Goal: Answer question/provide support: Share knowledge or assist other users

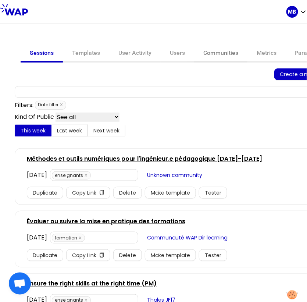
click at [214, 57] on link "Communities" at bounding box center [220, 54] width 53 height 18
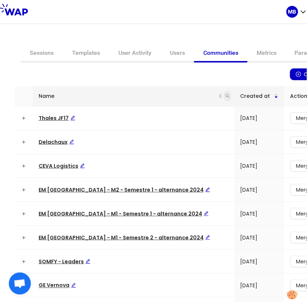
click at [225, 95] on icon "search" at bounding box center [227, 96] width 4 height 4
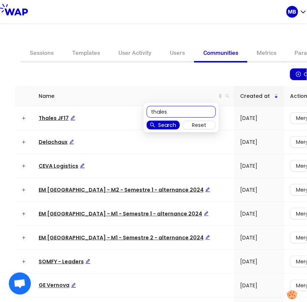
type input "thales"
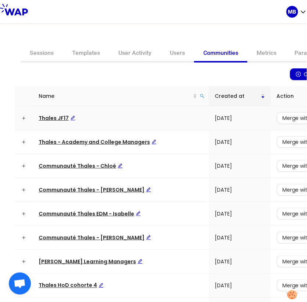
click at [51, 114] on span "Thales JF17" at bounding box center [57, 117] width 37 height 7
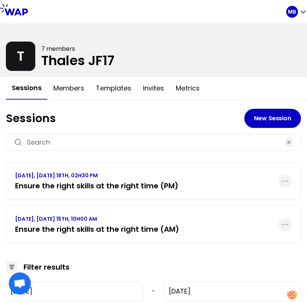
click at [126, 178] on link "SEPTEMBER 2025, THURSDAY 18TH, 02H30 PM Ensure the right skills at the right ti…" at bounding box center [96, 181] width 163 height 19
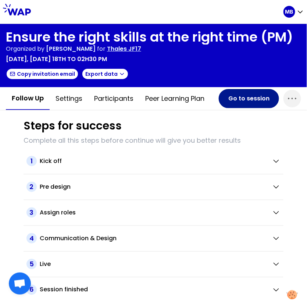
click at [242, 97] on button "Go to session" at bounding box center [249, 98] width 60 height 19
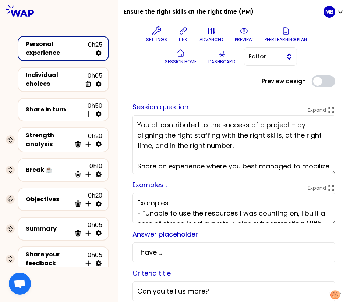
click at [254, 53] on span "Editor" at bounding box center [265, 56] width 33 height 9
click at [257, 84] on li "Facilitator" at bounding box center [270, 87] width 52 height 12
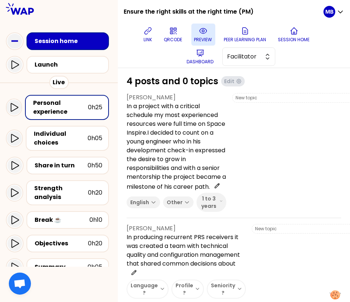
click at [207, 37] on p "preview" at bounding box center [203, 40] width 18 height 6
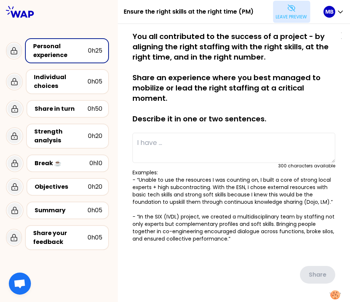
type textarea "A highly experienced architect was absent from one day to the next. The success…"
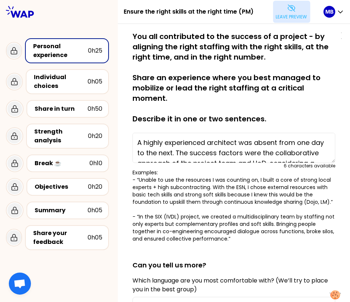
click at [279, 17] on p "Leave preview" at bounding box center [291, 17] width 31 height 6
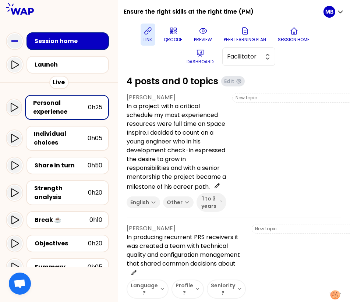
click at [147, 28] on icon at bounding box center [147, 30] width 9 height 9
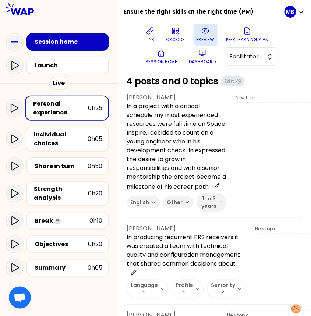
click at [205, 29] on icon at bounding box center [205, 30] width 9 height 9
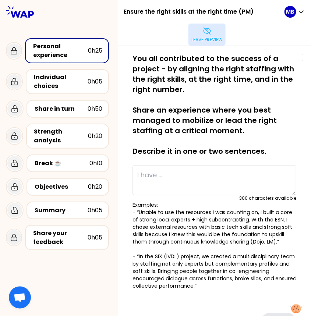
type textarea "In a project with a critical schedule my most experienced resources were full t…"
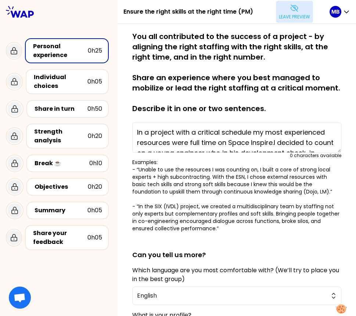
click at [288, 17] on p "Leave preview" at bounding box center [294, 17] width 31 height 6
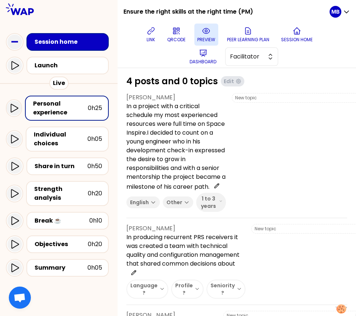
click at [204, 38] on p "preview" at bounding box center [206, 40] width 18 height 6
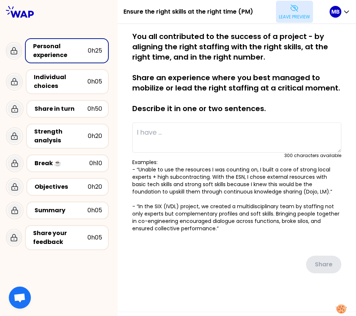
type textarea "One of the biggest difficulties was to align the skills needed for the level re…"
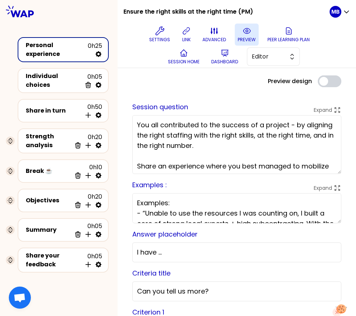
click at [243, 35] on icon at bounding box center [247, 30] width 9 height 9
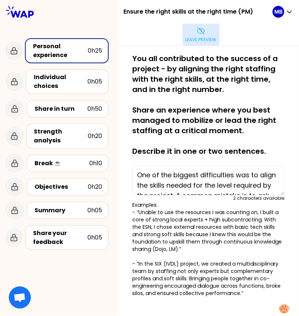
click at [196, 37] on p "Leave preview" at bounding box center [201, 40] width 31 height 6
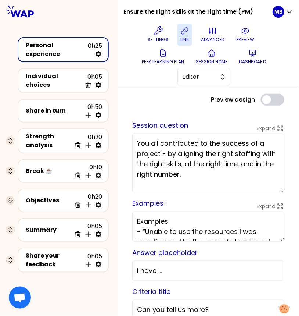
click at [187, 35] on icon at bounding box center [185, 30] width 9 height 9
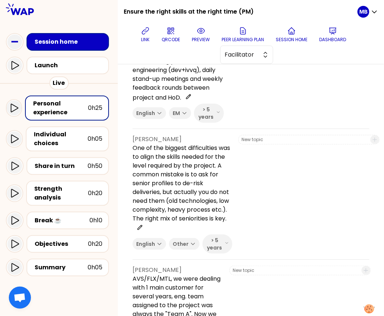
scroll to position [499, 0]
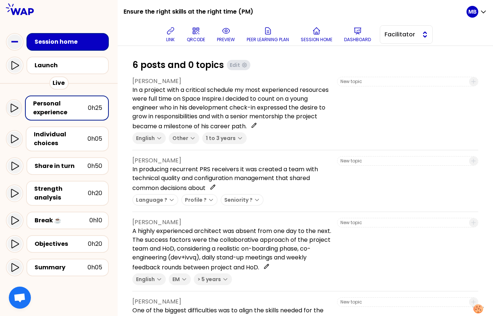
click at [383, 39] on button "Facilitator" at bounding box center [406, 34] width 53 height 18
click at [383, 52] on li "Editor" at bounding box center [406, 53] width 52 height 12
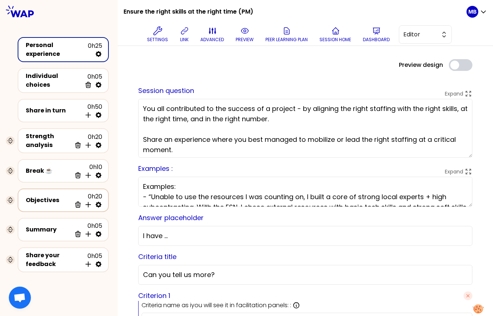
click at [97, 202] on icon at bounding box center [99, 205] width 6 height 6
select select "same_as"
select select "false"
select select "Each"
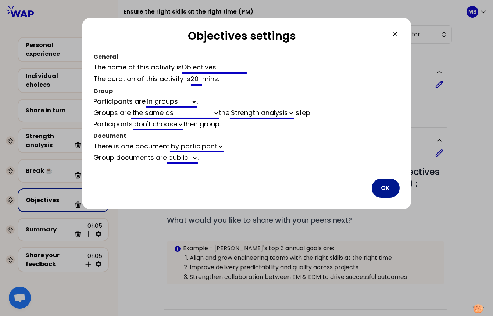
click at [379, 189] on button "OK" at bounding box center [386, 188] width 28 height 19
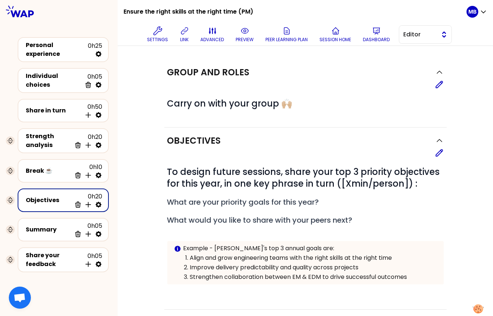
click at [383, 34] on span "Editor" at bounding box center [420, 34] width 33 height 9
click at [383, 59] on li "Facilitator" at bounding box center [425, 65] width 52 height 12
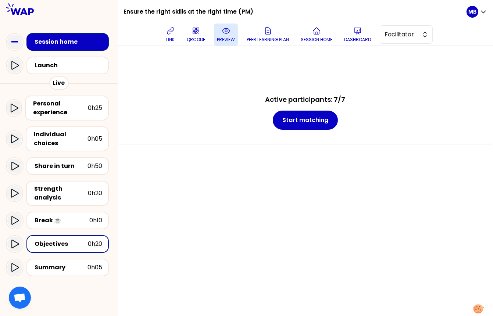
click at [225, 35] on icon at bounding box center [226, 30] width 9 height 9
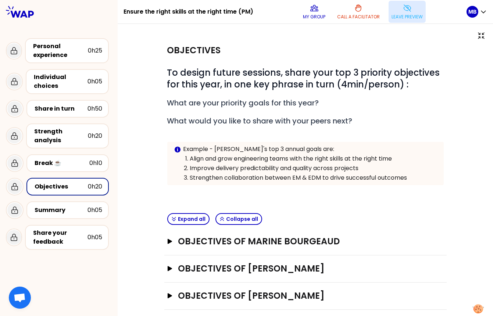
click at [383, 14] on p "Leave preview" at bounding box center [407, 17] width 31 height 6
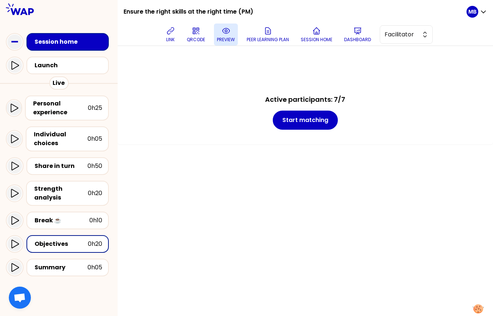
click at [225, 37] on p "preview" at bounding box center [226, 40] width 18 height 6
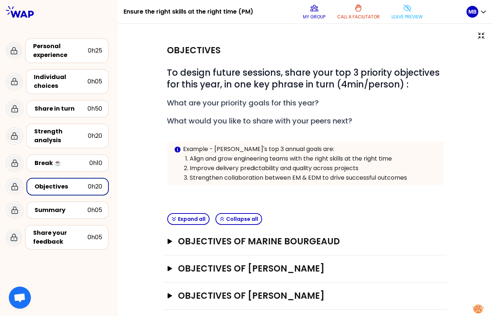
click at [383, 19] on div "My group Call a facilitator Leave preview" at bounding box center [362, 12] width 207 height 22
click at [383, 17] on p "Leave preview" at bounding box center [407, 17] width 31 height 6
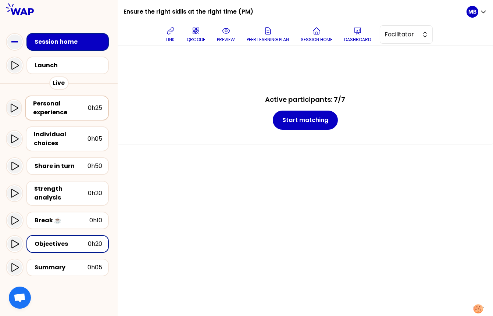
click at [39, 103] on div "Personal experience" at bounding box center [60, 108] width 55 height 18
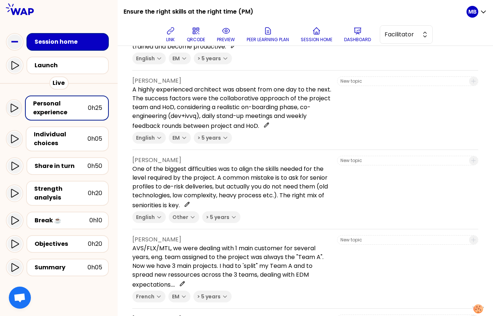
scroll to position [347, 0]
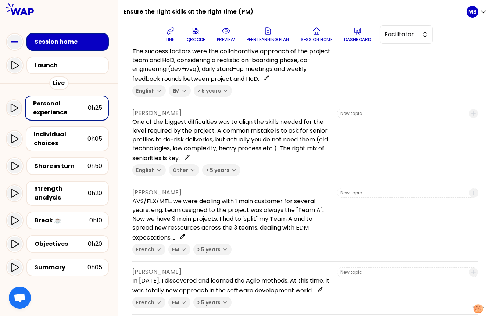
scroll to position [347, 0]
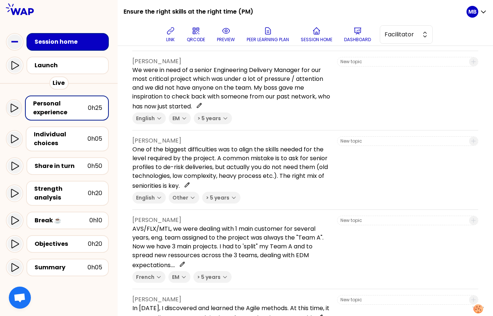
scroll to position [427, 0]
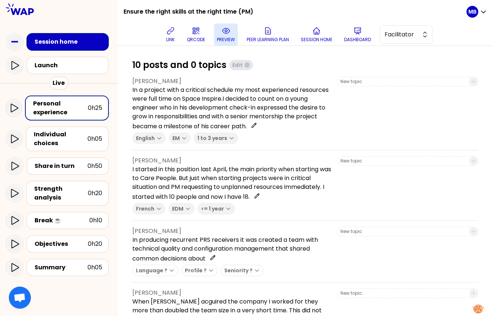
click at [229, 31] on icon at bounding box center [225, 30] width 7 height 5
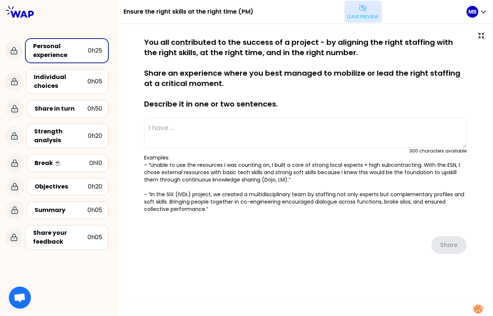
type textarea "In a project with a critical schedule my most experienced resources were full t…"
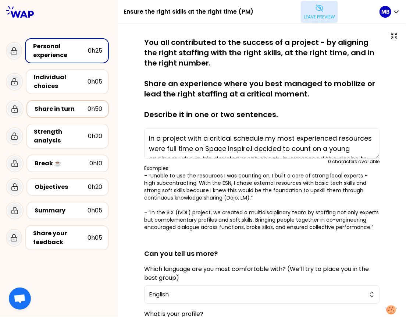
click at [75, 108] on div "Share in turn" at bounding box center [61, 108] width 53 height 9
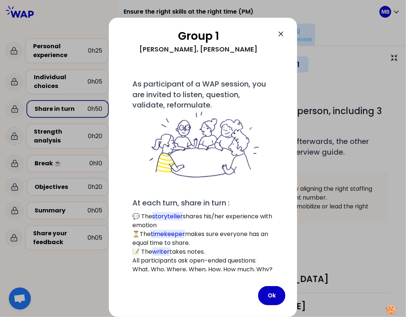
click at [284, 35] on icon at bounding box center [281, 33] width 9 height 9
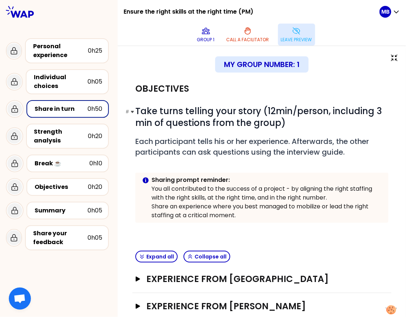
scroll to position [21, 0]
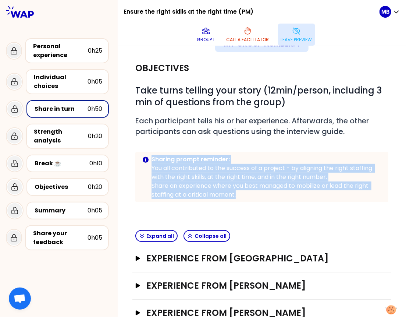
drag, startPoint x: 152, startPoint y: 135, endPoint x: 245, endPoint y: 173, distance: 100.2
click at [245, 173] on div "Sharing prompt reminder: You all contributed to the success of a project - by a…" at bounding box center [266, 177] width 231 height 44
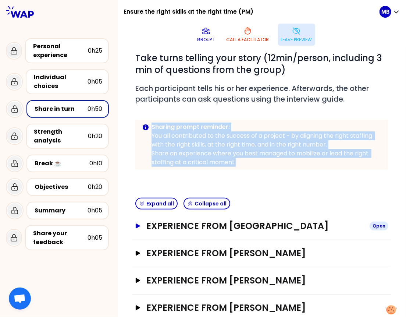
scroll to position [54, 0]
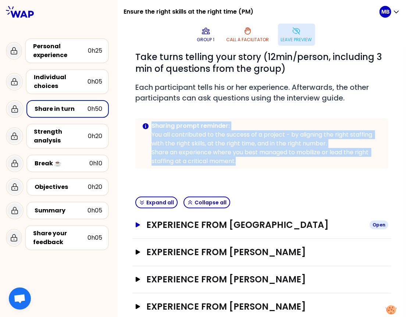
click at [223, 219] on h3 "Experience from [GEOGRAPHIC_DATA]" at bounding box center [254, 225] width 217 height 12
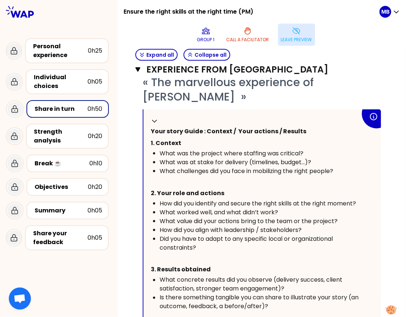
scroll to position [243, 0]
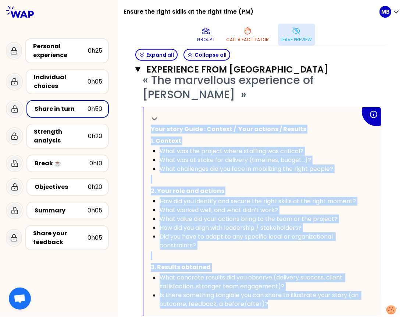
drag, startPoint x: 151, startPoint y: 107, endPoint x: 303, endPoint y: 283, distance: 232.6
click at [303, 283] on div "Collapse Your story Guide : Context / Your actions / Results 1. Context What wa…" at bounding box center [262, 211] width 238 height 209
click at [269, 273] on span "What concrete results did you observe (delivery success, client satisfaction, s…" at bounding box center [252, 281] width 184 height 17
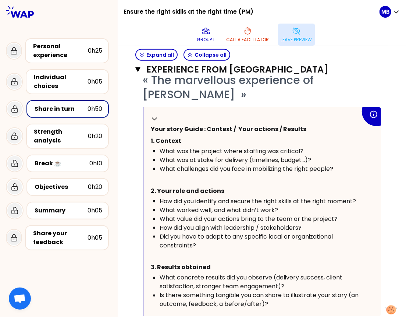
scroll to position [75, 0]
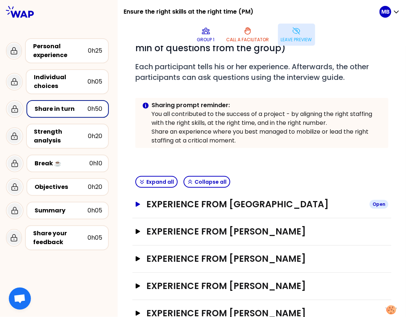
click at [167, 198] on h3 "Experience from [GEOGRAPHIC_DATA]" at bounding box center [254, 204] width 217 height 12
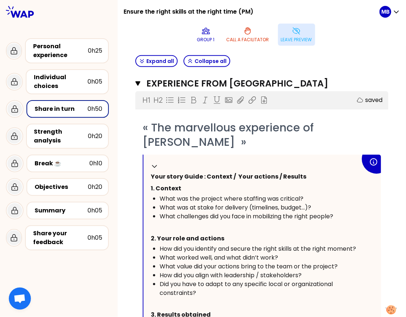
scroll to position [191, 0]
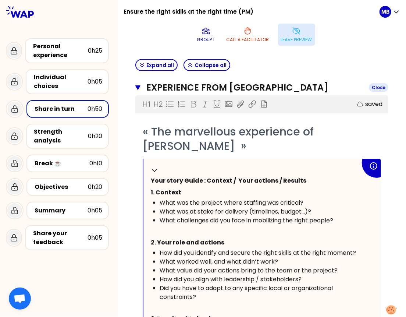
click at [138, 85] on icon "button" at bounding box center [137, 88] width 5 height 6
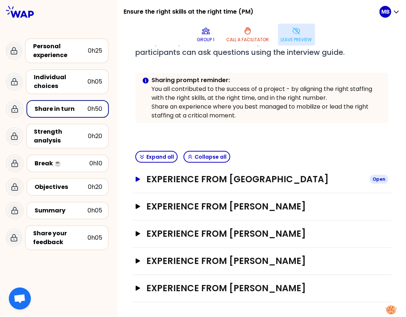
scroll to position [75, 0]
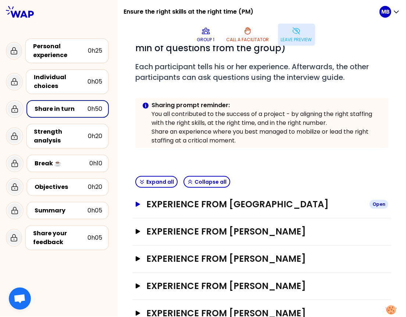
click at [224, 198] on h3 "Experience from [GEOGRAPHIC_DATA]" at bounding box center [254, 204] width 217 height 12
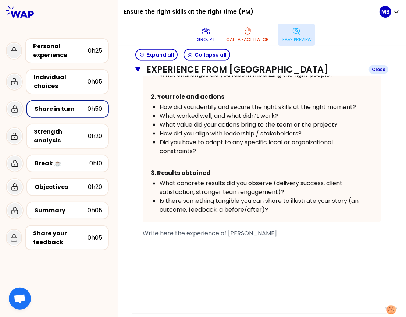
scroll to position [345, 0]
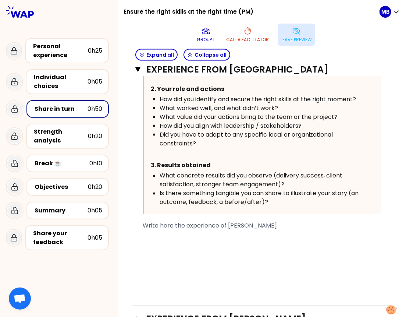
click at [156, 239] on div "﻿" at bounding box center [262, 243] width 238 height 9
drag, startPoint x: 188, startPoint y: 223, endPoint x: 133, endPoint y: 220, distance: 54.5
click at [133, 220] on div "Experience from Marine Bourgeaud Close H1 H2 Export saved « The marvellous expe…" at bounding box center [261, 113] width 259 height 385
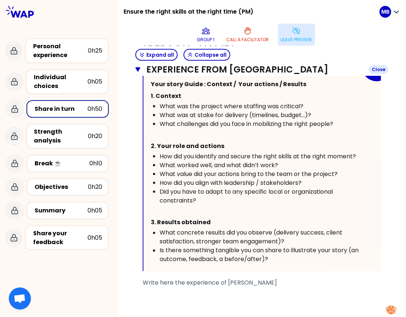
click at [135, 67] on icon "button" at bounding box center [137, 69] width 5 height 4
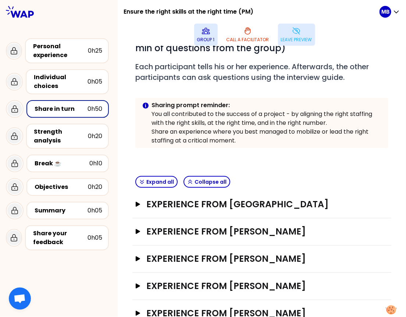
click at [210, 26] on icon at bounding box center [206, 30] width 9 height 9
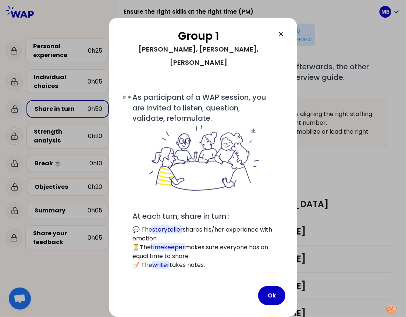
scroll to position [1, 0]
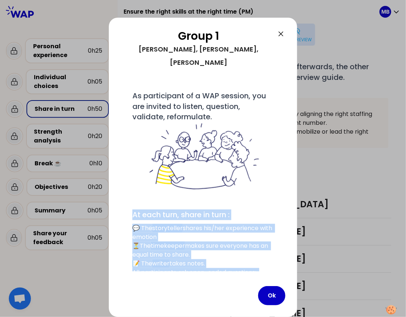
drag, startPoint x: 133, startPoint y: 200, endPoint x: 285, endPoint y: 273, distance: 167.9
click at [285, 273] on div "Group 1 David, Manuela, Thorsten, Marjorie # As participant of a WAP session, y…" at bounding box center [203, 167] width 188 height 299
click at [270, 292] on button "Ok" at bounding box center [271, 295] width 27 height 19
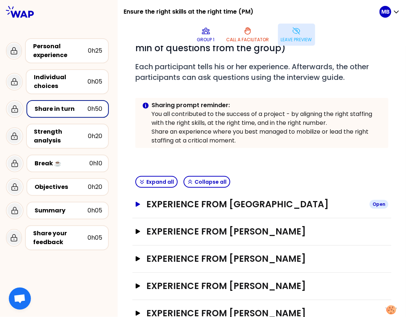
click at [207, 198] on h3 "Experience from Marine Bourgeaud" at bounding box center [254, 204] width 217 height 12
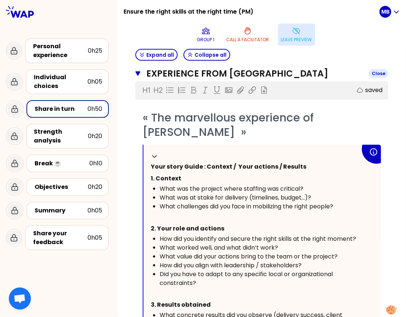
scroll to position [208, 0]
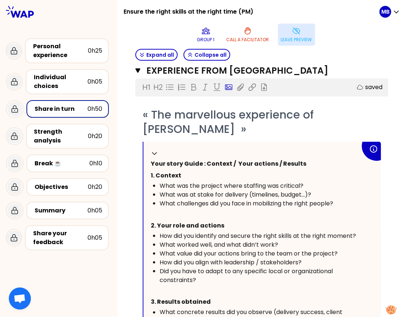
click at [229, 83] on icon at bounding box center [228, 86] width 7 height 7
click at [240, 83] on icon at bounding box center [240, 86] width 7 height 7
click at [140, 68] on icon "button" at bounding box center [137, 71] width 5 height 6
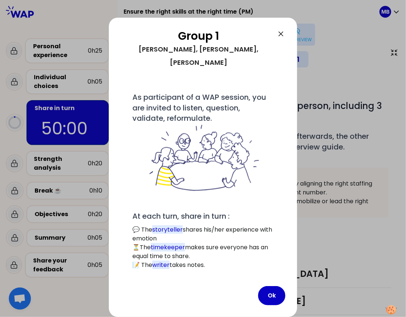
scroll to position [0, 0]
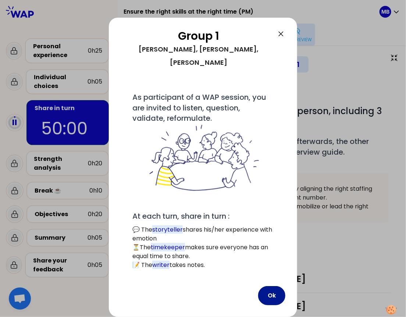
click at [277, 295] on button "Ok" at bounding box center [271, 295] width 27 height 19
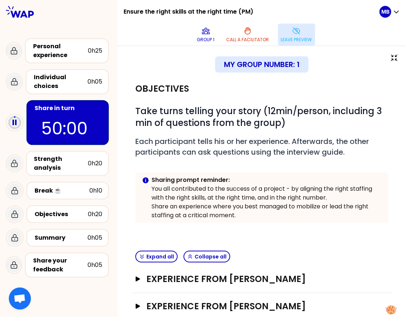
click at [315, 24] on button "Leave preview" at bounding box center [296, 35] width 37 height 22
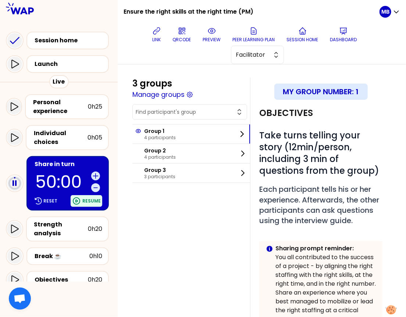
click at [87, 200] on p "Resume" at bounding box center [91, 201] width 18 height 6
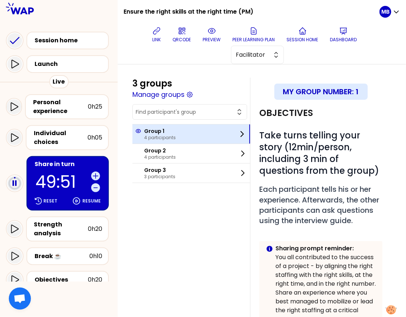
click at [178, 129] on div "Group 1 4 participants" at bounding box center [191, 133] width 118 height 19
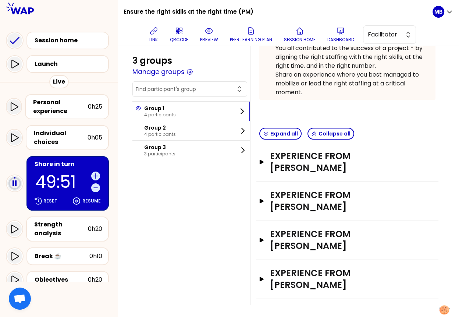
scroll to position [157, 0]
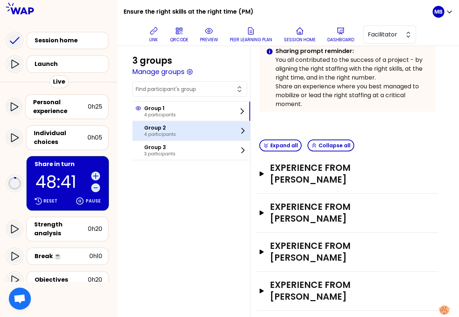
click at [156, 131] on p "4 participants" at bounding box center [160, 134] width 32 height 6
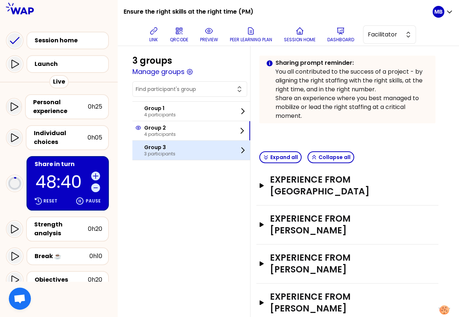
click at [187, 153] on div "Group 3 3 participants" at bounding box center [191, 149] width 118 height 19
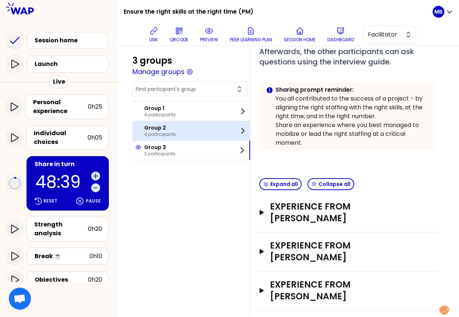
click at [163, 133] on p "4 participants" at bounding box center [160, 134] width 32 height 6
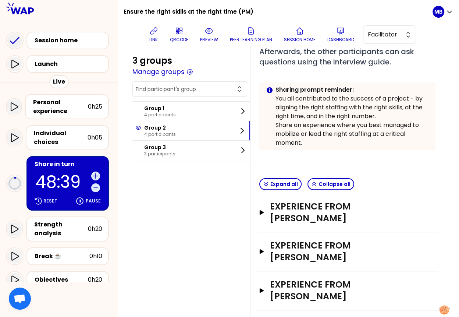
scroll to position [145, 0]
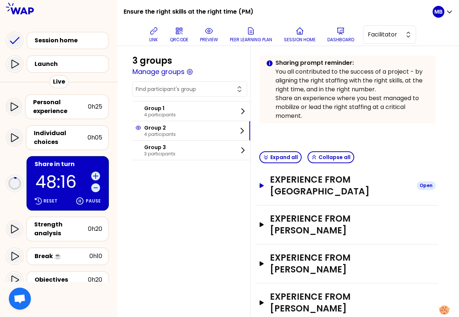
click at [316, 180] on h3 "Experience from [GEOGRAPHIC_DATA]" at bounding box center [340, 186] width 141 height 24
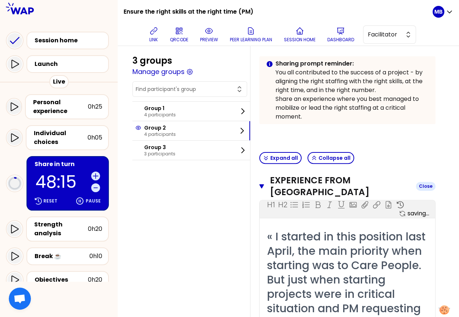
click at [281, 178] on h3 "Experience from [GEOGRAPHIC_DATA]" at bounding box center [340, 186] width 140 height 24
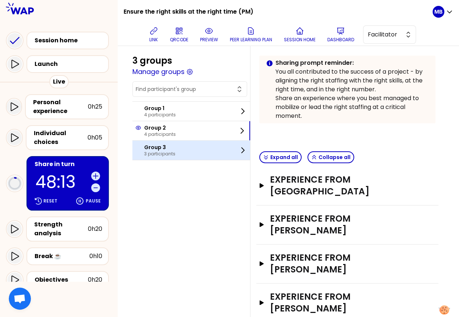
click at [188, 153] on div "Group 3 3 participants" at bounding box center [191, 149] width 118 height 19
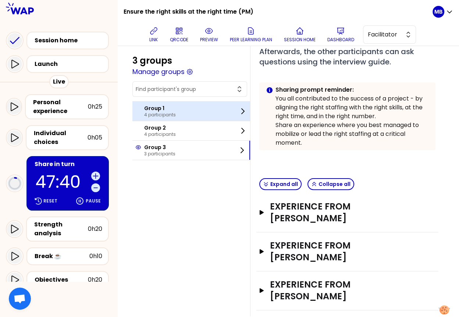
click at [157, 110] on p "Group 1" at bounding box center [160, 107] width 32 height 7
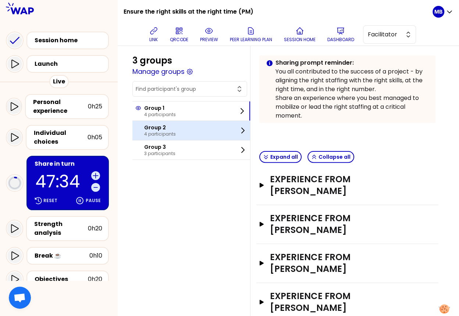
click at [174, 125] on p "Group 2" at bounding box center [160, 127] width 32 height 7
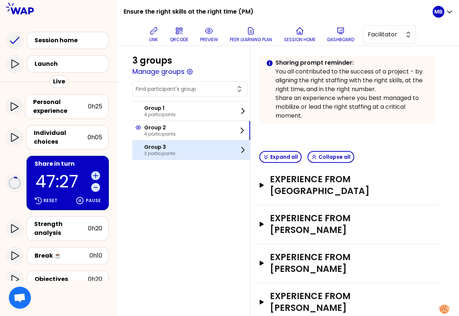
click at [180, 153] on div "Group 3 3 participants" at bounding box center [191, 149] width 118 height 19
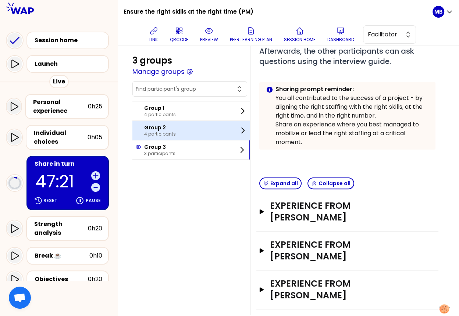
click at [182, 129] on div "Group 2 4 participants" at bounding box center [191, 130] width 118 height 19
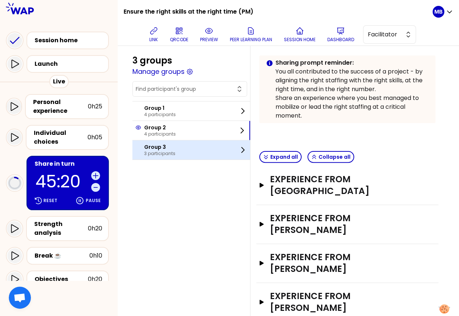
click at [164, 151] on p "3 participants" at bounding box center [159, 154] width 31 height 6
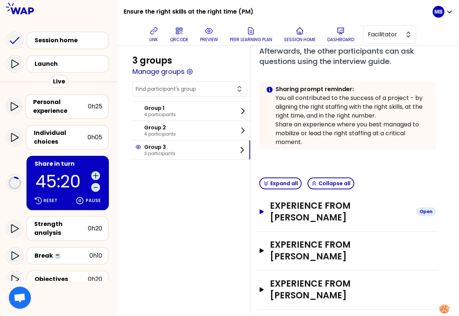
click at [292, 215] on h3 "Experience from Lorenzo STOBBIONE" at bounding box center [340, 212] width 141 height 24
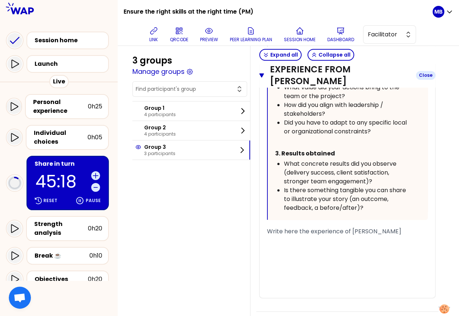
scroll to position [658, 0]
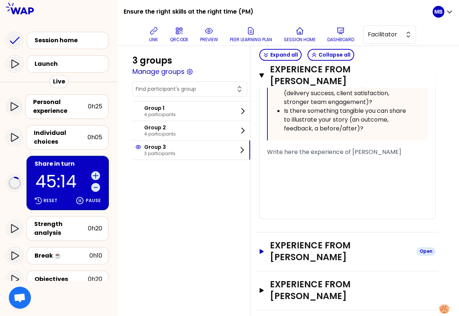
click at [306, 242] on h3 "Experience from Ivan PESSINA" at bounding box center [340, 252] width 141 height 24
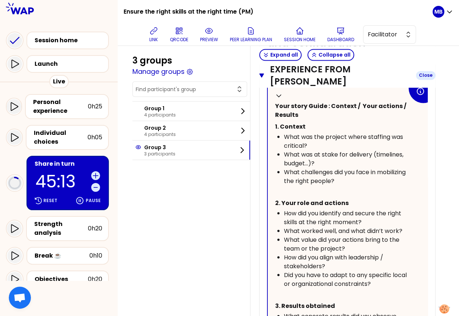
scroll to position [1193, 0]
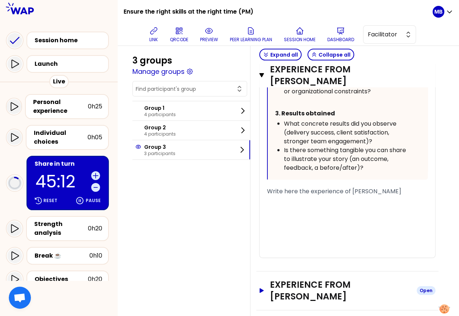
click at [306, 288] on h3 "Experience from Catalin-florentin RADUINEA" at bounding box center [340, 291] width 141 height 24
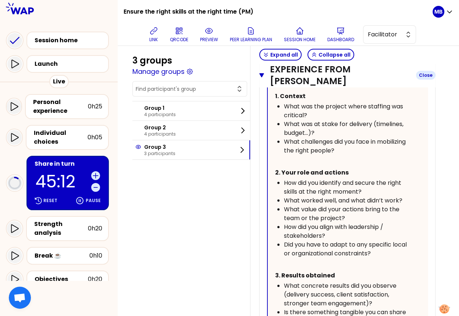
scroll to position [1782, 0]
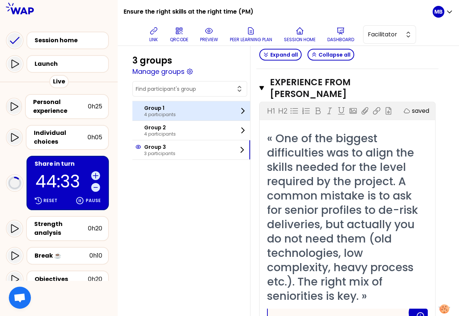
click at [206, 117] on div "Group 1 4 participants" at bounding box center [191, 110] width 118 height 19
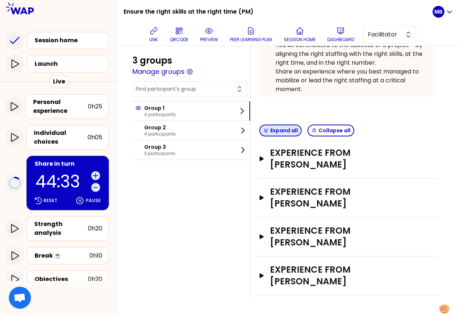
scroll to position [157, 0]
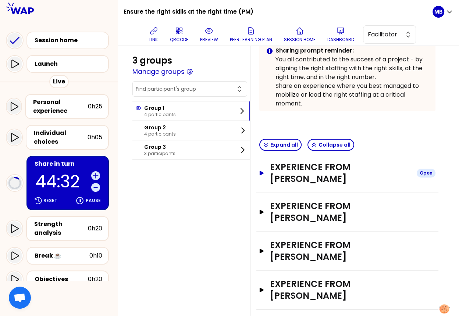
click at [294, 171] on h3 "Experience from David TESCH" at bounding box center [340, 173] width 141 height 24
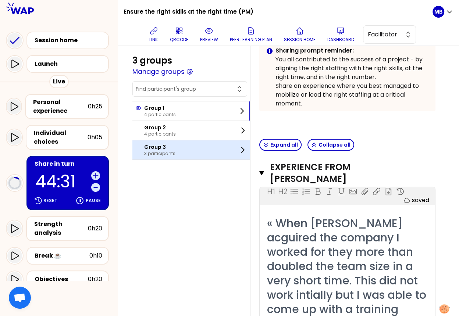
click at [189, 149] on div "Group 3 3 participants" at bounding box center [191, 149] width 118 height 19
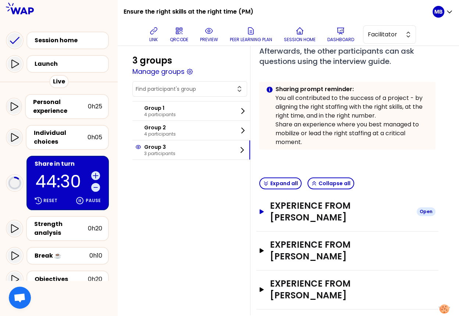
click at [297, 211] on h3 "Experience from Lorenzo STOBBIONE" at bounding box center [340, 212] width 141 height 24
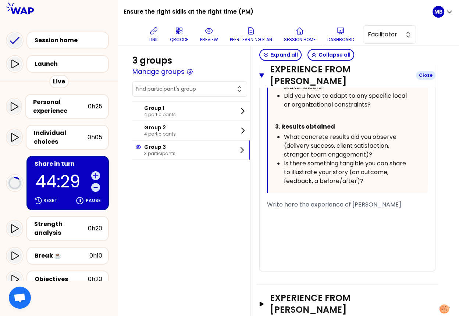
scroll to position [699, 0]
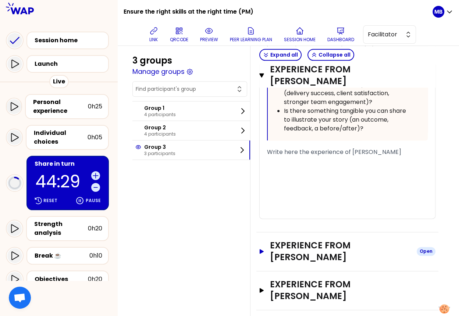
click at [301, 246] on h3 "Experience from Ivan PESSINA" at bounding box center [340, 252] width 141 height 24
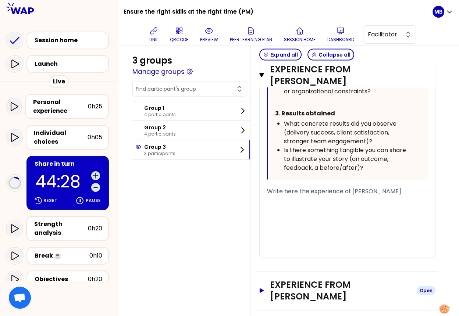
click at [302, 279] on h3 "Experience from Catalin-florentin RADUINEA" at bounding box center [340, 291] width 141 height 24
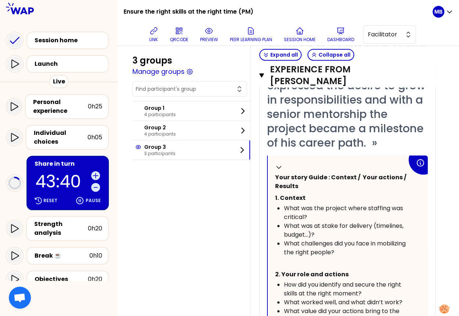
scroll to position [393, 0]
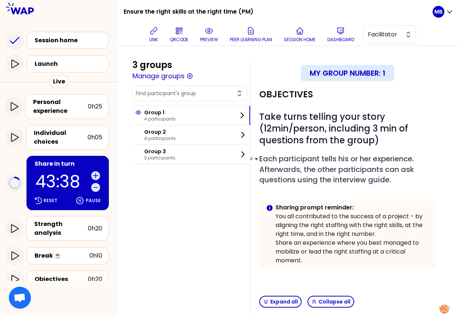
scroll to position [157, 0]
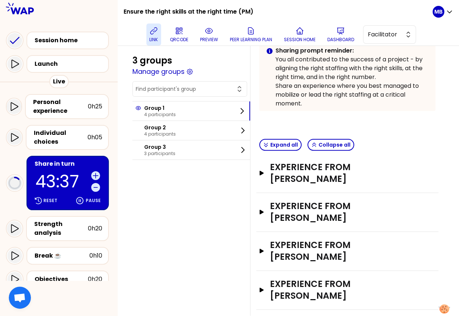
click at [154, 30] on icon at bounding box center [153, 30] width 9 height 9
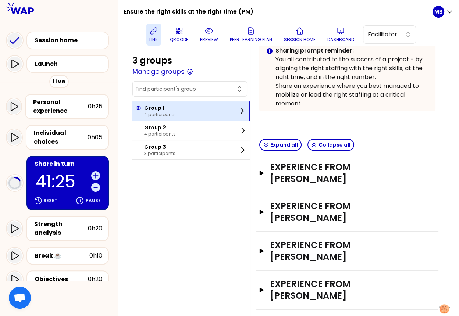
click at [163, 110] on p "Group 1" at bounding box center [160, 107] width 32 height 7
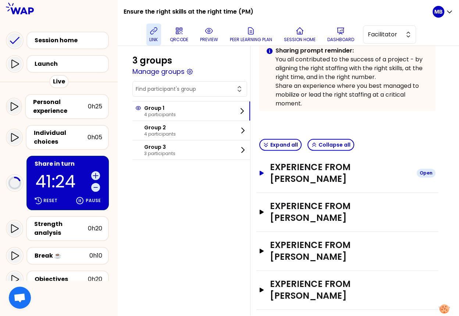
click at [319, 169] on h3 "Experience from David TESCH" at bounding box center [340, 173] width 141 height 24
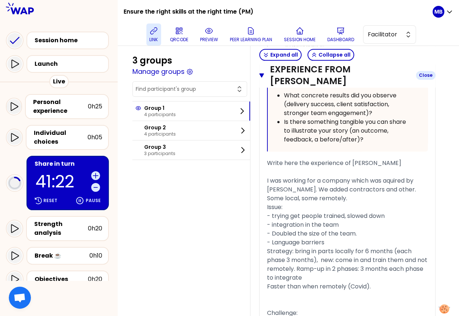
scroll to position [682, 0]
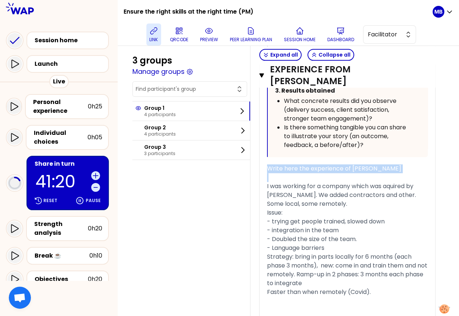
drag, startPoint x: 267, startPoint y: 172, endPoint x: 267, endPoint y: 154, distance: 17.3
click at [267, 154] on div "« When Thales acguired the company I worked for they more than doubled the team…" at bounding box center [347, 69] width 161 height 756
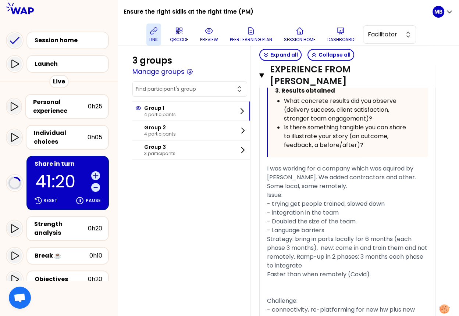
scroll to position [673, 0]
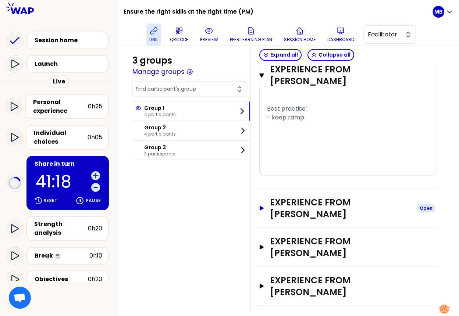
click at [290, 213] on h3 "Experience from [PERSON_NAME]" at bounding box center [340, 208] width 141 height 24
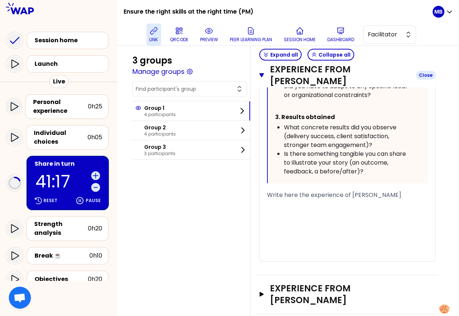
scroll to position [1529, 0]
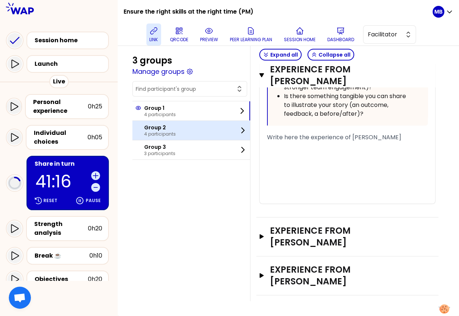
click at [188, 130] on div "Group 2 4 participants" at bounding box center [191, 130] width 118 height 19
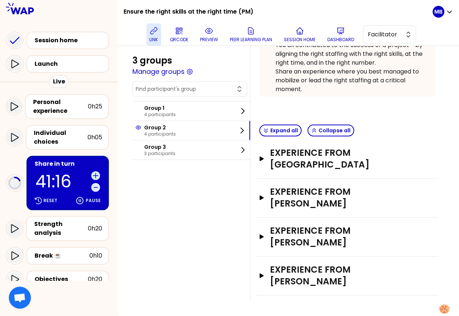
scroll to position [145, 0]
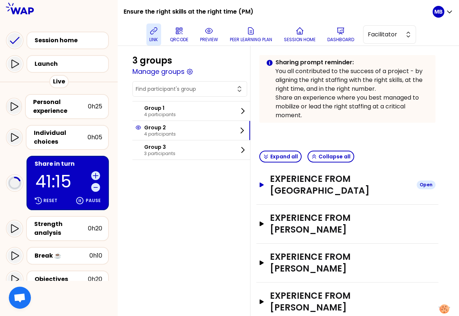
click at [290, 182] on h3 "Experience from Rafaela" at bounding box center [340, 185] width 141 height 24
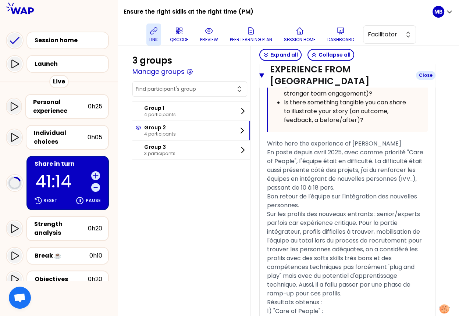
scroll to position [706, 0]
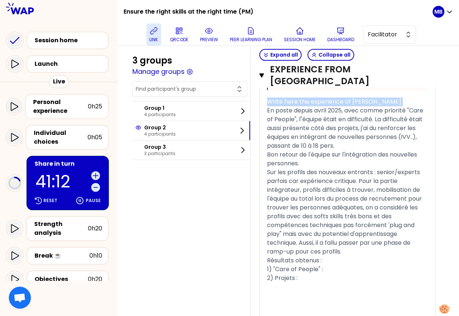
drag, startPoint x: 266, startPoint y: 111, endPoint x: 266, endPoint y: 100, distance: 10.7
click at [267, 100] on div "« I started in this position last April, the main priority when starting was to…" at bounding box center [347, 1] width 161 height 669
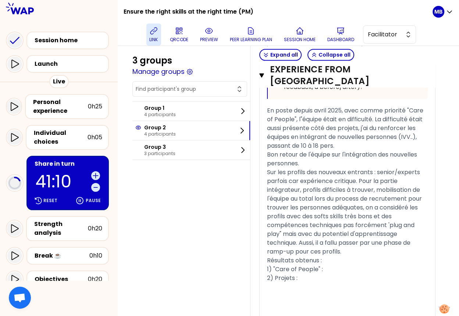
scroll to position [856, 0]
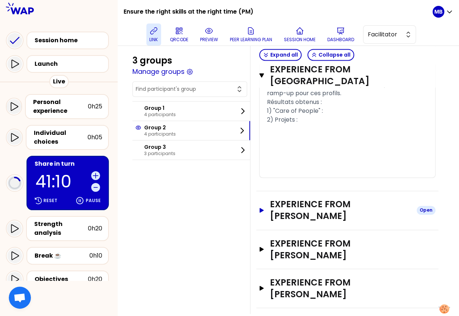
click at [288, 212] on h3 "Experience from Camille RIEUNIER" at bounding box center [340, 211] width 141 height 24
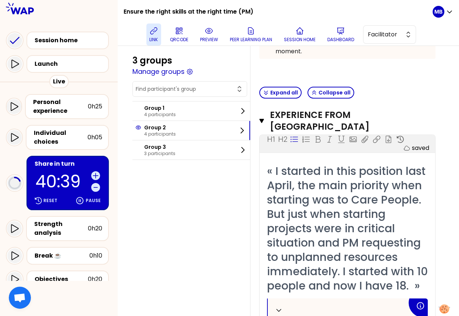
scroll to position [208, 0]
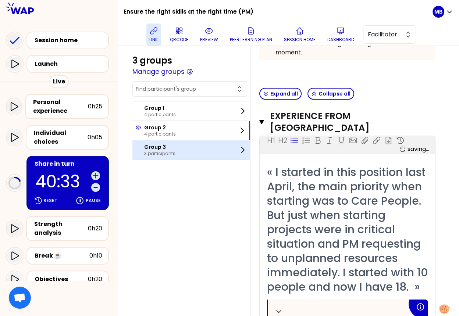
click at [178, 147] on div "Group 3 3 participants" at bounding box center [191, 149] width 118 height 19
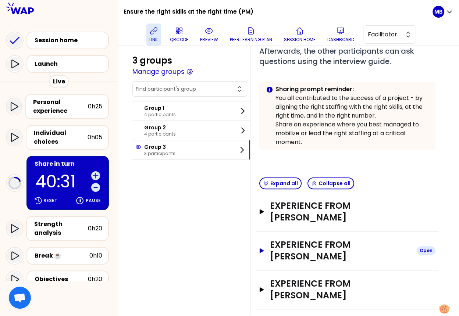
click at [309, 244] on h3 "Experience from Ivan PESSINA" at bounding box center [340, 251] width 141 height 24
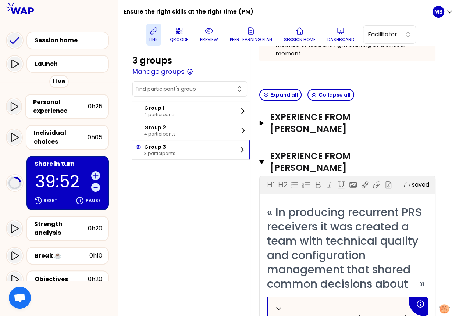
scroll to position [240, 0]
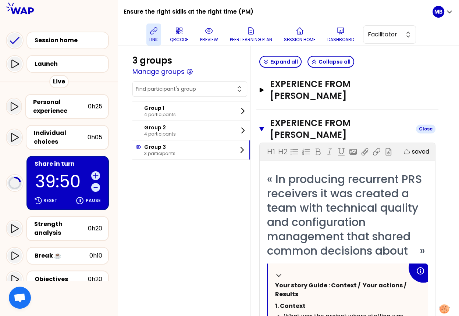
click at [265, 120] on button "Experience from Ivan PESSINA Close" at bounding box center [347, 129] width 176 height 24
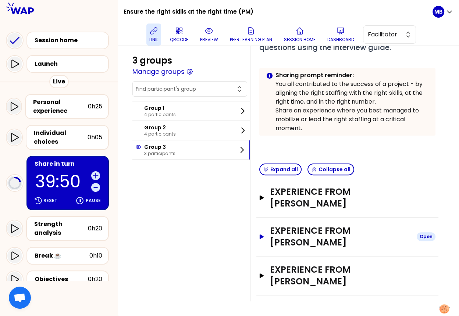
scroll to position [118, 0]
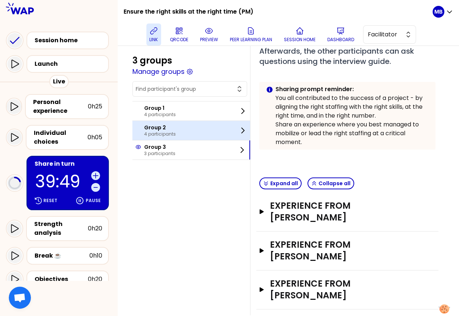
click at [186, 130] on div "Group 2 4 participants" at bounding box center [191, 130] width 118 height 19
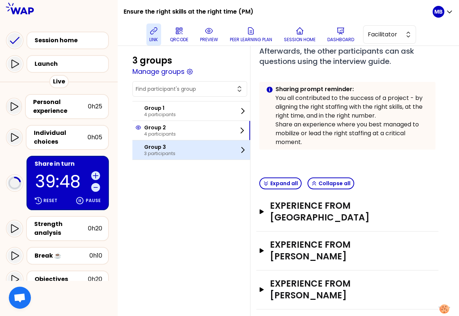
click at [179, 158] on div "Group 3 3 participants" at bounding box center [191, 149] width 118 height 19
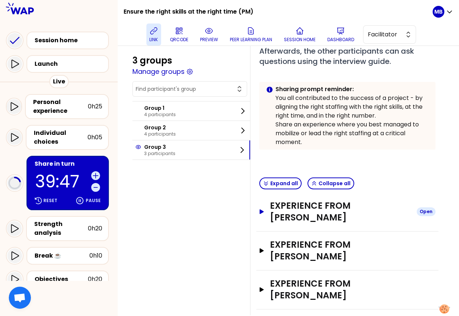
click at [274, 215] on h3 "Experience from Lorenzo STOBBIONE" at bounding box center [340, 212] width 141 height 24
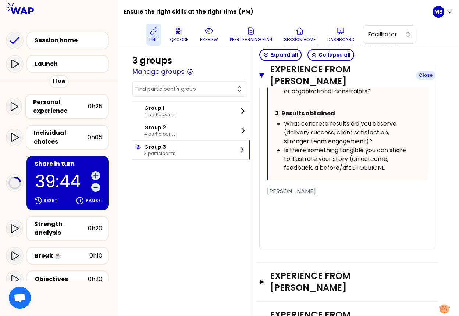
scroll to position [690, 0]
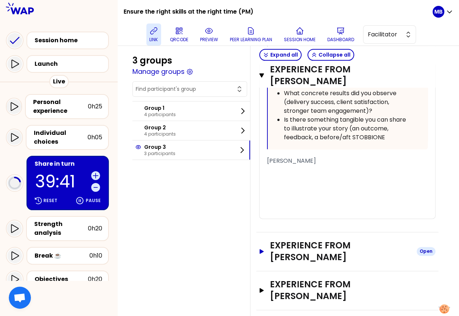
click at [281, 246] on h3 "Experience from Ivan PESSINA" at bounding box center [340, 252] width 141 height 24
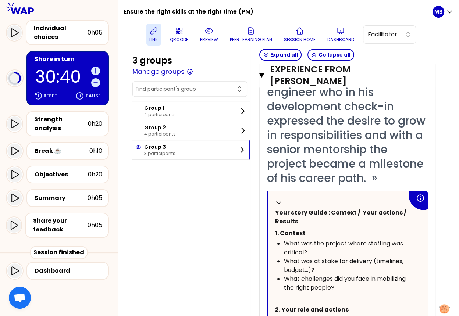
scroll to position [0, 0]
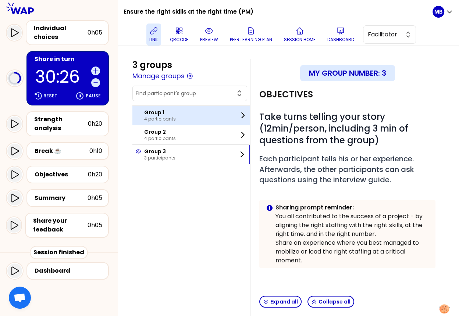
click at [166, 119] on p "4 participants" at bounding box center [160, 119] width 32 height 6
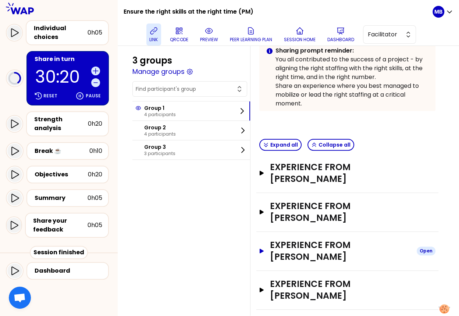
click at [299, 239] on h3 "Experience from Thorsten LAMPE" at bounding box center [340, 251] width 141 height 24
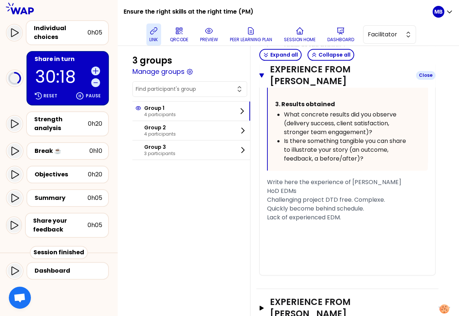
scroll to position [749, 0]
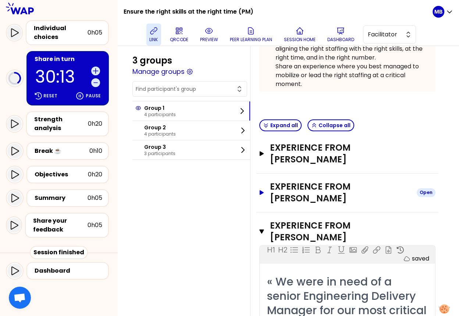
click at [285, 184] on h3 "Experience from Manuela METZNER" at bounding box center [340, 193] width 141 height 24
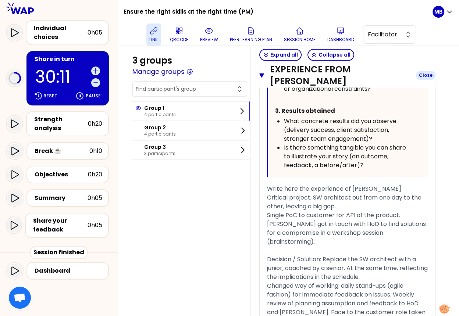
scroll to position [703, 0]
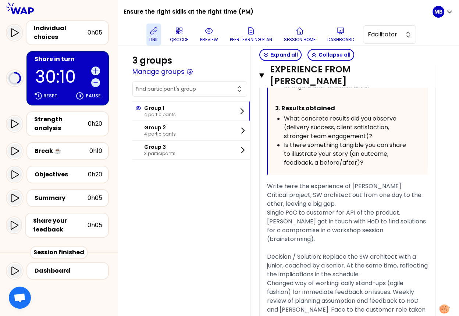
drag, startPoint x: 266, startPoint y: 181, endPoint x: 266, endPoint y: 171, distance: 10.3
click at [266, 171] on div "« A highly experienced architect was absent from one day to the next. The succe…" at bounding box center [347, 47] width 175 height 676
drag, startPoint x: 267, startPoint y: 178, endPoint x: 267, endPoint y: 168, distance: 10.3
click at [267, 168] on div "« A highly experienced architect was absent from one day to the next. The succe…" at bounding box center [347, 47] width 161 height 676
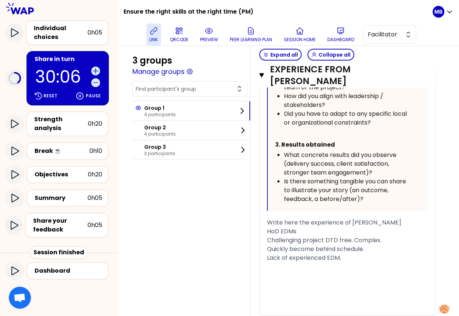
scroll to position [1398, 0]
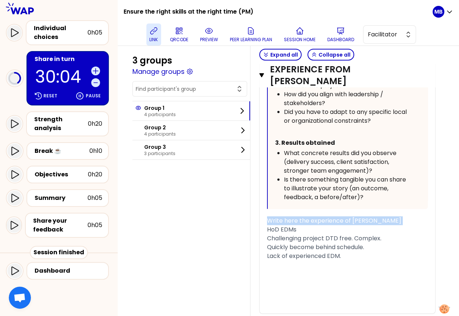
drag, startPoint x: 268, startPoint y: 205, endPoint x: 268, endPoint y: 197, distance: 7.7
click at [268, 197] on div "« We were in need of a senior Engineering Delivery Manager for our most critica…" at bounding box center [347, 36] width 161 height 556
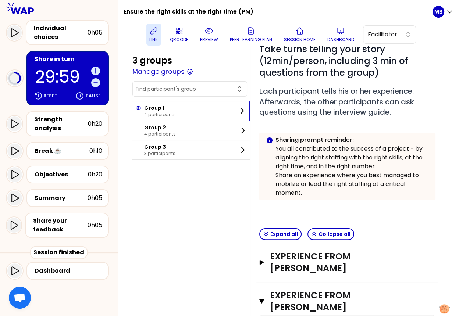
scroll to position [164, 0]
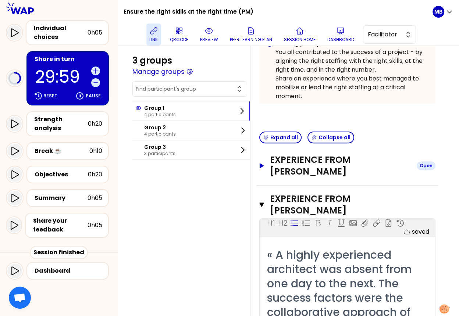
click at [285, 156] on h3 "Experience from David TESCH" at bounding box center [340, 166] width 141 height 24
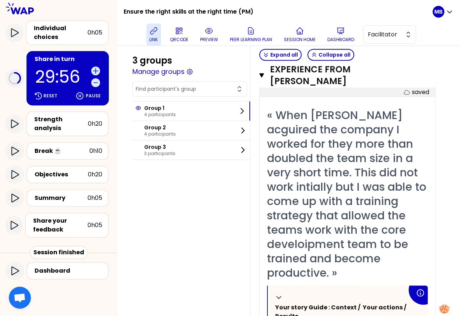
scroll to position [201, 0]
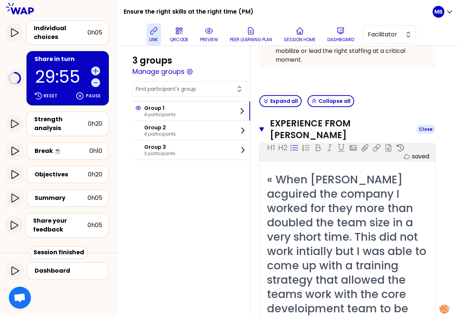
click at [259, 126] on icon "button" at bounding box center [261, 129] width 5 height 6
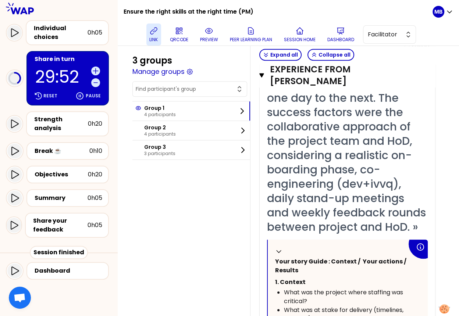
scroll to position [348, 0]
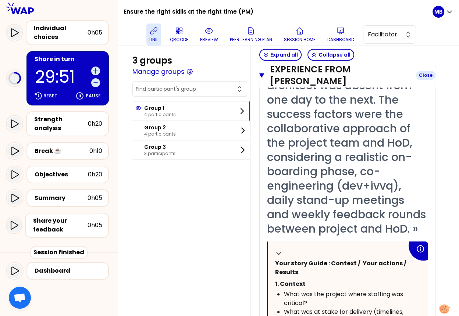
click at [262, 77] on icon "button" at bounding box center [261, 75] width 5 height 6
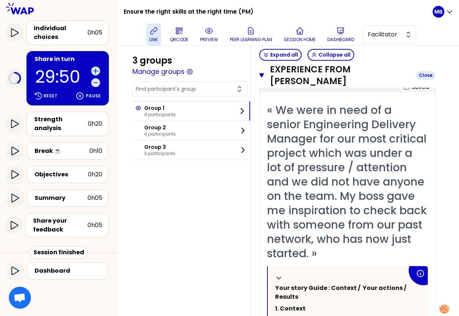
click at [260, 78] on icon "button" at bounding box center [261, 75] width 5 height 6
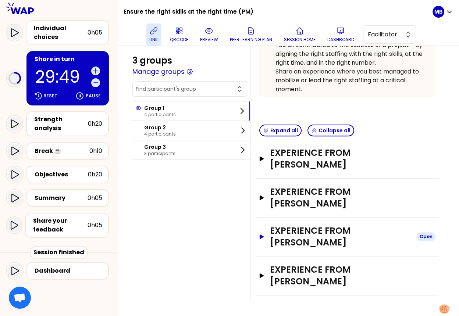
scroll to position [157, 0]
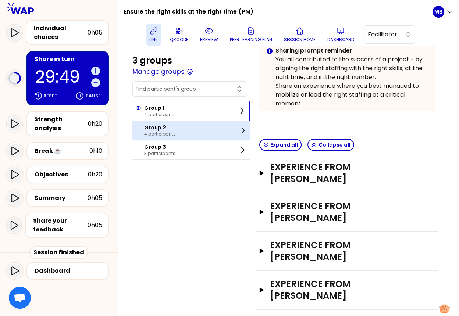
click at [182, 133] on div "Group 2 4 participants" at bounding box center [191, 130] width 118 height 19
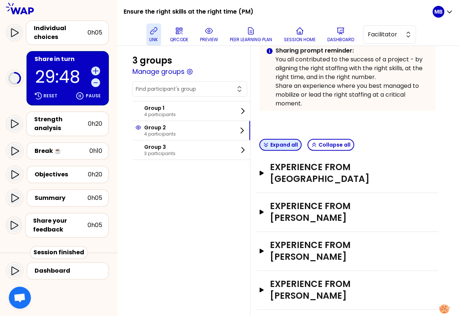
scroll to position [145, 0]
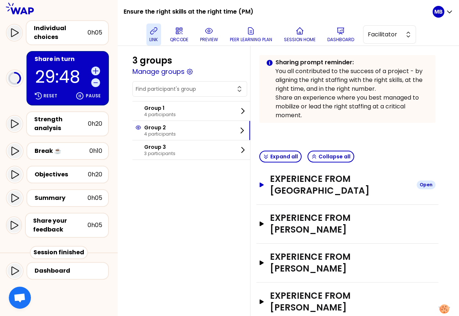
click at [282, 178] on h3 "Experience from Rafaela" at bounding box center [340, 185] width 141 height 24
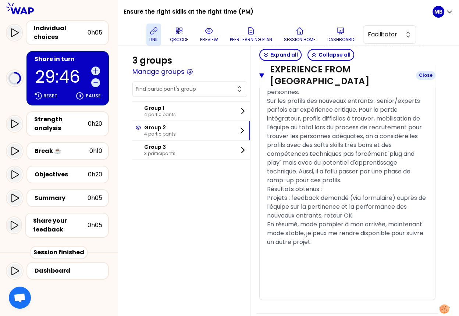
scroll to position [891, 0]
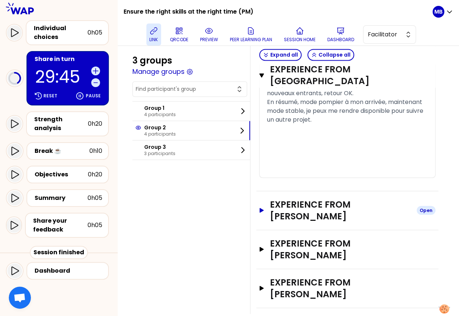
click at [287, 199] on h3 "Experience from Camille RIEUNIER" at bounding box center [340, 211] width 141 height 24
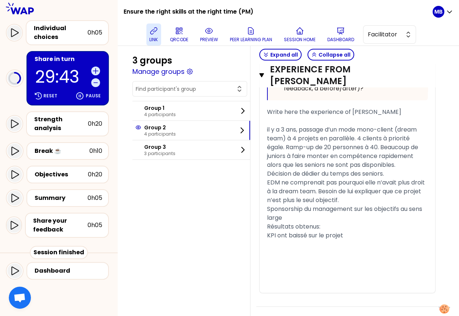
scroll to position [1483, 0]
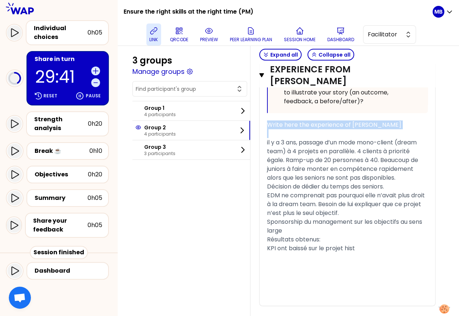
drag, startPoint x: 267, startPoint y: 141, endPoint x: 267, endPoint y: 127, distance: 14.0
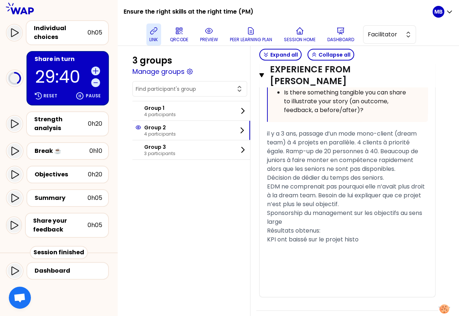
scroll to position [1554, 0]
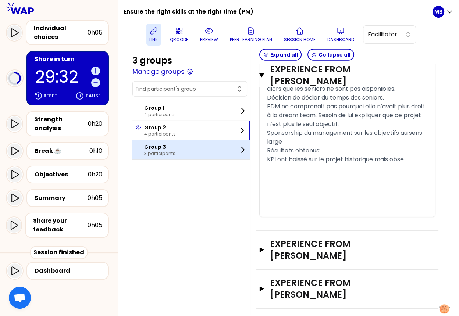
click at [168, 151] on p "3 participants" at bounding box center [159, 154] width 31 height 6
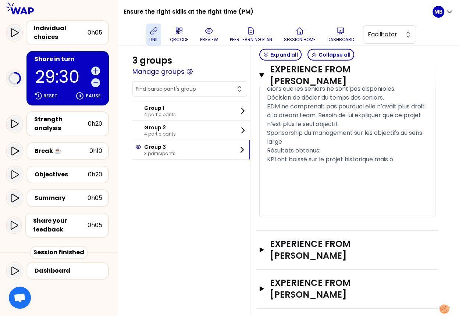
scroll to position [118, 0]
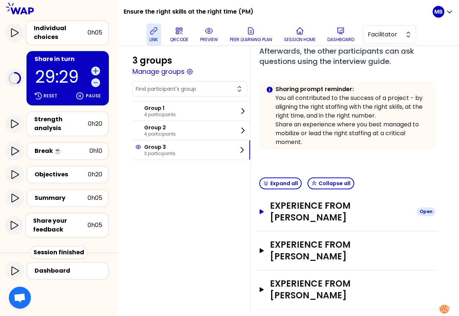
click at [274, 216] on h3 "Experience from Lorenzo STOBBIONE" at bounding box center [340, 212] width 141 height 24
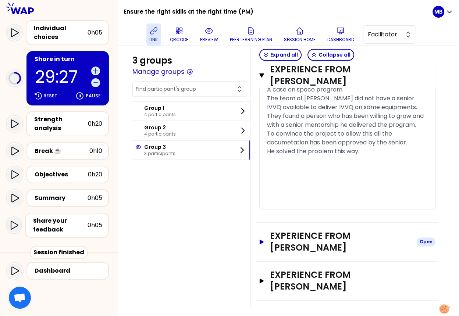
click at [277, 254] on h3 "Experience from Ivan PESSINA" at bounding box center [340, 242] width 141 height 24
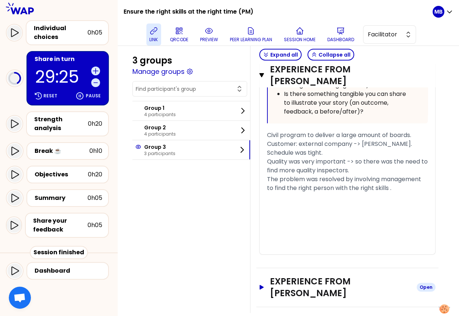
click at [284, 299] on h3 "Experience from Catalin-florentin RADUINEA" at bounding box center [340, 288] width 141 height 24
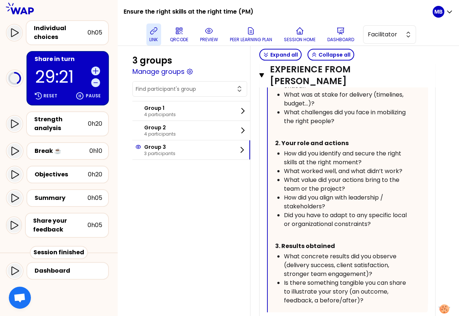
scroll to position [1768, 0]
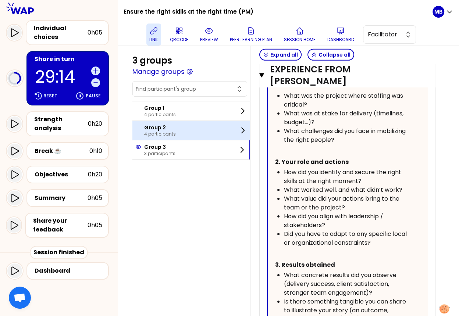
click at [182, 125] on div "Group 2 4 participants" at bounding box center [191, 130] width 118 height 19
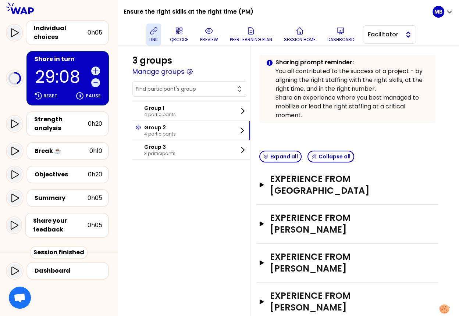
click at [389, 37] on span "Facilitator" at bounding box center [384, 34] width 33 height 9
click at [380, 51] on span "Editor" at bounding box center [394, 53] width 32 height 9
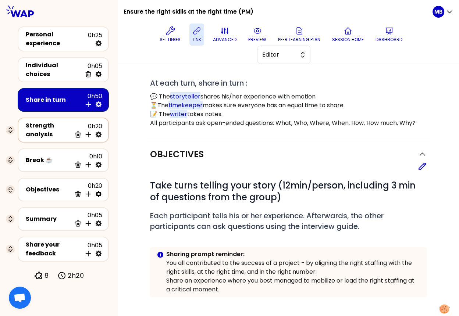
scroll to position [145, 0]
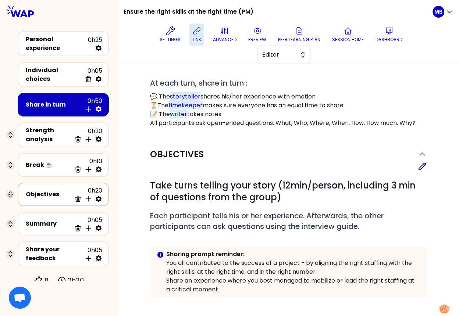
click at [99, 195] on icon at bounding box center [98, 198] width 7 height 7
select select "same_as"
select select "false"
select select "Each"
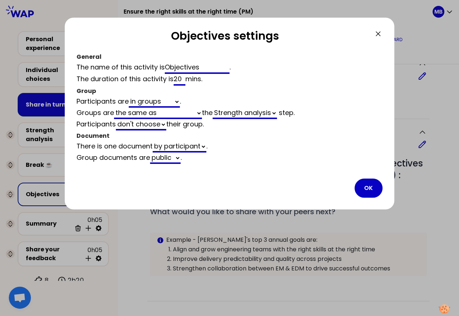
scroll to position [145, 0]
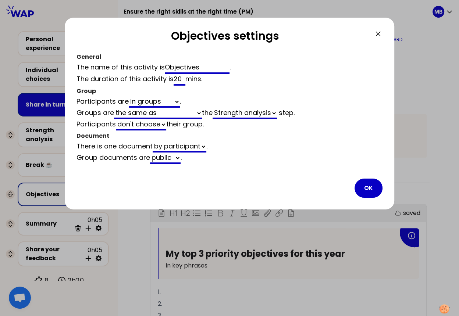
drag, startPoint x: 181, startPoint y: 77, endPoint x: 156, endPoint y: 77, distance: 24.3
click at [156, 77] on div "The duration of this activity is 20 mins ." at bounding box center [229, 80] width 306 height 12
type input "15"
select select "same_as"
select select "false"
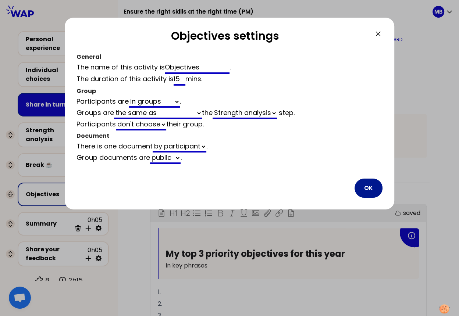
type input "15"
click at [373, 189] on button "OK" at bounding box center [368, 188] width 28 height 19
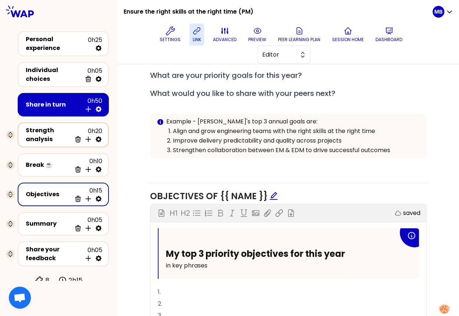
scroll to position [0, 0]
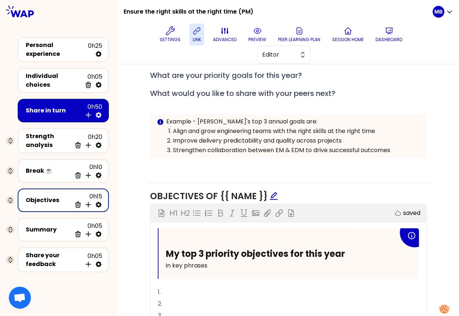
click at [69, 106] on div "Share in turn" at bounding box center [54, 110] width 56 height 9
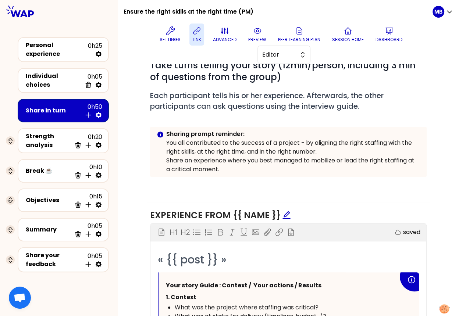
scroll to position [206, 0]
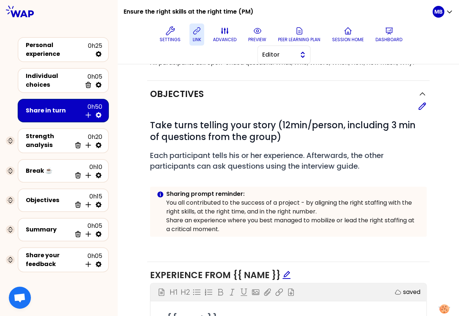
click at [274, 53] on span "Editor" at bounding box center [278, 54] width 33 height 9
click at [273, 87] on span "Facilitator" at bounding box center [288, 85] width 32 height 9
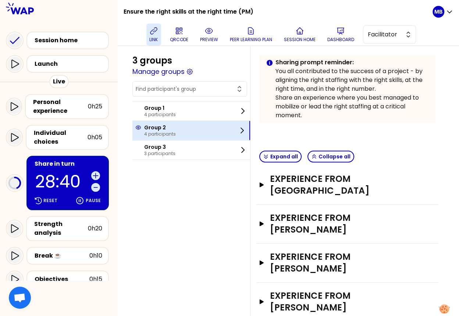
click at [174, 128] on p "Group 2" at bounding box center [160, 127] width 32 height 7
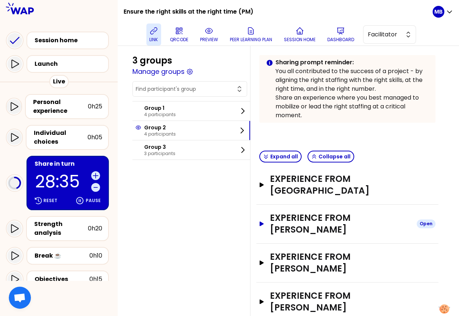
click at [292, 212] on h3 "Experience from Camille RIEUNIER" at bounding box center [340, 224] width 141 height 24
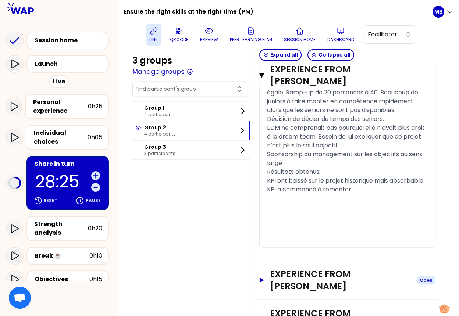
scroll to position [817, 0]
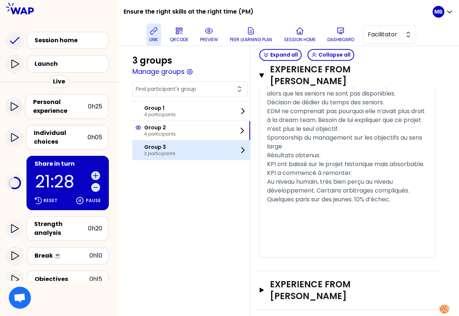
click at [159, 147] on p "Group 3" at bounding box center [159, 146] width 31 height 7
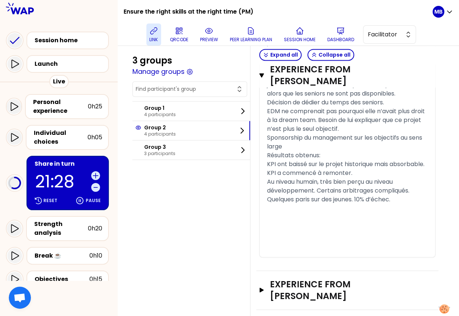
scroll to position [118, 0]
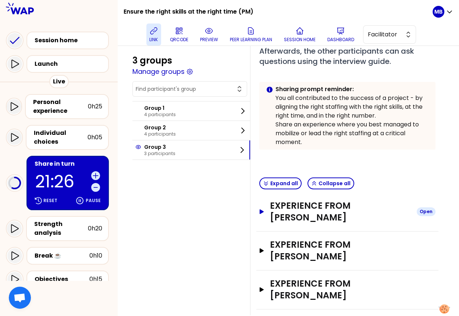
click at [295, 215] on h3 "Experience from Lorenzo STOBBIONE" at bounding box center [340, 212] width 141 height 24
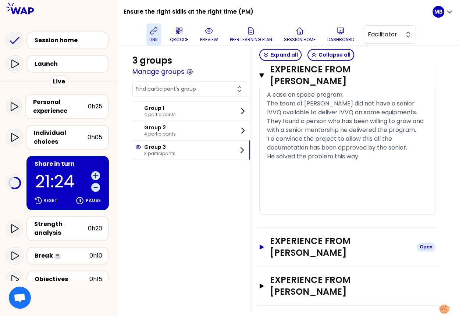
click at [293, 256] on h3 "Experience from Ivan PESSINA" at bounding box center [340, 247] width 141 height 24
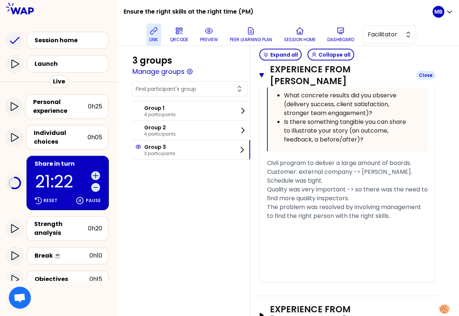
scroll to position [1316, 0]
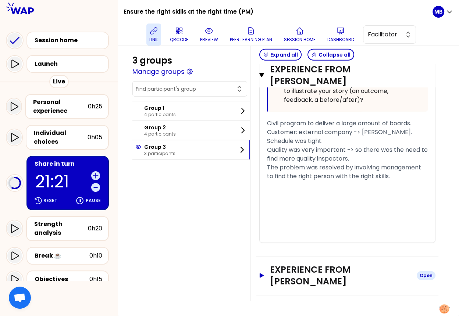
click at [290, 278] on h3 "Experience from Catalin-florentin RADUINEA" at bounding box center [340, 276] width 141 height 24
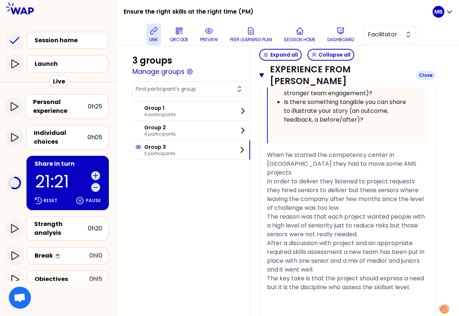
scroll to position [2014, 0]
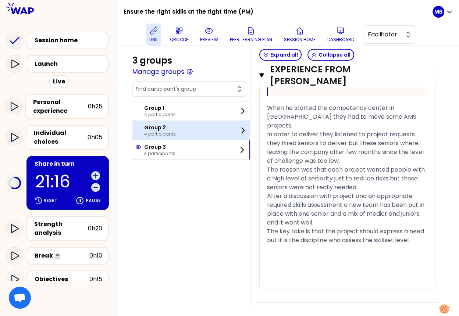
click at [190, 133] on div "Group 2 4 participants" at bounding box center [191, 130] width 118 height 19
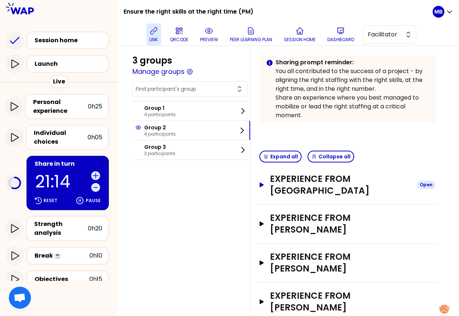
click at [280, 175] on h3 "Experience from Rafaela" at bounding box center [340, 185] width 141 height 24
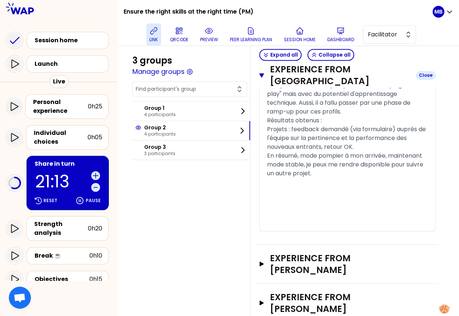
scroll to position [891, 0]
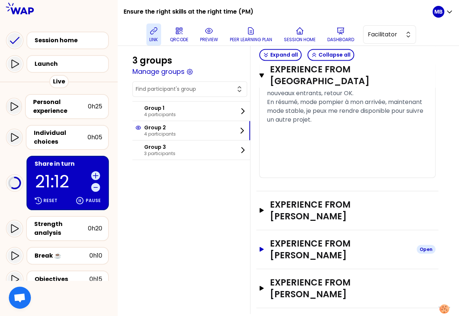
click at [293, 252] on h3 "Experience from Pascal FORTIN" at bounding box center [340, 250] width 141 height 24
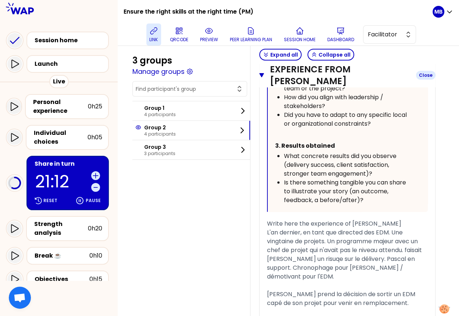
scroll to position [1447, 0]
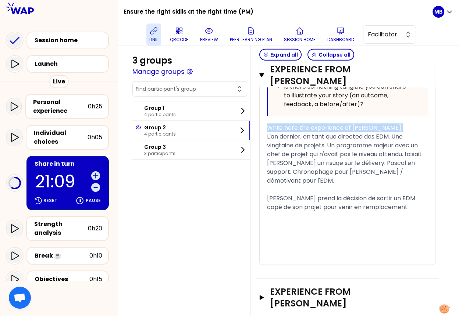
drag, startPoint x: 267, startPoint y: 135, endPoint x: 267, endPoint y: 126, distance: 8.8
click at [267, 126] on div "« In 2003, I discovered and learned the Agile methods. At this time, it was tot…" at bounding box center [347, 0] width 161 height 528
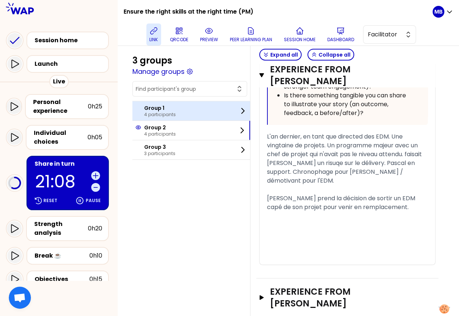
click at [160, 108] on p "Group 1" at bounding box center [160, 107] width 32 height 7
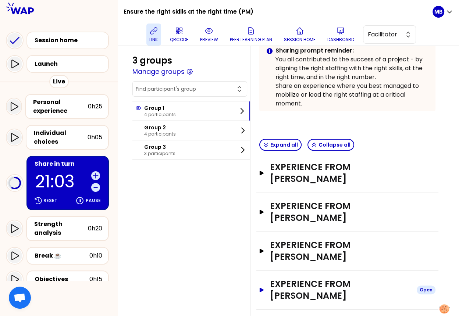
click at [324, 280] on h3 "Experience from Marjorie THARY" at bounding box center [340, 290] width 141 height 24
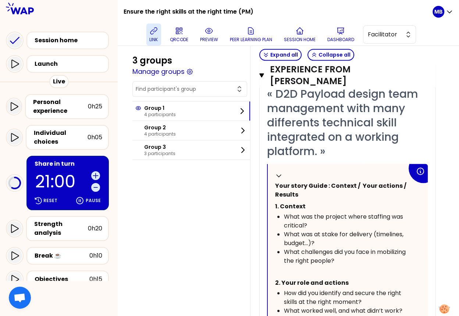
scroll to position [311, 0]
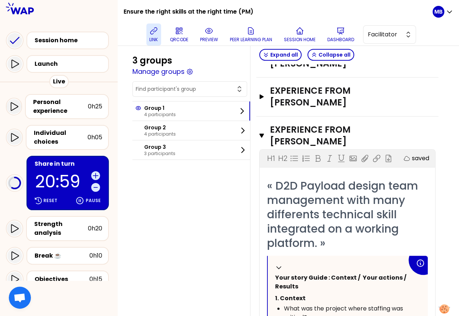
click at [323, 96] on div "Experience from Thorsten LAMPE Open" at bounding box center [347, 97] width 182 height 39
click at [307, 85] on h3 "Experience from Thorsten LAMPE" at bounding box center [340, 97] width 141 height 24
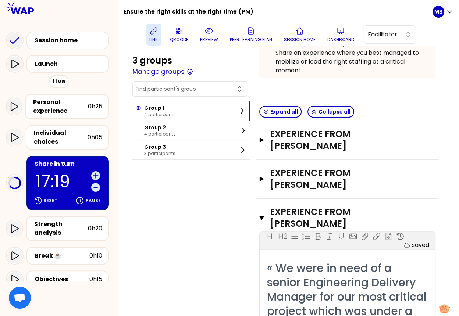
scroll to position [174, 0]
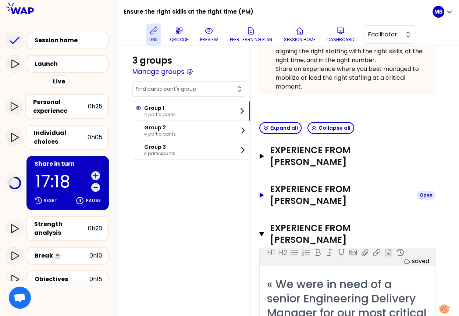
click at [294, 183] on h3 "Experience from Manuela METZNER" at bounding box center [340, 195] width 141 height 24
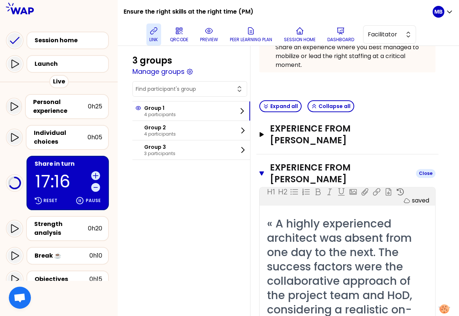
scroll to position [122, 0]
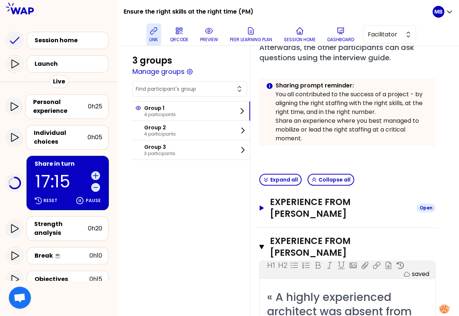
click at [295, 203] on h3 "Experience from David TESCH" at bounding box center [340, 208] width 141 height 24
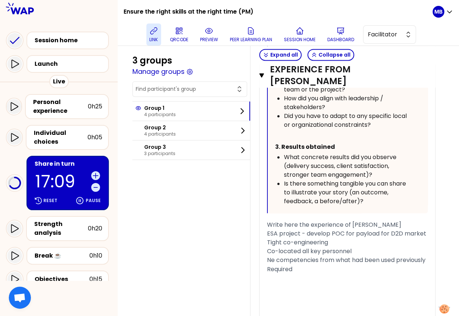
scroll to position [2911, 0]
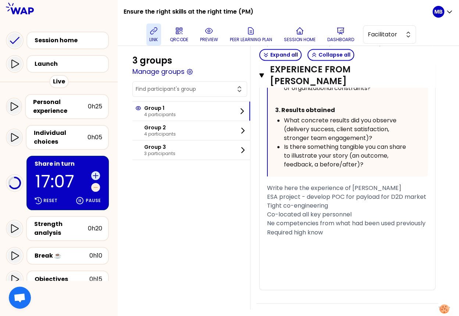
click at [95, 186] on icon at bounding box center [95, 187] width 7 height 7
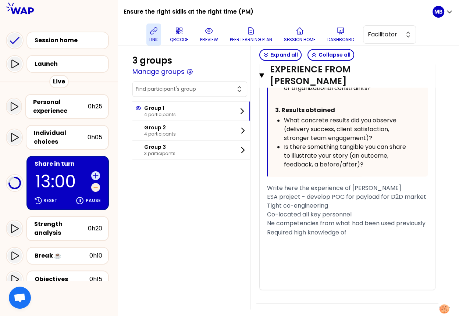
click at [95, 186] on icon at bounding box center [95, 187] width 7 height 7
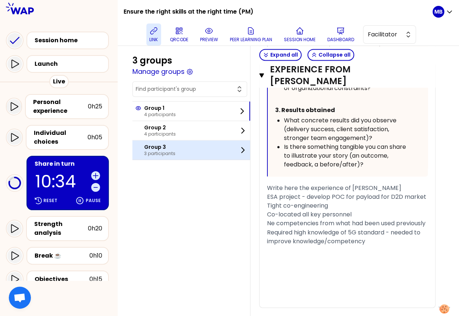
click at [161, 151] on p "3 participants" at bounding box center [159, 154] width 31 height 6
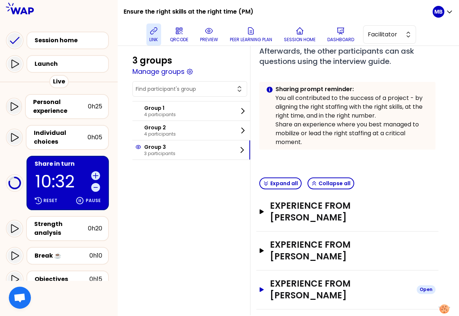
click at [287, 278] on h3 "Experience from Catalin-florentin RADUINEA" at bounding box center [340, 290] width 141 height 24
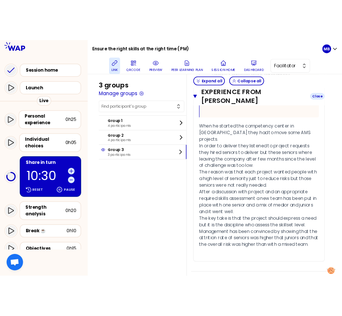
scroll to position [806, 0]
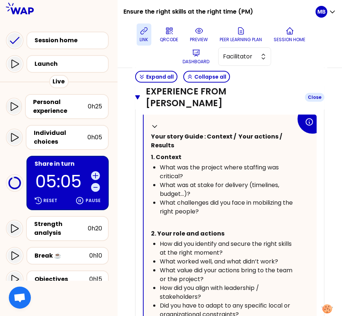
click at [136, 97] on icon "button" at bounding box center [137, 97] width 5 height 4
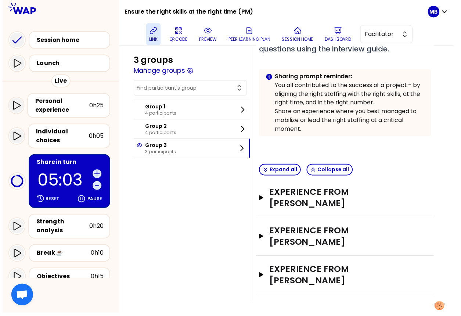
scroll to position [118, 0]
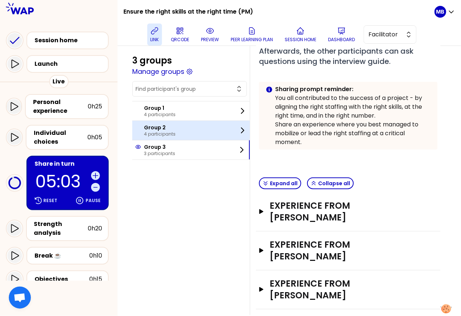
click at [148, 125] on p "Group 2" at bounding box center [160, 127] width 32 height 7
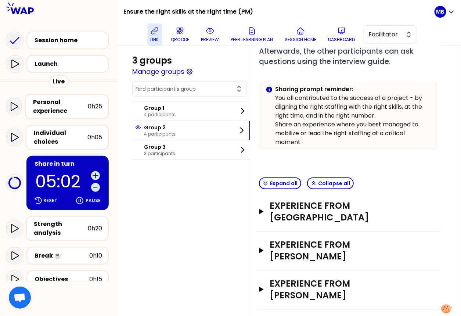
scroll to position [145, 0]
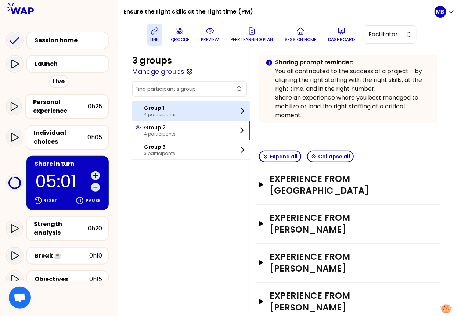
click at [160, 102] on div "Group 1 4 participants" at bounding box center [191, 110] width 118 height 19
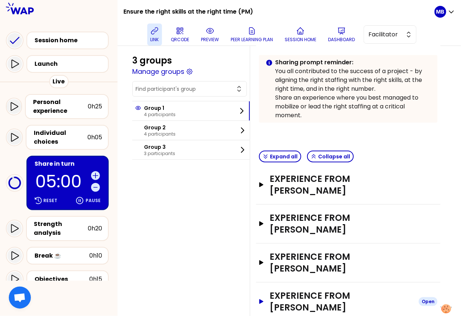
click at [311, 292] on h3 "Experience from Marjorie THARY" at bounding box center [341, 302] width 143 height 24
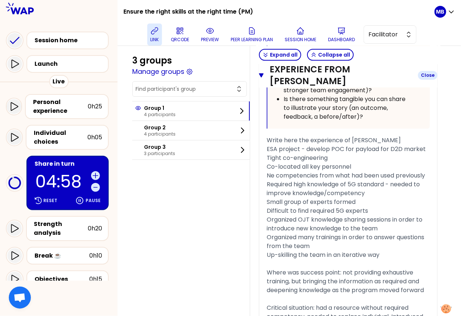
scroll to position [698, 0]
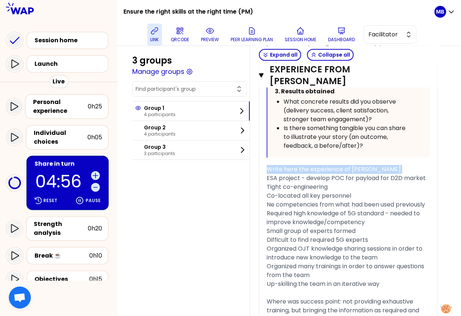
drag, startPoint x: 267, startPoint y: 163, endPoint x: 267, endPoint y: 154, distance: 9.6
click at [267, 154] on div "« D2D Payload design team management with many differents technical skill integ…" at bounding box center [348, 111] width 163 height 638
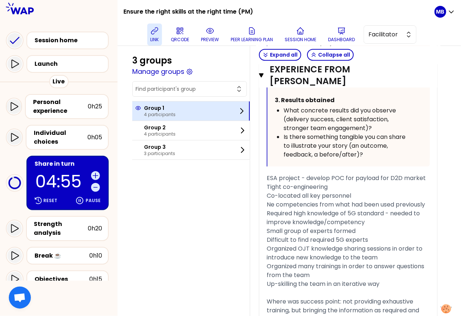
click at [167, 112] on p "4 participants" at bounding box center [160, 115] width 32 height 6
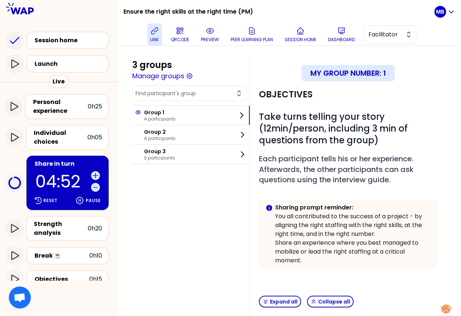
scroll to position [306, 0]
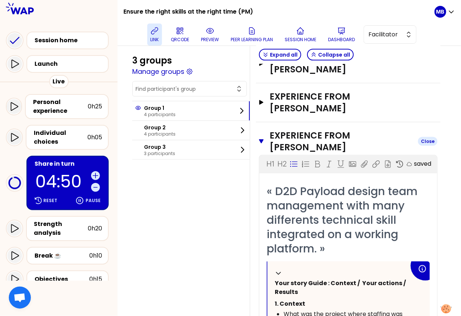
click at [260, 139] on icon "button" at bounding box center [261, 141] width 5 height 4
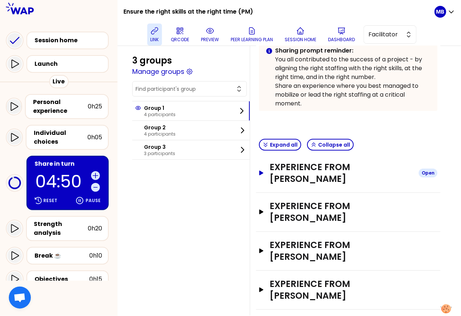
click at [268, 165] on button "Experience from David TESCH Open" at bounding box center [348, 173] width 179 height 24
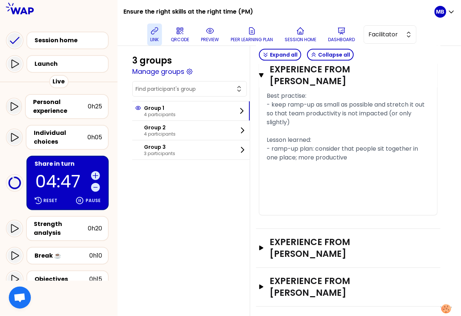
scroll to position [988, 0]
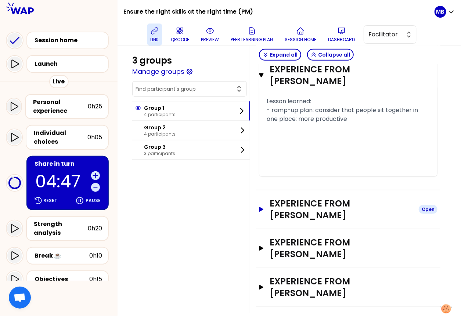
click at [284, 198] on h3 "Experience from Manuela METZNER" at bounding box center [341, 210] width 143 height 24
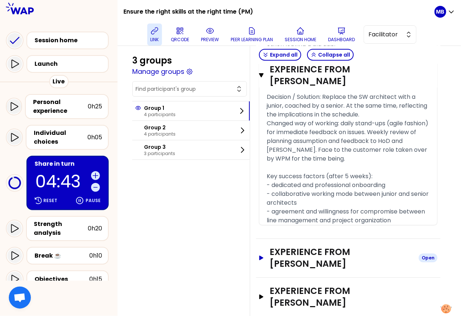
click at [287, 246] on h3 "Experience from Thorsten LAMPE" at bounding box center [341, 258] width 143 height 24
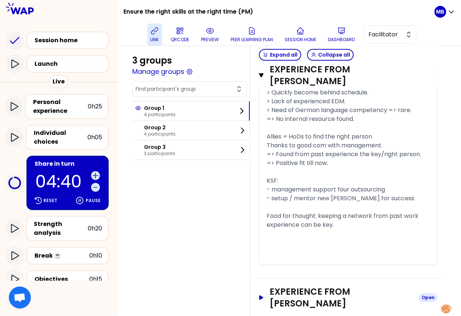
click at [293, 286] on h3 "Experience from Marjorie THARY" at bounding box center [341, 298] width 143 height 24
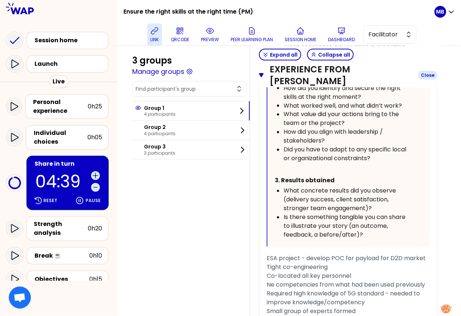
scroll to position [2894, 0]
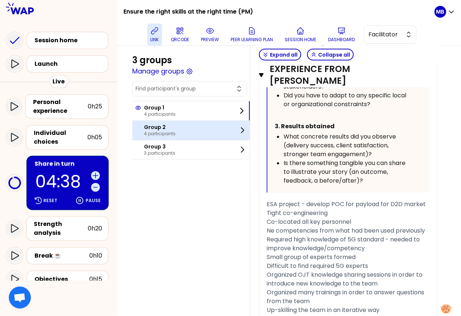
click at [143, 126] on div at bounding box center [139, 131] width 9 height 12
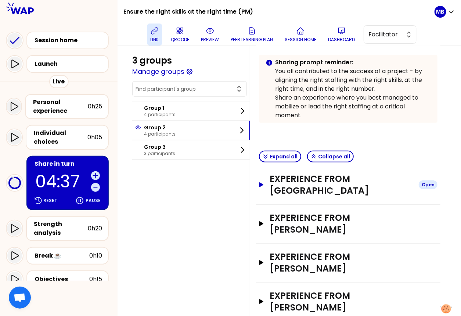
click at [289, 179] on h3 "Experience from Rafaela" at bounding box center [341, 185] width 143 height 24
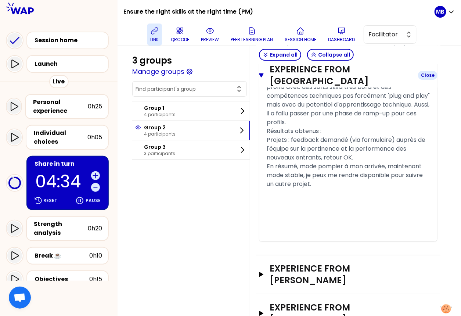
scroll to position [877, 0]
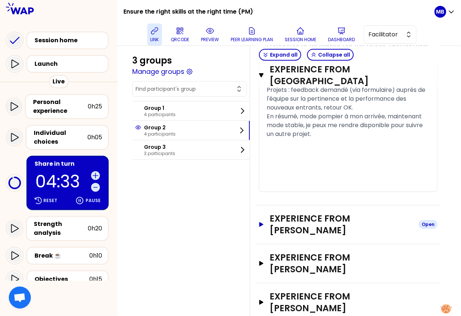
click at [290, 213] on h3 "Experience from Camille RIEUNIER" at bounding box center [341, 225] width 143 height 24
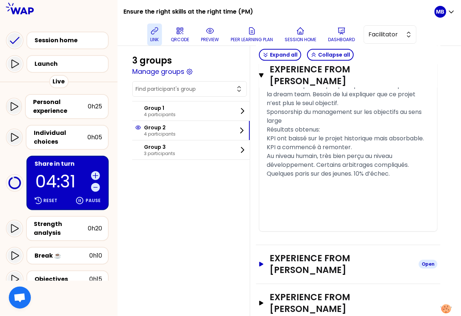
click at [292, 253] on h3 "Experience from Pascal FORTIN" at bounding box center [341, 265] width 143 height 24
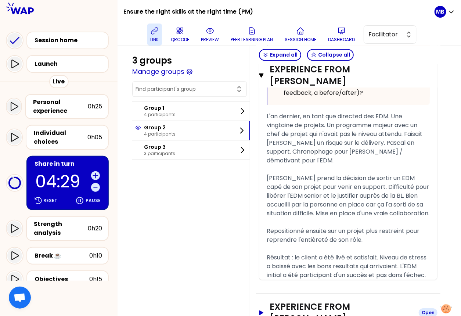
click at [289, 301] on h3 "Experience from Cyril GUERIN" at bounding box center [341, 313] width 143 height 24
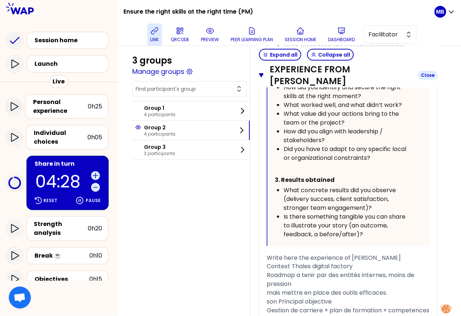
scroll to position [2708, 0]
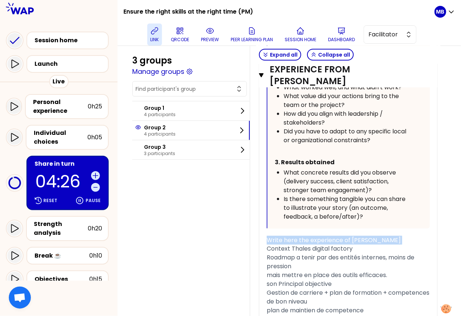
drag, startPoint x: 267, startPoint y: 211, endPoint x: 267, endPoint y: 203, distance: 8.5
click at [267, 203] on div "« I observed a good practice: the team's EDM maintained and shared a skills reg…" at bounding box center [348, 138] width 163 height 692
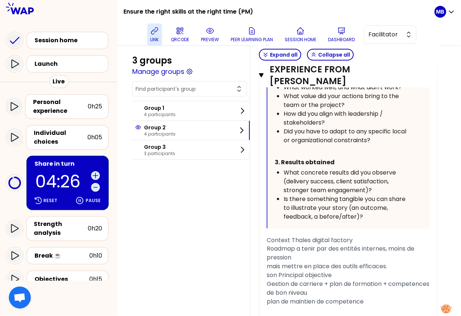
scroll to position [2699, 0]
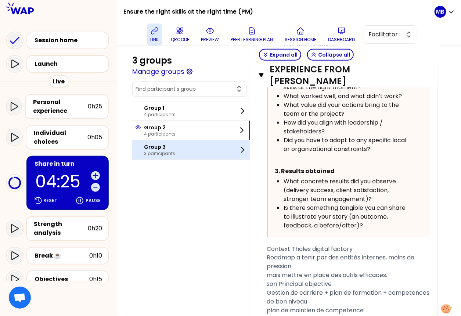
click at [195, 150] on div "Group 3 3 participants" at bounding box center [191, 149] width 118 height 19
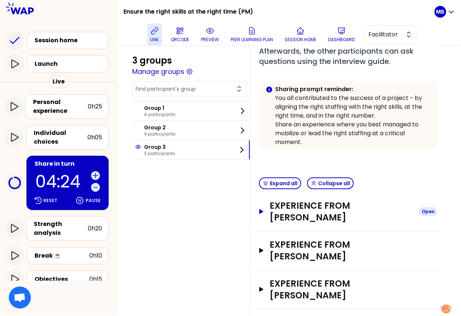
click at [290, 211] on h3 "Experience from Lorenzo STOBBIONE" at bounding box center [341, 212] width 143 height 24
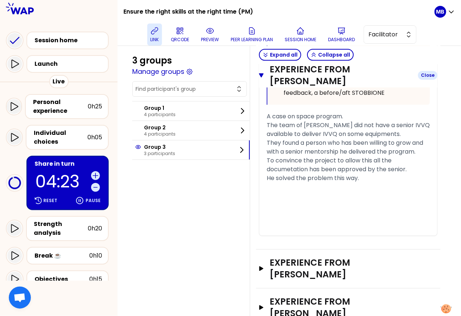
scroll to position [769, 0]
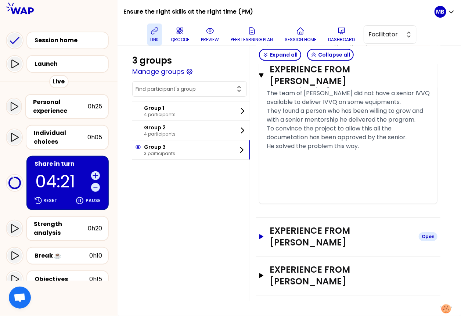
click at [278, 241] on h3 "Experience from Ivan PESSINA" at bounding box center [341, 237] width 143 height 24
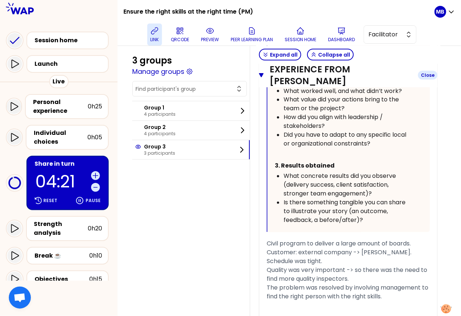
scroll to position [1316, 0]
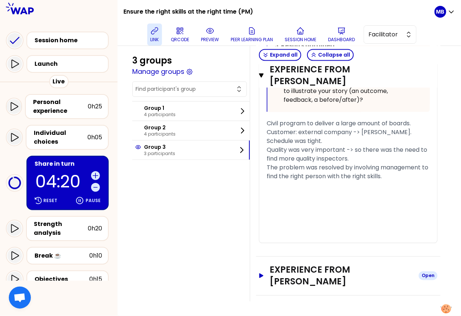
click at [286, 268] on h3 "Experience from Catalin-florentin RADUINEA" at bounding box center [341, 276] width 143 height 24
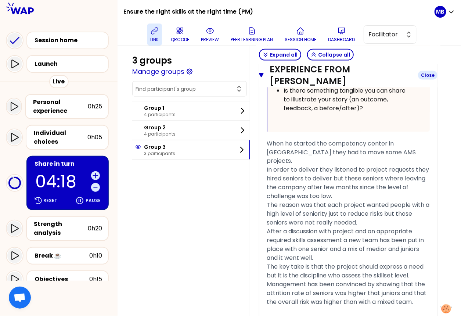
scroll to position [1956, 0]
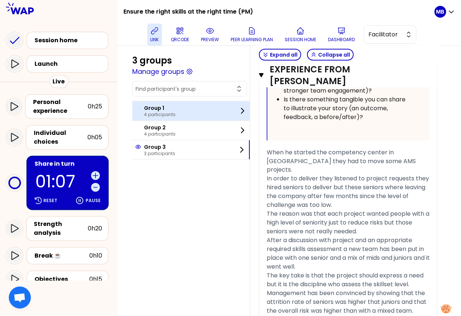
click at [209, 118] on div "Group 1 4 participants" at bounding box center [191, 110] width 118 height 19
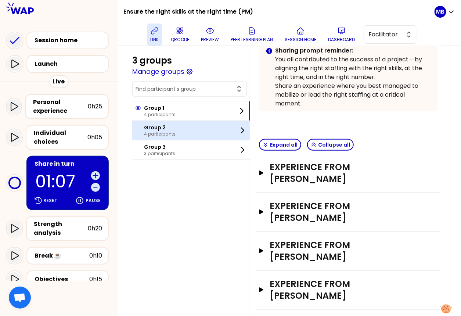
click at [206, 131] on div "Group 2 4 participants" at bounding box center [191, 130] width 118 height 19
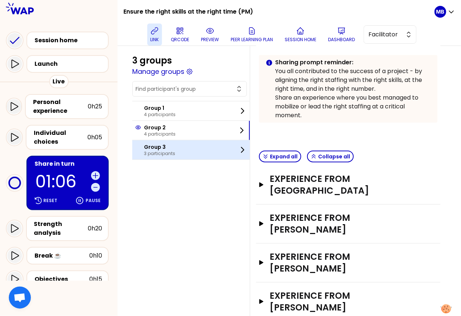
click at [206, 143] on div "Group 3 3 participants" at bounding box center [191, 149] width 118 height 19
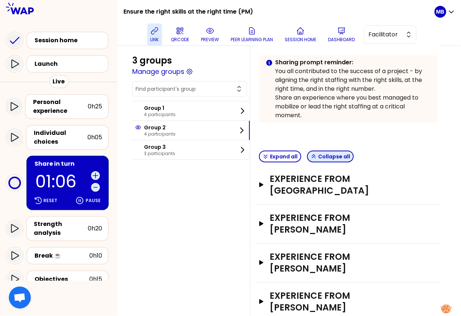
scroll to position [118, 0]
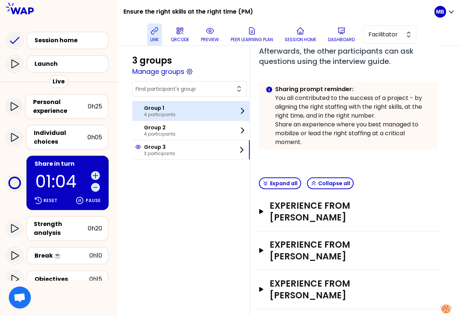
click at [148, 101] on div "Group 1 4 participants" at bounding box center [191, 110] width 118 height 19
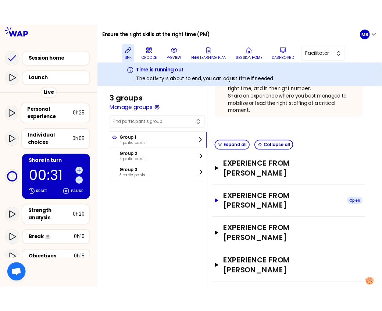
scroll to position [0, 0]
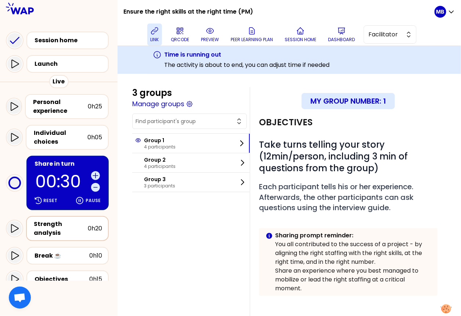
click at [58, 228] on div "Strength analysis" at bounding box center [61, 229] width 54 height 18
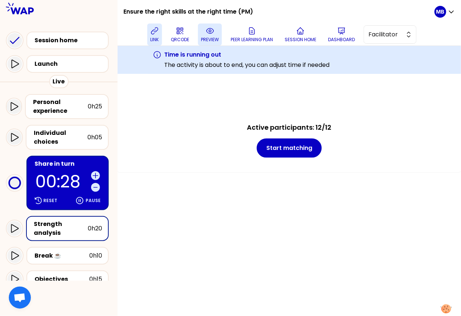
click at [210, 39] on p "preview" at bounding box center [210, 40] width 18 height 6
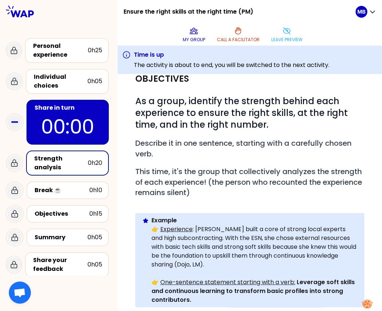
scroll to position [18, 0]
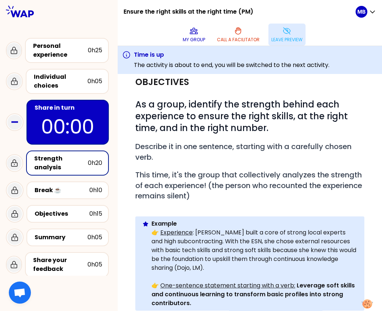
click at [288, 34] on icon at bounding box center [286, 30] width 9 height 9
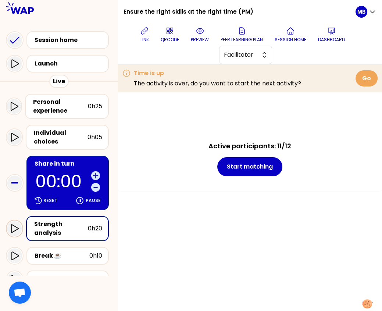
click at [13, 226] on icon at bounding box center [14, 228] width 9 height 9
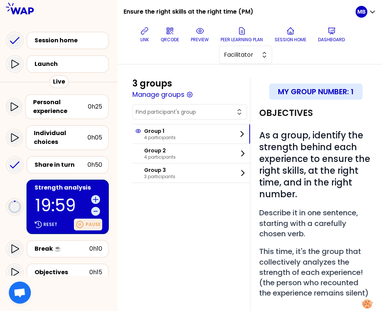
click at [86, 225] on div "Pause" at bounding box center [88, 224] width 28 height 12
click at [47, 225] on p "Reset" at bounding box center [50, 224] width 14 height 6
click at [100, 223] on p "Pause" at bounding box center [93, 224] width 15 height 6
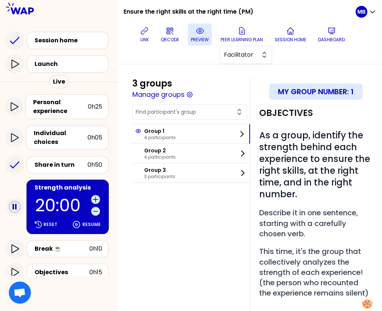
click at [196, 31] on icon at bounding box center [199, 30] width 7 height 5
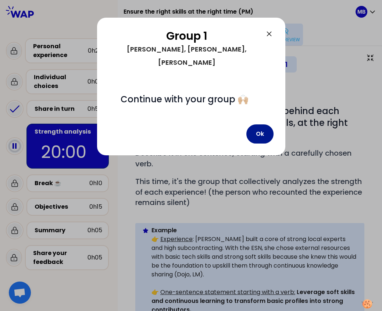
click at [269, 124] on button "Ok" at bounding box center [259, 133] width 27 height 19
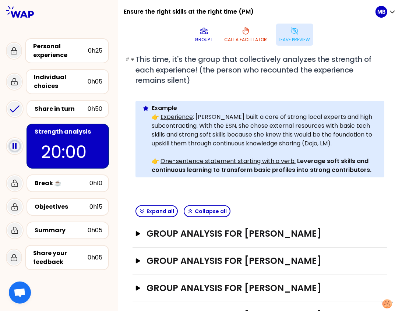
scroll to position [142, 0]
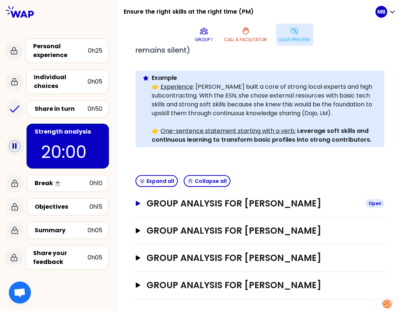
click at [234, 205] on h3 "Group analysis for David TESCH" at bounding box center [252, 203] width 213 height 12
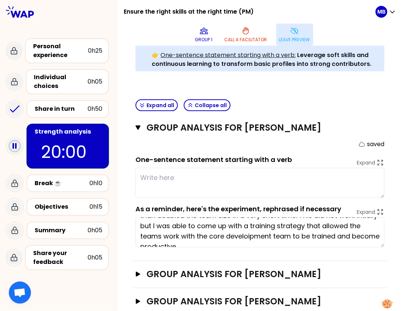
scroll to position [31, 0]
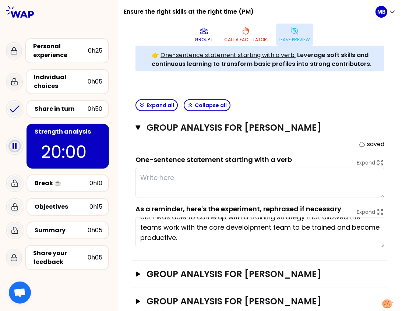
drag, startPoint x: 139, startPoint y: 224, endPoint x: 268, endPoint y: 257, distance: 133.5
click at [268, 257] on div "Group analysis for David TESCH Close saved One-sentence statement starting with…" at bounding box center [259, 187] width 254 height 146
click at [77, 108] on div "Share in turn" at bounding box center [61, 108] width 53 height 9
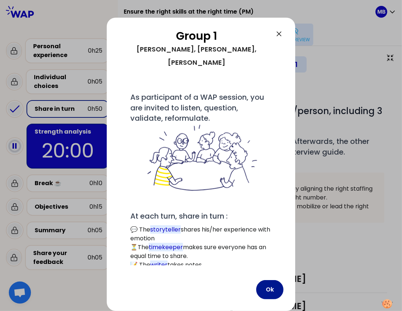
click at [265, 287] on button "Ok" at bounding box center [269, 289] width 27 height 19
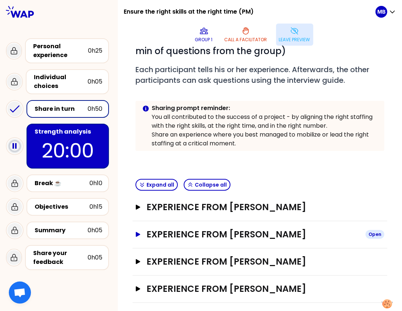
scroll to position [75, 0]
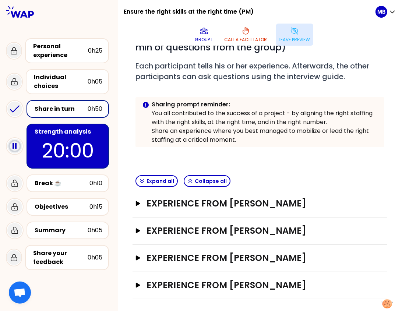
click at [200, 209] on div "Experience from David TESCH Open" at bounding box center [259, 203] width 254 height 27
click at [197, 206] on h3 "Experience from David TESCH" at bounding box center [252, 203] width 213 height 12
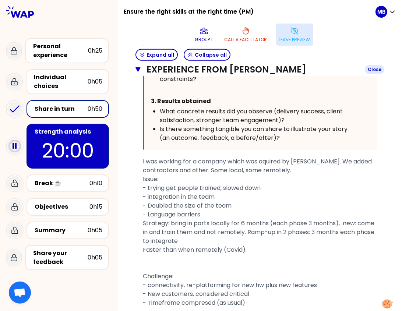
scroll to position [495, 0]
click at [55, 128] on div "Strength analysis" at bounding box center [69, 131] width 68 height 9
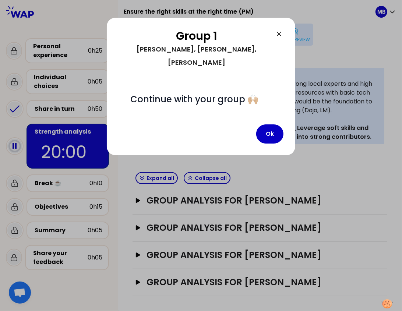
scroll to position [142, 0]
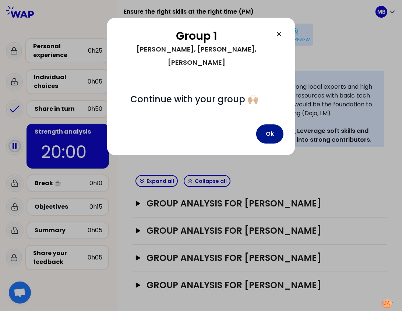
click at [264, 124] on button "Ok" at bounding box center [269, 133] width 27 height 19
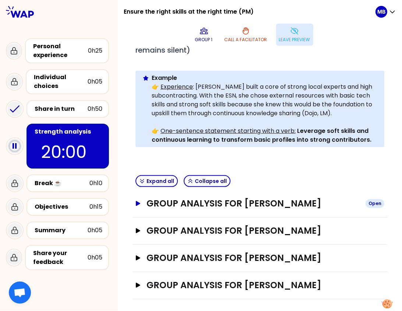
click at [215, 203] on h3 "Group analysis for David TESCH" at bounding box center [252, 203] width 213 height 12
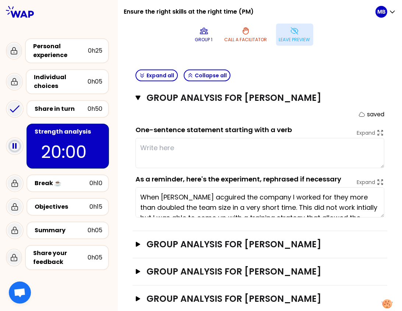
scroll to position [225, 0]
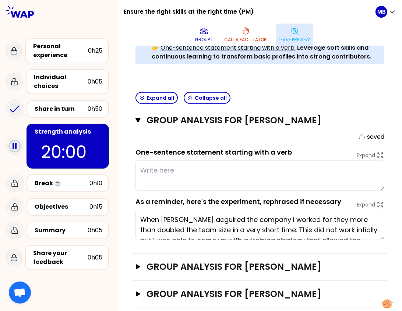
click at [156, 168] on textarea at bounding box center [259, 175] width 249 height 30
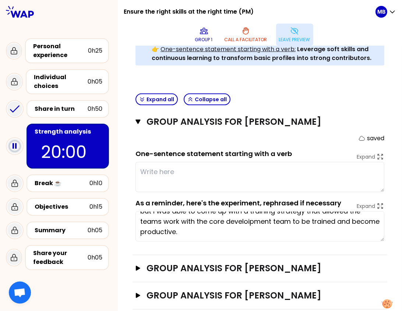
scroll to position [260, 0]
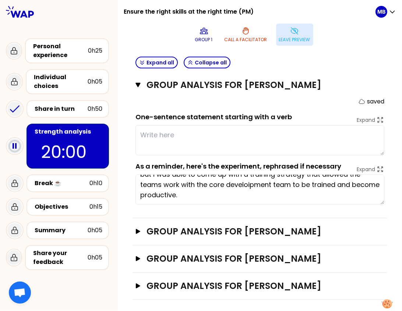
click at [154, 137] on textarea at bounding box center [259, 140] width 249 height 30
click at [246, 231] on h3 "Group analysis for Manuela METZNER" at bounding box center [252, 231] width 213 height 12
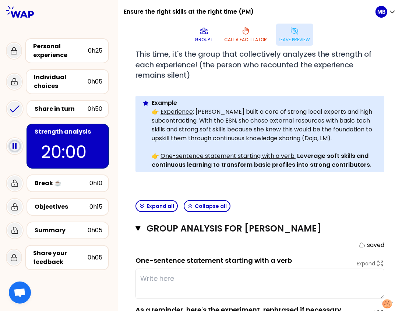
scroll to position [118, 0]
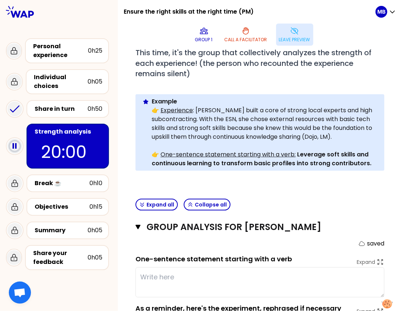
click at [281, 33] on button "Leave preview" at bounding box center [294, 35] width 37 height 22
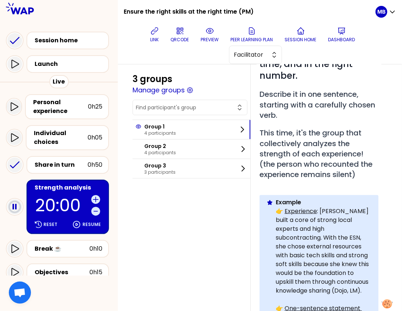
scroll to position [102, 0]
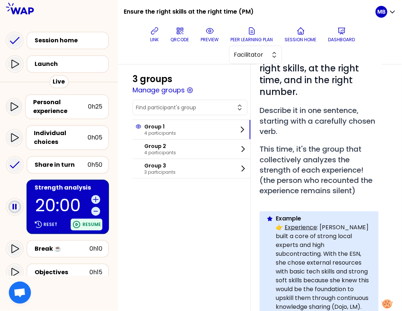
click at [83, 225] on p "Resume" at bounding box center [91, 224] width 18 height 6
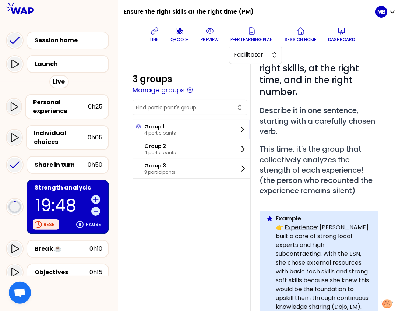
click at [49, 221] on p "Reset" at bounding box center [50, 224] width 14 height 6
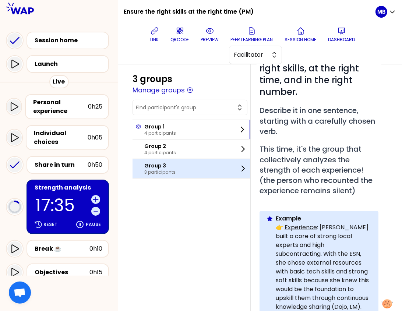
click at [145, 170] on p "3 participants" at bounding box center [159, 172] width 31 height 6
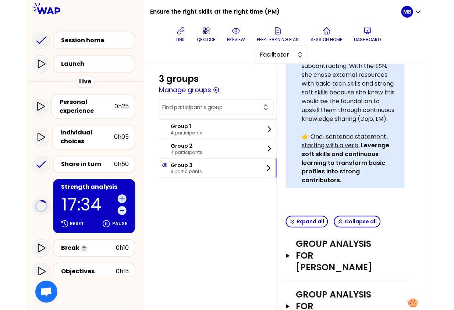
scroll to position [363, 0]
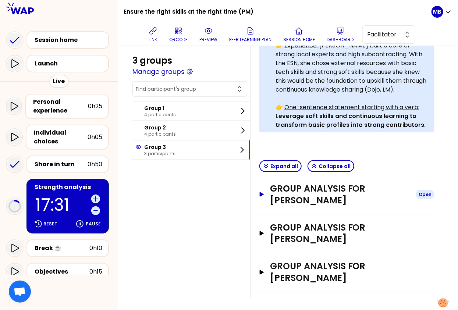
click at [306, 193] on h3 "Group analysis for Lorenzo STOBBIONE" at bounding box center [340, 195] width 140 height 24
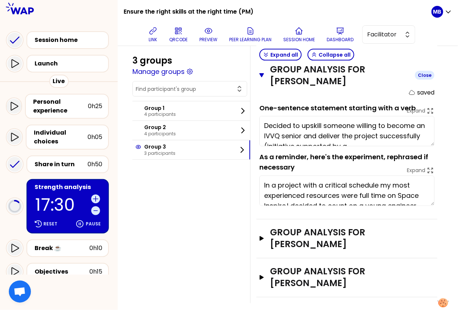
scroll to position [350, 0]
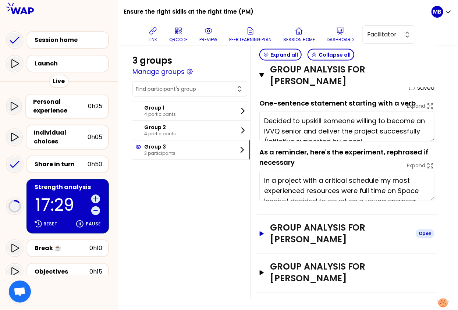
click at [294, 236] on h3 "Group analysis for Ivan PESSINA" at bounding box center [340, 234] width 140 height 24
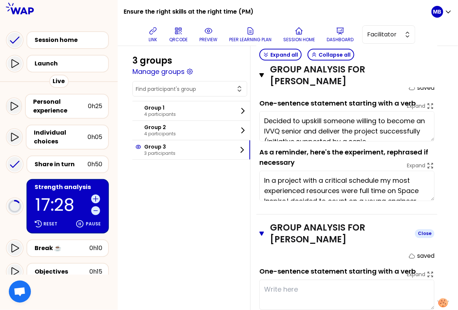
scroll to position [479, 0]
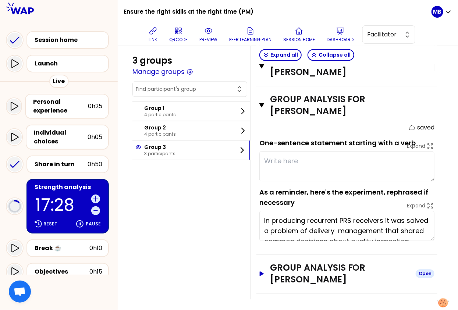
click at [294, 262] on h3 "Group analysis for Catalin-florentin RADUINEA" at bounding box center [340, 274] width 140 height 24
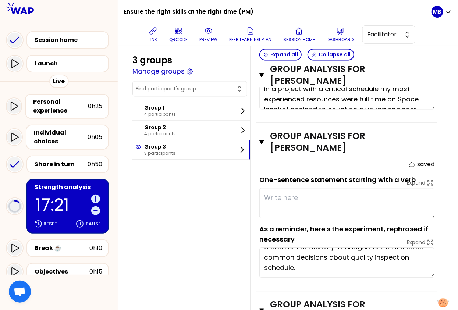
scroll to position [481, 0]
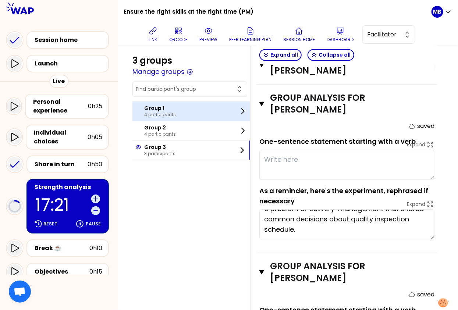
type textarea "Decided to upskill someone willing to become an IVVQ senior and deliver the pro…"
click at [159, 109] on p "Group 1" at bounding box center [160, 107] width 32 height 7
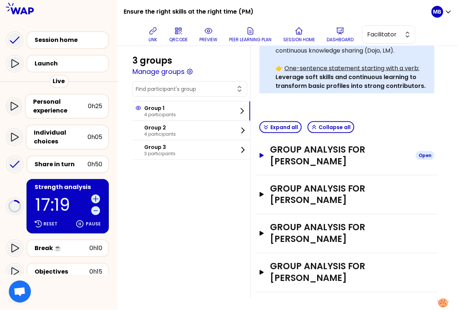
click at [276, 156] on h3 "Group analysis for David TESCH" at bounding box center [340, 156] width 140 height 24
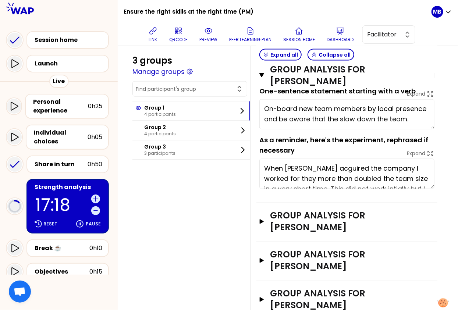
scroll to position [389, 0]
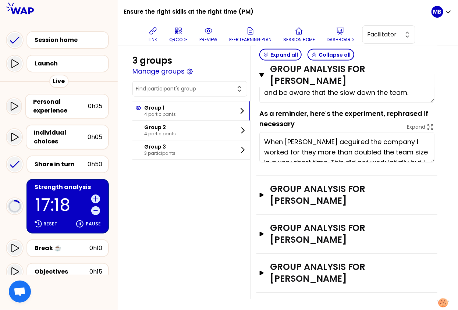
click at [275, 205] on div "Group analysis for Manuela METZNER Open" at bounding box center [346, 195] width 181 height 39
click at [276, 197] on h3 "Group analysis for Manuela METZNER" at bounding box center [340, 195] width 140 height 24
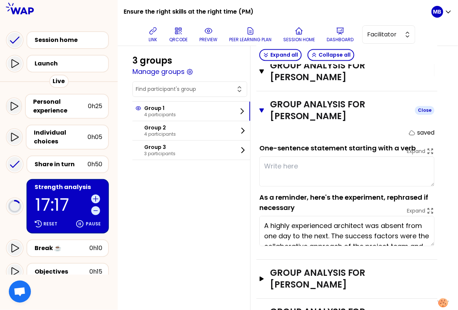
scroll to position [492, 0]
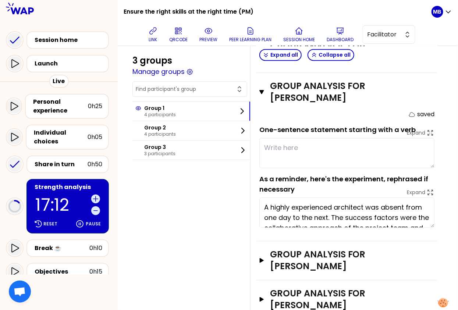
type textarea "On-board new team members by local presence."
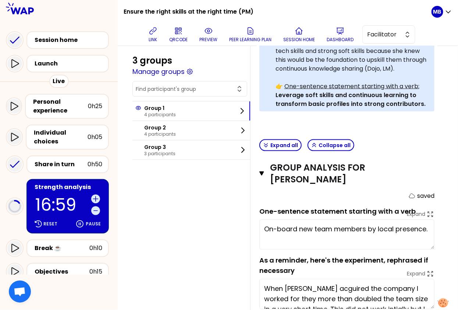
scroll to position [239, 0]
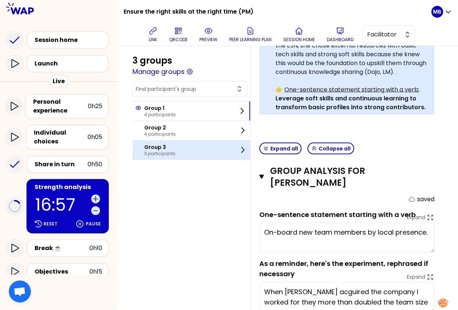
click at [177, 150] on div "Group 3 3 participants" at bounding box center [191, 149] width 118 height 19
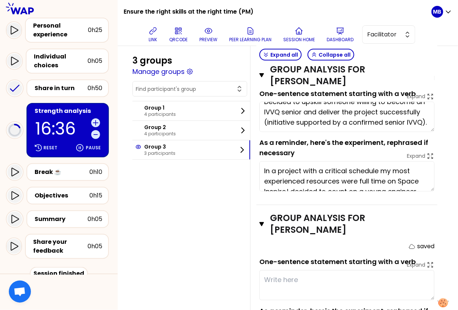
scroll to position [104, 0]
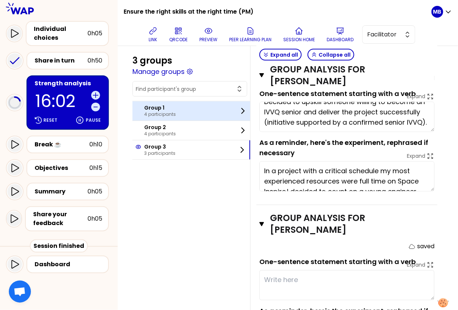
click at [154, 109] on p "Group 1" at bounding box center [160, 107] width 32 height 7
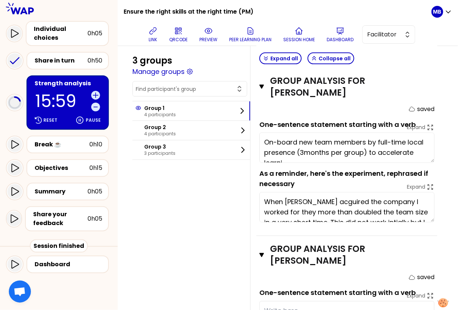
type textarea "On-board new team members by full-time local presence (3months per group) to ac…"
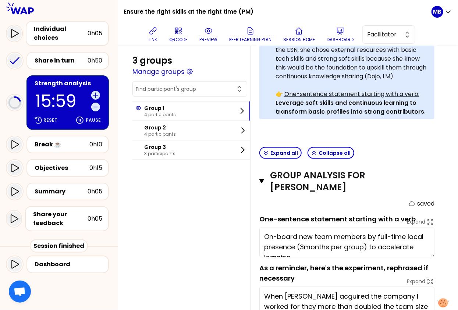
scroll to position [196, 0]
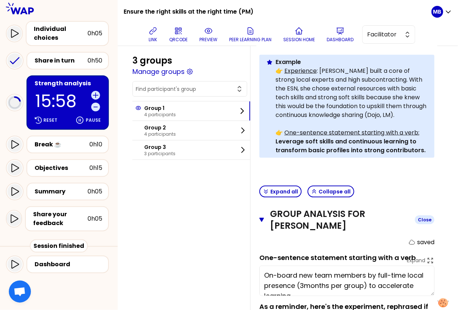
click at [261, 218] on icon "button" at bounding box center [261, 220] width 4 height 4
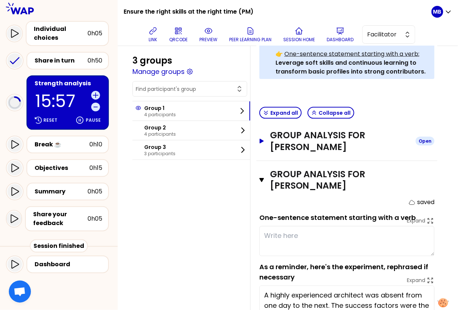
scroll to position [298, 0]
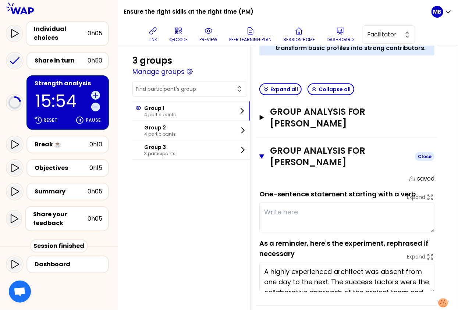
click at [261, 157] on icon "button" at bounding box center [261, 157] width 5 height 6
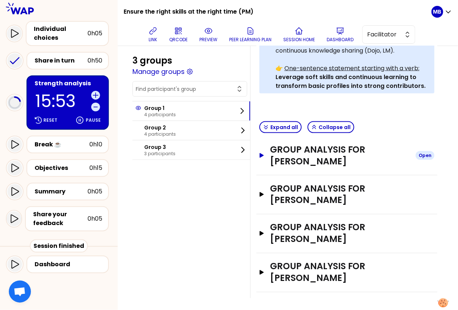
click at [272, 156] on h3 "Group analysis for David TESCH" at bounding box center [340, 156] width 140 height 24
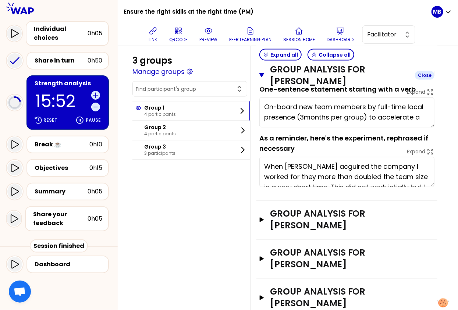
scroll to position [389, 0]
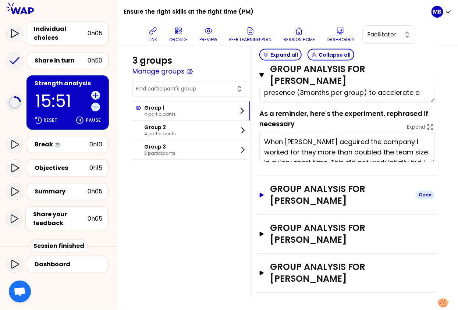
click at [269, 188] on button "Group analysis for Manuela METZNER Open" at bounding box center [346, 195] width 175 height 24
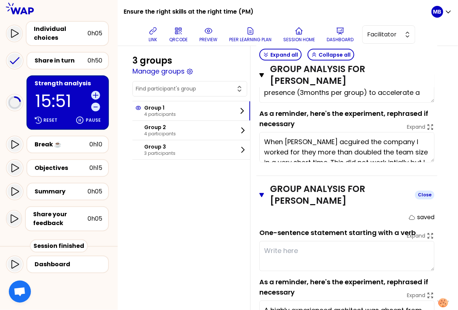
scroll to position [515, 0]
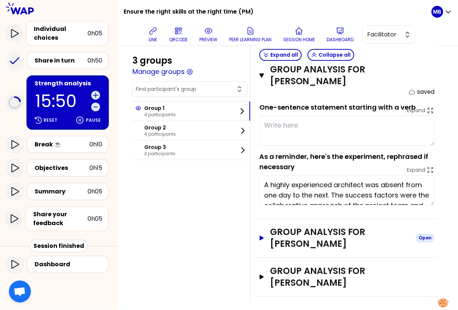
click at [274, 229] on h3 "Group analysis for Thorsten LAMPE" at bounding box center [340, 238] width 140 height 24
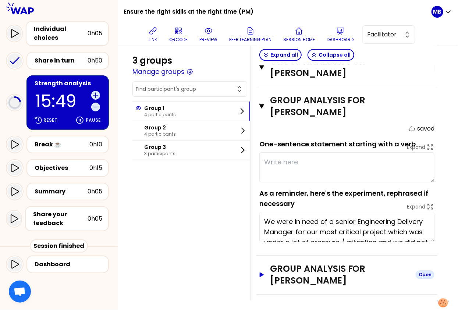
click at [274, 263] on h3 "Group analysis for Marjorie THARY" at bounding box center [340, 275] width 140 height 24
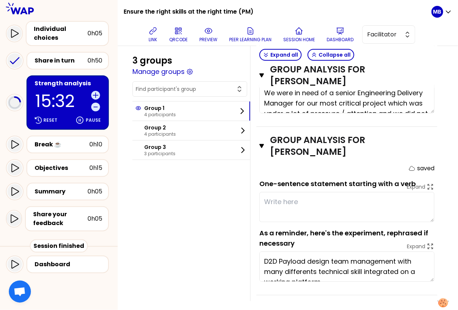
type textarea "On-board new team members by full-time local presence (3 months per group) to a…"
type textarea "Cooperat"
click at [68, 170] on div "Objectives" at bounding box center [62, 168] width 55 height 9
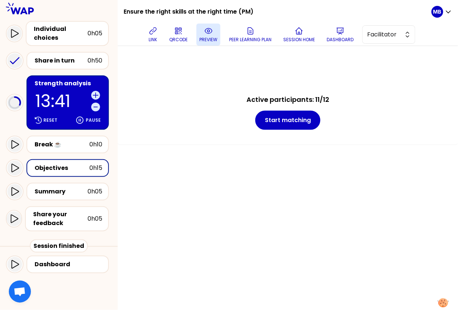
click at [205, 37] on p "preview" at bounding box center [208, 40] width 18 height 6
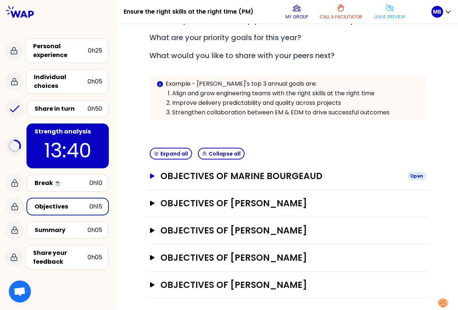
click at [204, 180] on h3 "Objectives of Marine Bourgeaud" at bounding box center [280, 176] width 241 height 12
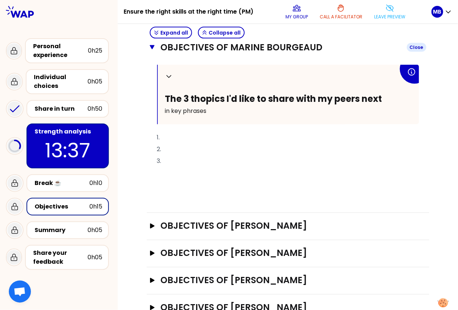
scroll to position [345, 0]
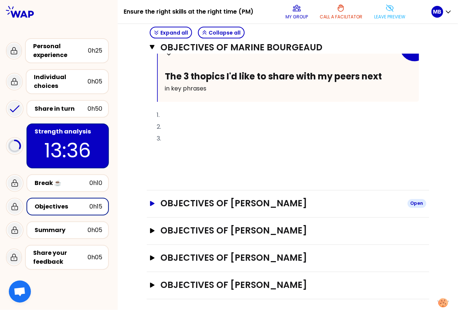
click at [204, 200] on h3 "Objectives of Natasha" at bounding box center [280, 204] width 241 height 12
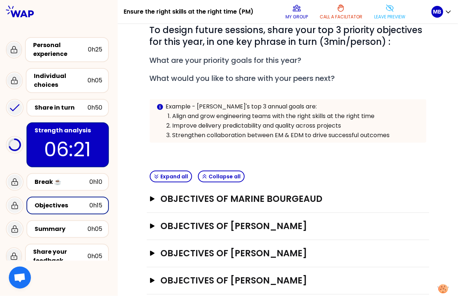
scroll to position [79, 0]
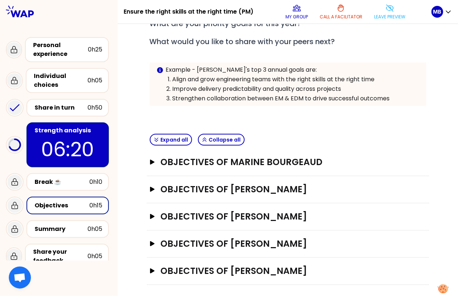
click at [78, 131] on div "Strength analysis" at bounding box center [69, 130] width 68 height 9
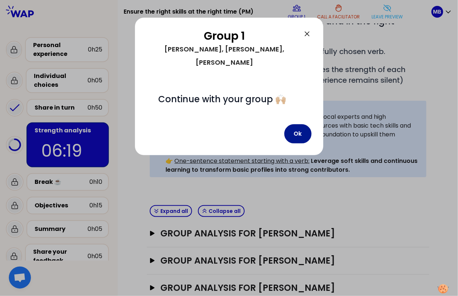
click at [303, 124] on button "Ok" at bounding box center [297, 133] width 27 height 19
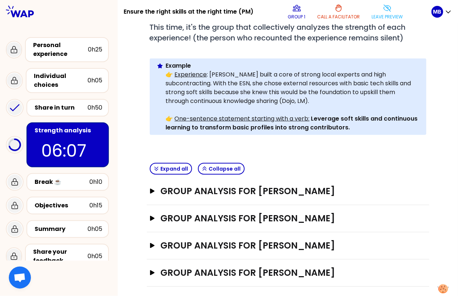
scroll to position [124, 0]
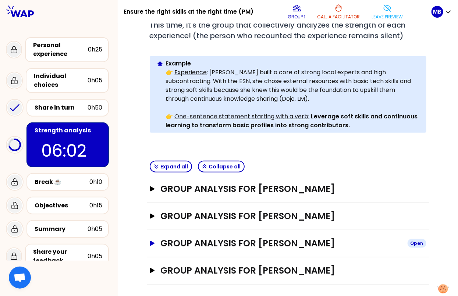
click at [266, 241] on h3 "Group analysis for Thorsten LAMPE" at bounding box center [280, 244] width 241 height 12
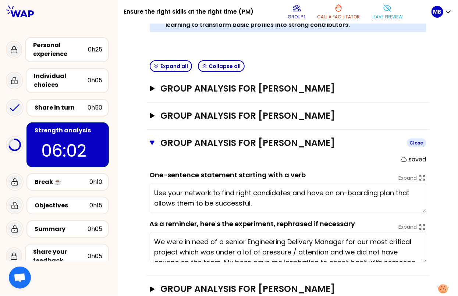
scroll to position [243, 0]
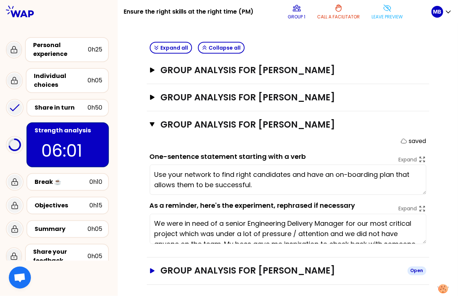
click at [257, 265] on h3 "Group analysis for Marjorie THARY" at bounding box center [280, 271] width 241 height 12
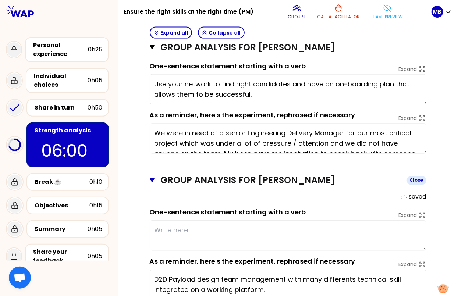
scroll to position [361, 0]
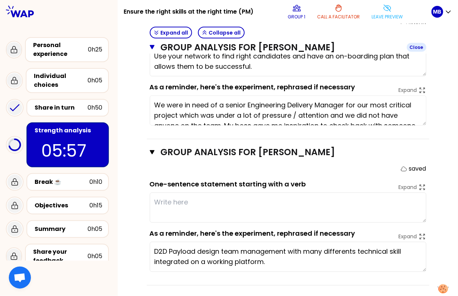
click at [151, 49] on icon "button" at bounding box center [152, 47] width 5 height 6
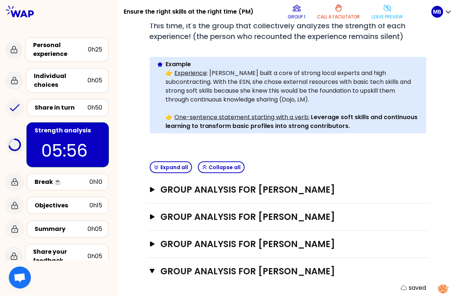
scroll to position [0, 0]
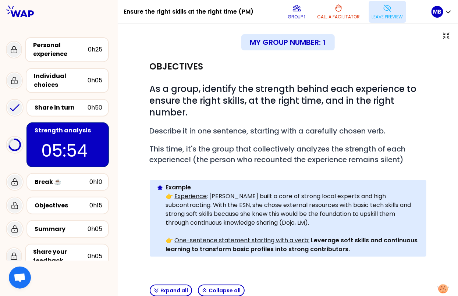
click at [391, 16] on p "Leave preview" at bounding box center [387, 17] width 31 height 6
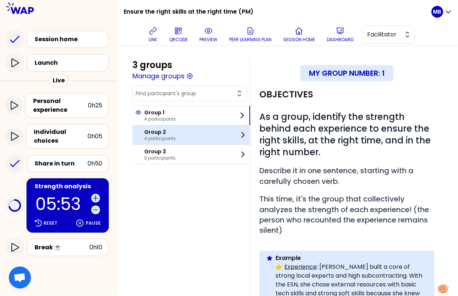
click at [190, 133] on div "Group 2 4 participants" at bounding box center [191, 134] width 118 height 19
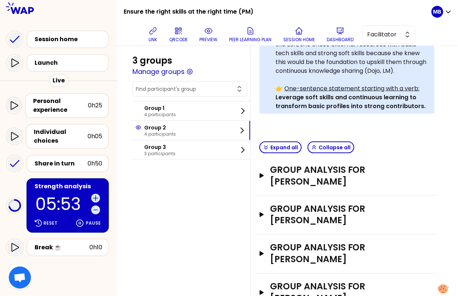
scroll to position [262, 0]
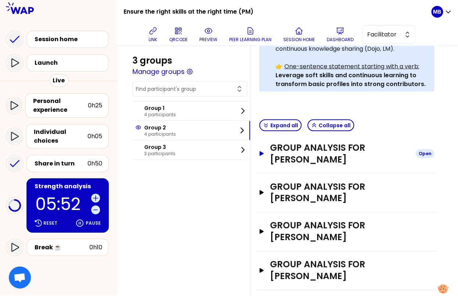
click at [295, 146] on h3 "Group analysis for Rafaela" at bounding box center [340, 154] width 140 height 24
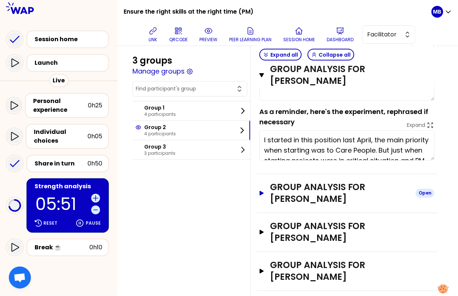
click at [288, 182] on h3 "Group analysis for Camille RIEUNIER" at bounding box center [340, 194] width 140 height 24
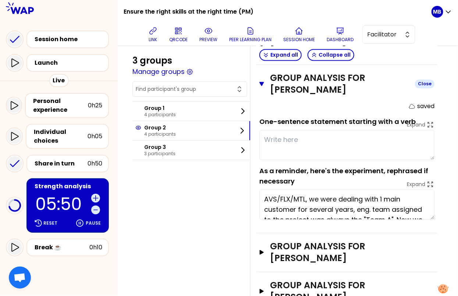
scroll to position [513, 0]
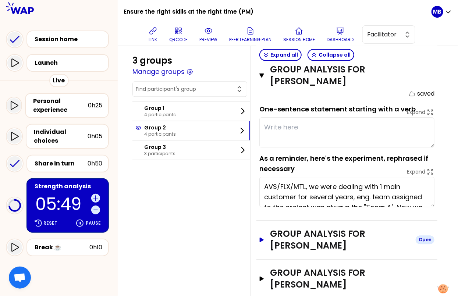
click at [287, 228] on h3 "Group analysis for Pascal FORTIN" at bounding box center [340, 240] width 140 height 24
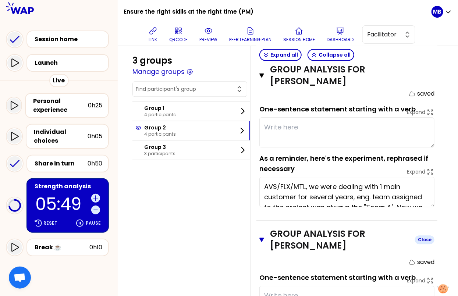
scroll to position [649, 0]
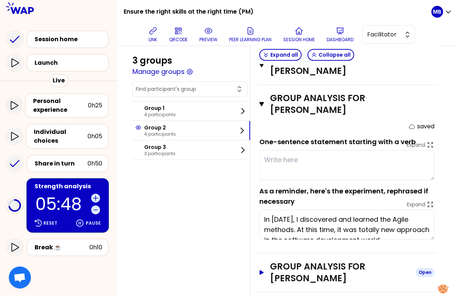
click at [292, 261] on h3 "Group analysis for Cyril GUERIN" at bounding box center [340, 273] width 140 height 24
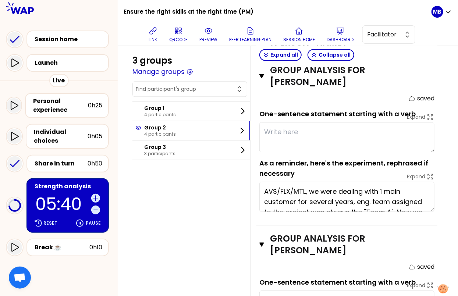
scroll to position [41, 0]
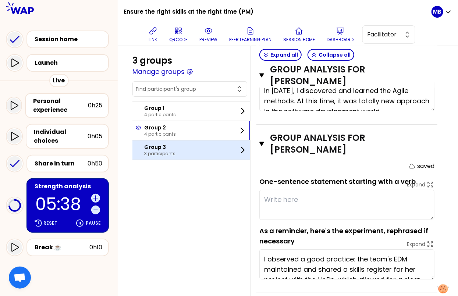
click at [184, 153] on div "Group 3 3 participants" at bounding box center [191, 149] width 118 height 19
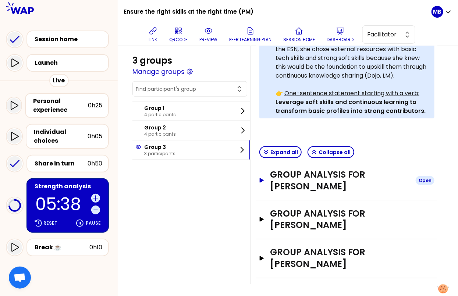
click at [295, 177] on h3 "Group analysis for Lorenzo STOBBIONE" at bounding box center [340, 181] width 140 height 24
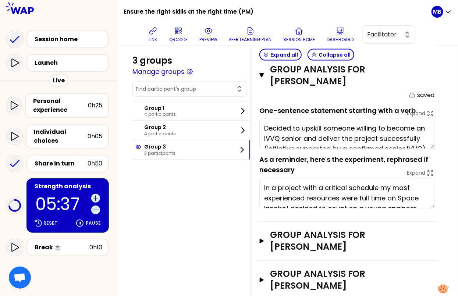
scroll to position [51, 0]
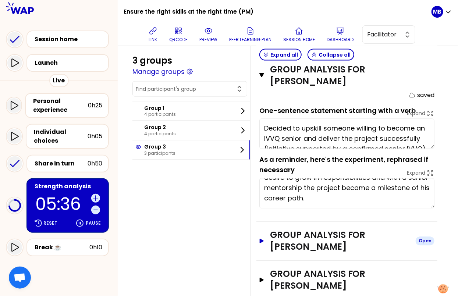
click at [291, 234] on h3 "Group analysis for Ivan PESSINA" at bounding box center [340, 241] width 140 height 24
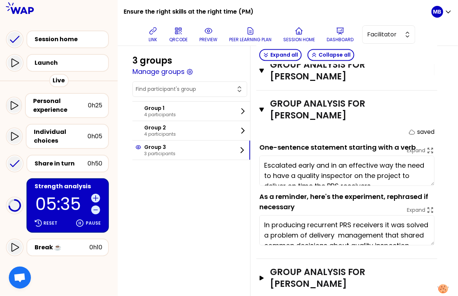
scroll to position [21, 0]
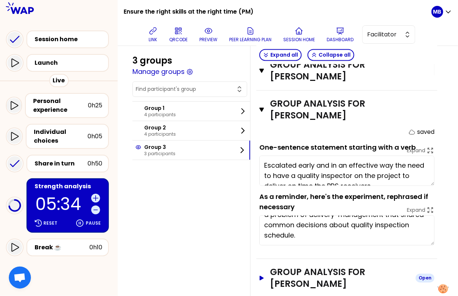
click at [281, 268] on h3 "Group analysis for Catalin-florentin RADUINEA" at bounding box center [340, 278] width 140 height 24
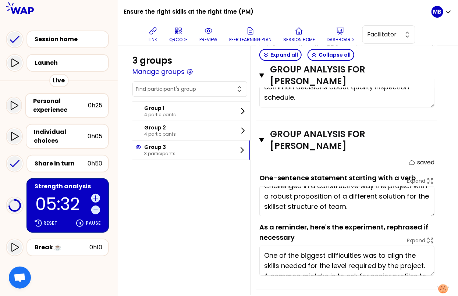
scroll to position [622, 0]
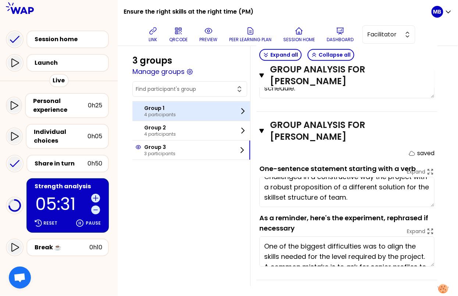
click at [153, 112] on p "4 participants" at bounding box center [160, 115] width 32 height 6
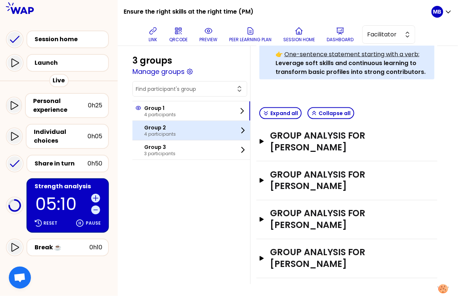
click at [210, 132] on div "Group 2 4 participants" at bounding box center [191, 130] width 118 height 19
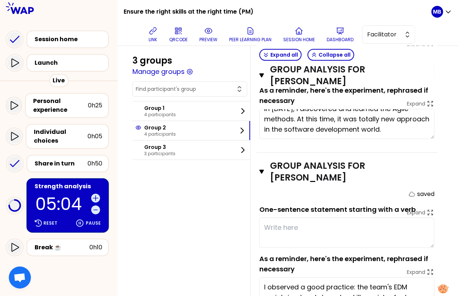
scroll to position [777, 0]
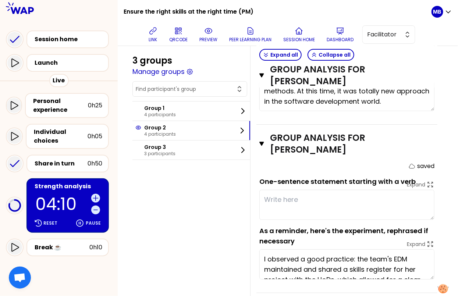
type textarea "Capacité à identifier des nouv"
type textarea "C"
type textarea "Capacité à identifier des nou"
type textarea "Cap"
type textarea "Capacité à recruter des"
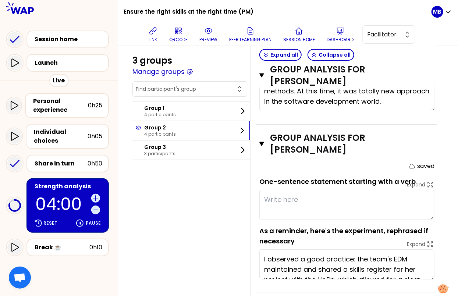
type textarea "Capa"
type textarea "Capacité à recruter des"
type textarea "Capaci"
type textarea "Capacité à recruter des p"
type textarea "Capacité de re"
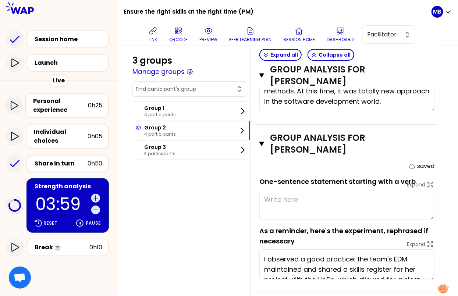
type textarea "Capacité à recruter des pe"
type textarea "Capacité de rec"
type textarea "Capacité à recruter des pers"
type textarea "Capacité de reconna"
type textarea "Capacité à recruter des personn"
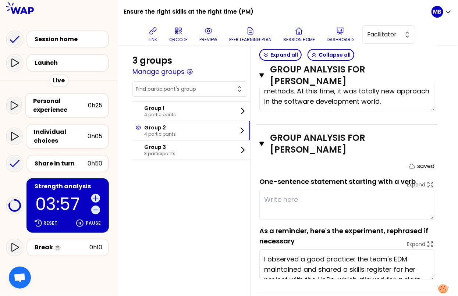
type textarea "Capacité de reconnaitre"
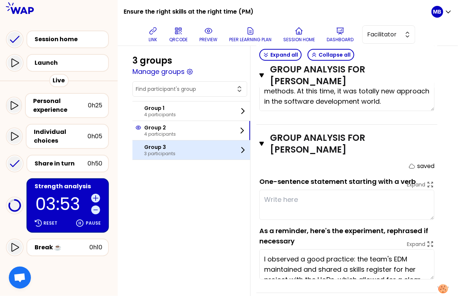
type textarea "Capacité à recruter des personnes avec les b"
click at [162, 154] on p "3 participants" at bounding box center [159, 154] width 31 height 6
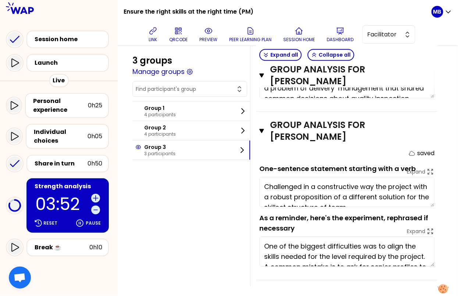
scroll to position [10, 0]
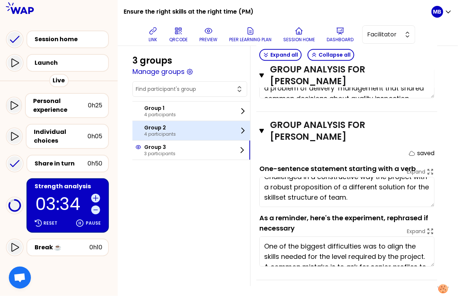
click at [181, 129] on div "Group 2 4 participants" at bounding box center [191, 130] width 118 height 19
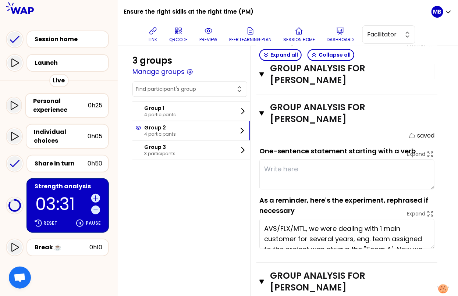
type textarea "Capacité à recruter des personnes avec les bonnes Soft Skills: potentiel,"
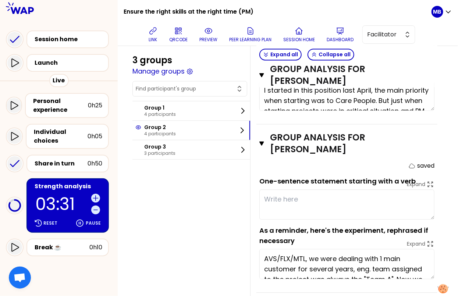
scroll to position [421, 0]
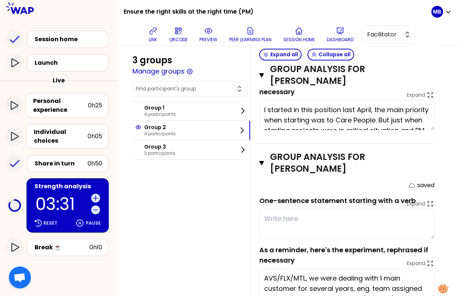
type textarea "Capacité de reconnaitre rapidement un risque critique et agir d"
type textarea "Capacité à recruter des personnes avec les bonnes Soft Skills: potentiel,"
type textarea "Capacité de reconnaitre rapidement un risque critique et agir de f"
type textarea "Capacité à recruter des personnes avec les bonnes Soft Skills: potentiel, m"
type textarea "Capacité de reconnaitre rapidement un risque critique et agir de fa"
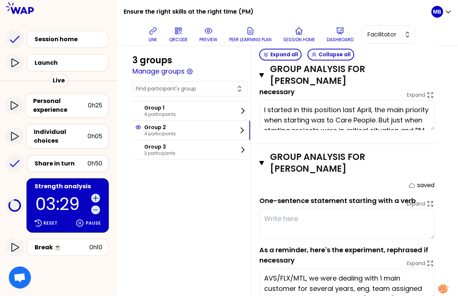
type textarea "Capacité à recruter des personnes avec les bonnes Soft Skills: potentiel, moti"
type textarea "Capacité de reconnaitre rapidement un risque critique et agir de fa,"
type textarea "Capacité à recruter des personnes avec les bonnes Soft Skills: potentiel, motiv"
type textarea "Capacité de reconnaitre rapidement un risque critique et agir de fa"
type textarea "Capacité à recruter des personnes avec les bonnes Soft Skills: potentiel, motiva"
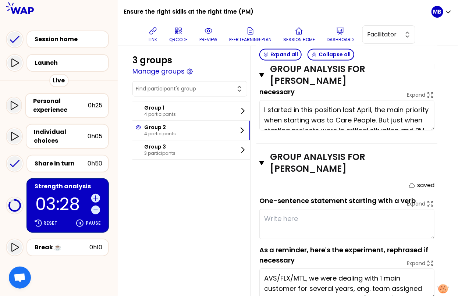
type textarea "Capacité de reconnaitre rapidement un risque critique et agir de faç"
type textarea "Capacité à recruter des personnes avec les bonnes Soft Skills: potentiel, motiv…"
type textarea "Capacité de reconnaitre rapidement un risque critique et agir de fa"
type textarea "Capacité à recruter des personnes avec les bonnes Soft Skills: potentiel, motiv…"
type textarea "Capacité de reconnaitre rapidement un risque critique et agir de"
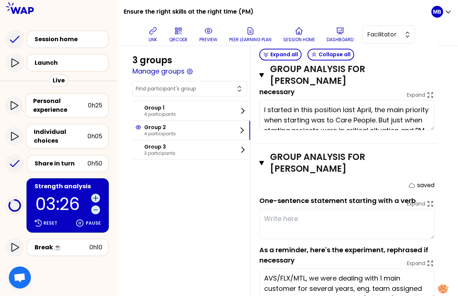
type textarea "Capacité à recruter des personnes avec les bonnes Soft Skills: potentiel, motiv…"
type textarea "Capacité de reconnaitre rapidement un risque critique et agir"
type textarea "Capacité à recruter des personnes avec les bonnes Soft Skills: potentiel, motiv…"
type textarea "Capacité de reconnaitre rapidement un risque critique et agir de façon proactiv…"
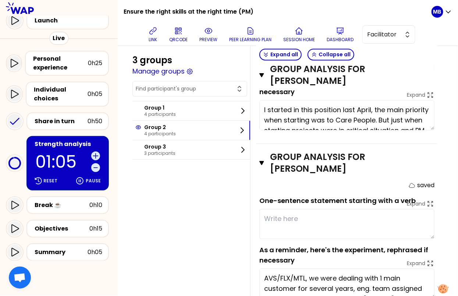
scroll to position [117, 0]
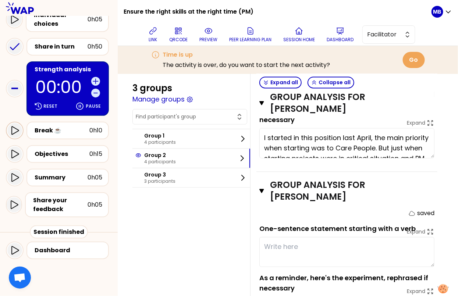
click at [16, 131] on icon at bounding box center [14, 130] width 7 height 8
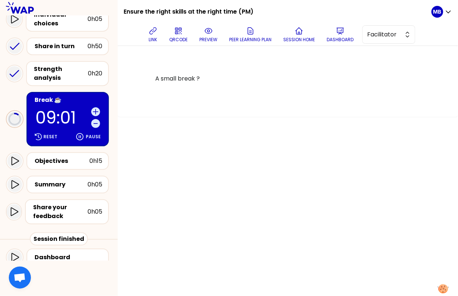
click at [184, 185] on div "A small break ?" at bounding box center [288, 171] width 340 height 250
click at [74, 161] on div "Objectives" at bounding box center [62, 161] width 55 height 9
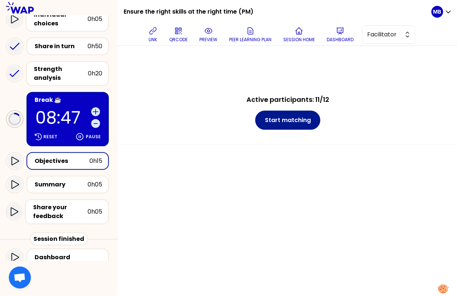
click at [268, 123] on button "Start matching" at bounding box center [287, 120] width 65 height 19
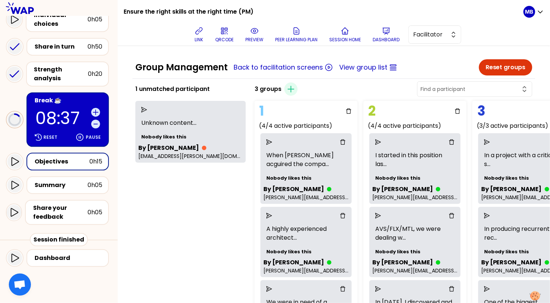
click at [459, 80] on div "3 groups Create group" at bounding box center [394, 89] width 284 height 18
click at [459, 88] on input "text" at bounding box center [470, 88] width 100 height 7
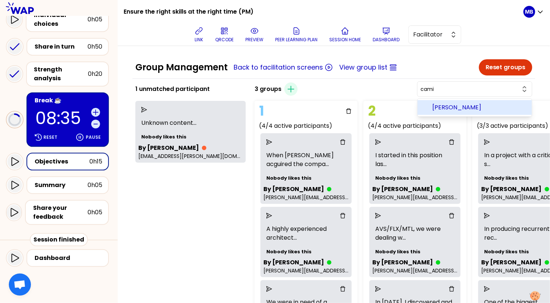
click at [459, 105] on span "Camille RIEUNIER" at bounding box center [479, 107] width 94 height 9
type input "Camille RIEUNIER"
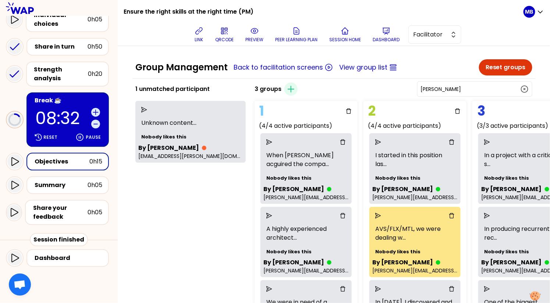
click at [449, 215] on icon "delete" at bounding box center [452, 216] width 6 height 6
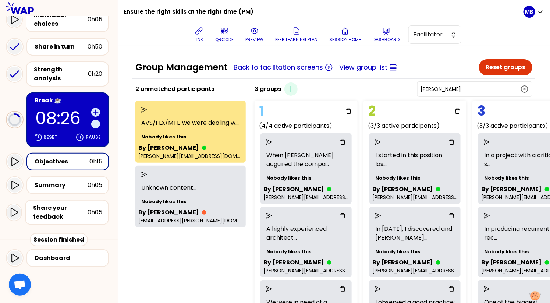
click at [459, 87] on icon "button" at bounding box center [524, 89] width 9 height 9
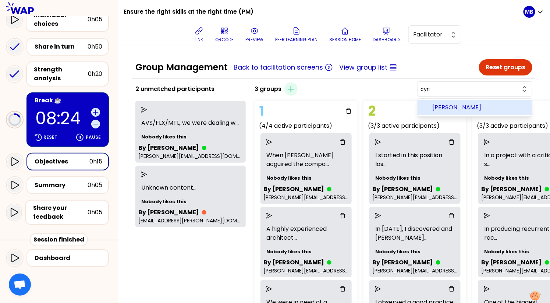
click at [459, 109] on span "Cyril GUERIN" at bounding box center [479, 107] width 94 height 9
type input "Cyril GUERIN"
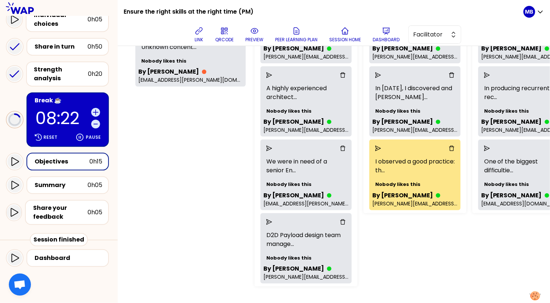
click at [449, 146] on icon "delete" at bounding box center [451, 148] width 5 height 5
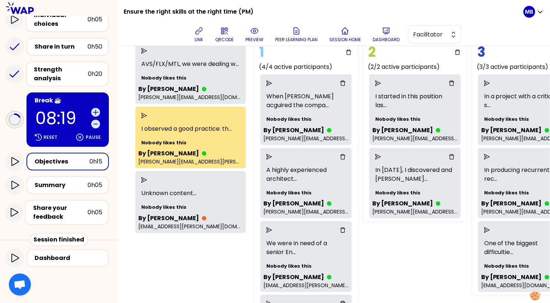
scroll to position [0, 0]
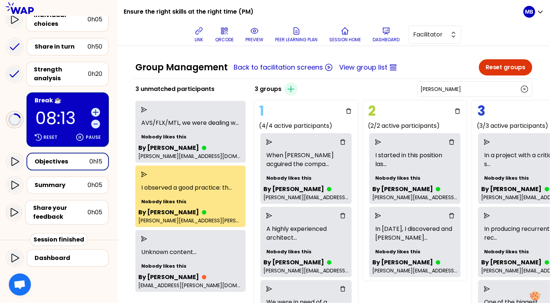
click at [459, 67] on button "Reset groups" at bounding box center [505, 67] width 53 height 16
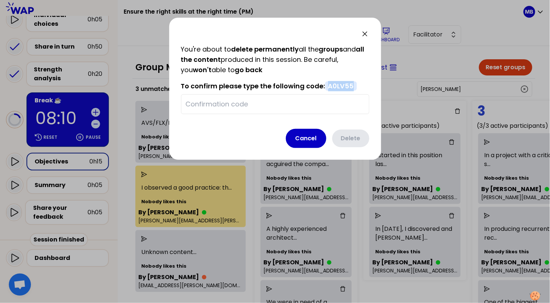
drag, startPoint x: 328, startPoint y: 85, endPoint x: 353, endPoint y: 85, distance: 25.4
click at [353, 85] on span "A0LV55" at bounding box center [341, 85] width 32 height 9
copy span "A0LV55"
click at [226, 108] on input "text" at bounding box center [275, 104] width 179 height 10
paste input "A0LV55"
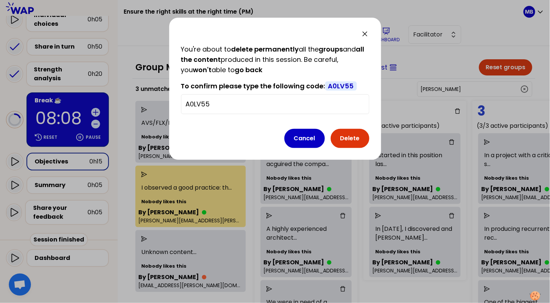
type input "A0LV55"
click at [339, 136] on button "Delete" at bounding box center [350, 138] width 39 height 19
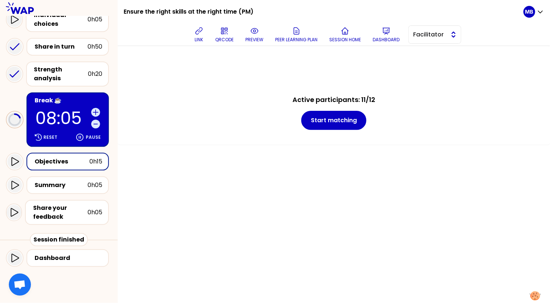
click at [436, 39] on span "Facilitator" at bounding box center [429, 34] width 33 height 9
click at [429, 51] on span "Editor" at bounding box center [439, 53] width 32 height 9
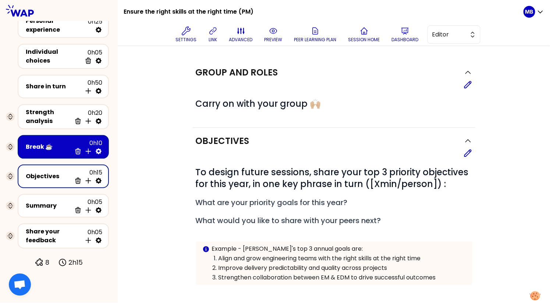
scroll to position [18, 0]
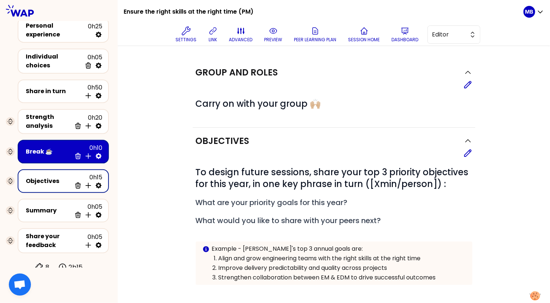
click at [102, 182] on icon at bounding box center [98, 185] width 7 height 7
select select "same_as"
select select "false"
select select "Each"
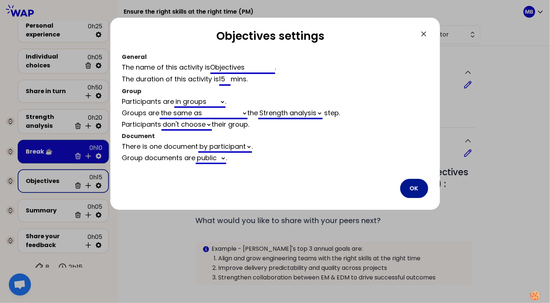
click at [416, 187] on button "OK" at bounding box center [414, 188] width 28 height 19
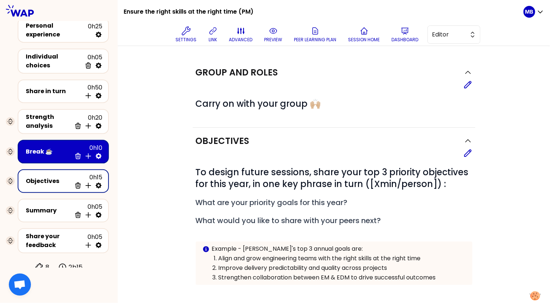
click at [96, 182] on icon at bounding box center [99, 185] width 6 height 6
select select "same_as"
select select "false"
select select "Each"
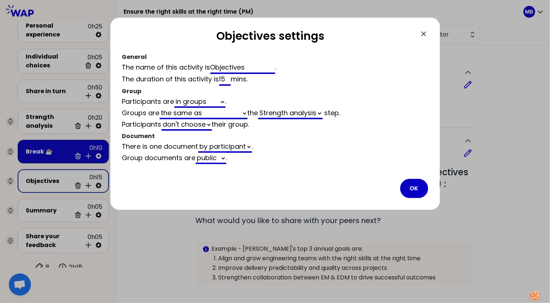
click at [197, 113] on select "automaticaly generated the same as empty" at bounding box center [204, 113] width 88 height 11
click at [160, 108] on select "automaticaly generated the same as empty" at bounding box center [204, 113] width 88 height 11
select select "same_as"
select select "4"
select select "5"
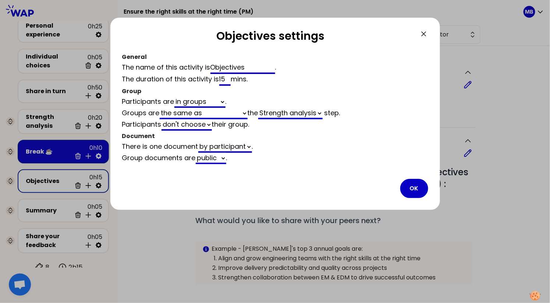
select select "false"
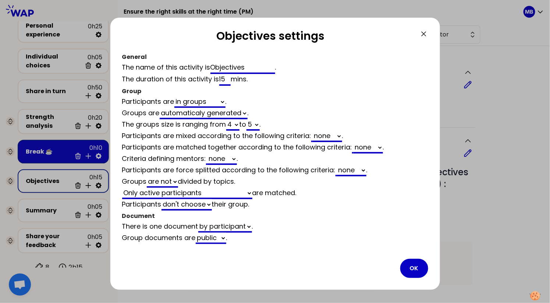
click at [189, 190] on select "Only active participants All participants Only participants matched at activity" at bounding box center [187, 193] width 130 height 11
select select "4"
select select "5"
select select "activity"
select select "false"
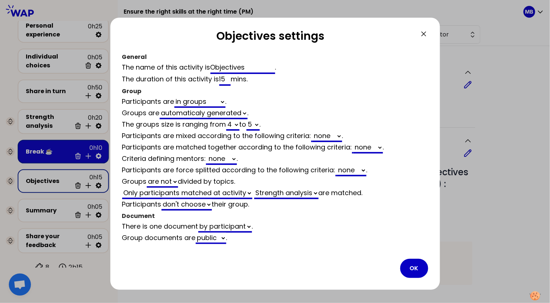
click at [231, 123] on select "2 3 4 5 6 7 8 9 10 11 12" at bounding box center [232, 124] width 13 height 11
select select "5"
select select "activity"
select select "false"
select select "3"
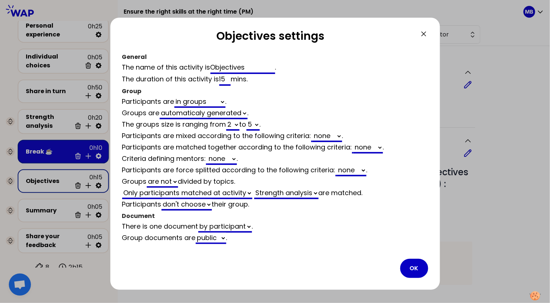
select select "activity"
select select "false"
click at [417, 264] on button "OK" at bounding box center [414, 268] width 28 height 19
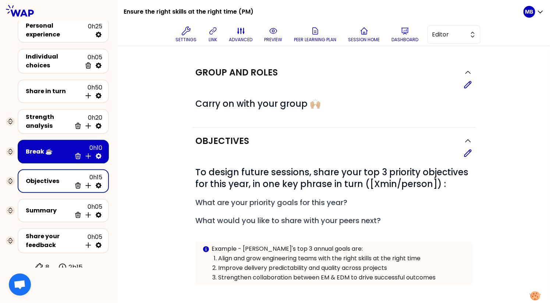
click at [100, 182] on icon at bounding box center [99, 185] width 6 height 6
select select "3"
select select "activity"
select select "false"
select select "Each"
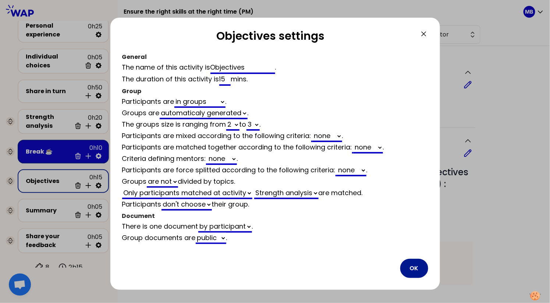
click at [410, 266] on button "OK" at bounding box center [414, 268] width 28 height 19
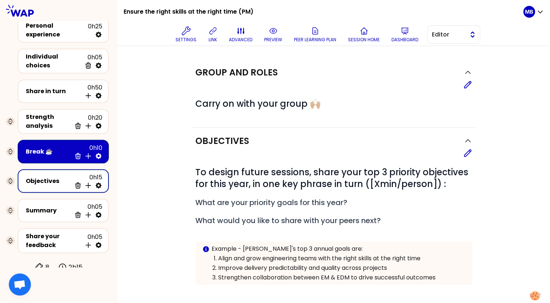
click at [437, 35] on span "Editor" at bounding box center [448, 34] width 33 height 9
click at [437, 65] on li "Facilitator" at bounding box center [454, 65] width 52 height 12
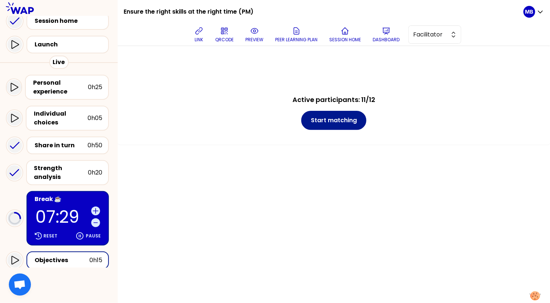
click at [316, 120] on button "Start matching" at bounding box center [333, 120] width 65 height 19
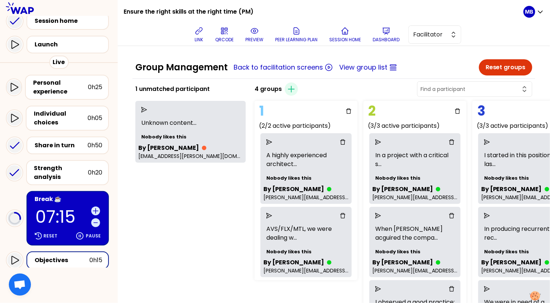
click at [459, 91] on input "text" at bounding box center [470, 88] width 100 height 7
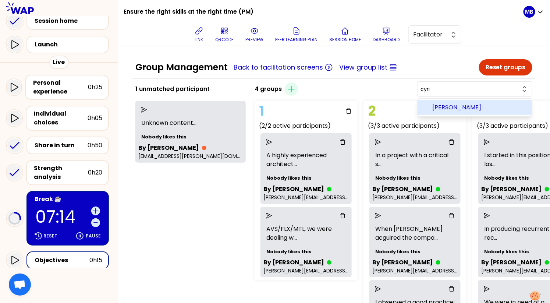
click at [459, 109] on span "Cyril GUERIN" at bounding box center [479, 107] width 94 height 9
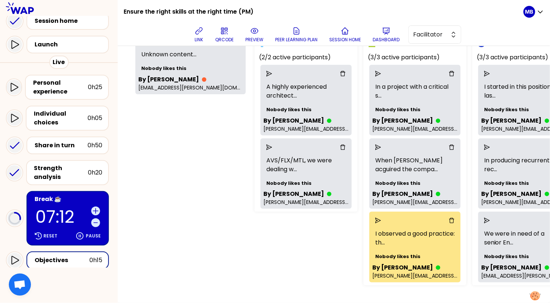
click at [449, 218] on icon "delete" at bounding box center [451, 220] width 5 height 5
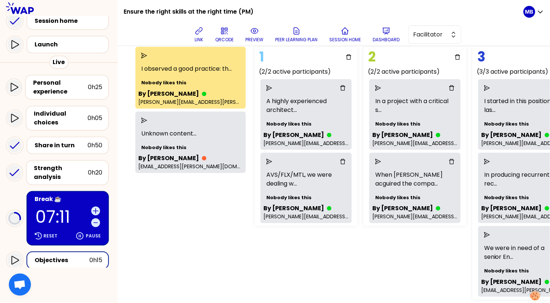
scroll to position [0, 0]
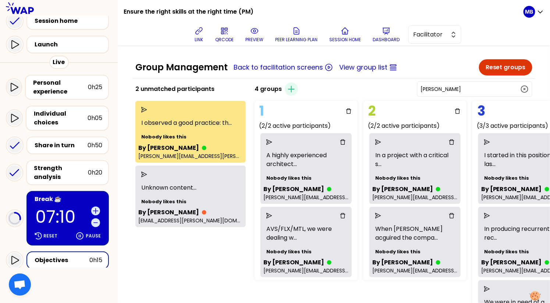
drag, startPoint x: 506, startPoint y: 86, endPoint x: 411, endPoint y: 87, distance: 94.9
click at [411, 87] on div "4 groups Create group Cyril GUERIN" at bounding box center [394, 89] width 284 height 18
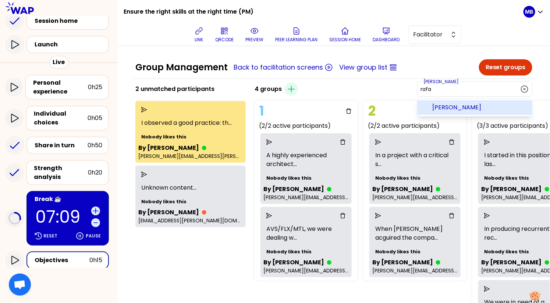
click at [459, 105] on span "Rafaela" at bounding box center [479, 107] width 94 height 9
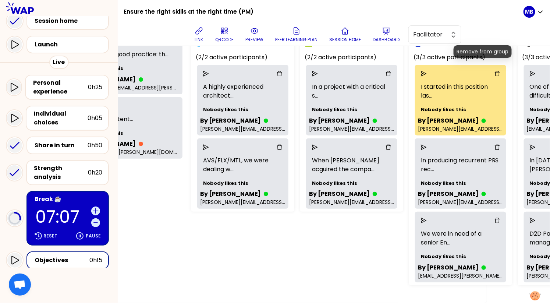
click at [459, 71] on icon "delete" at bounding box center [497, 74] width 6 height 6
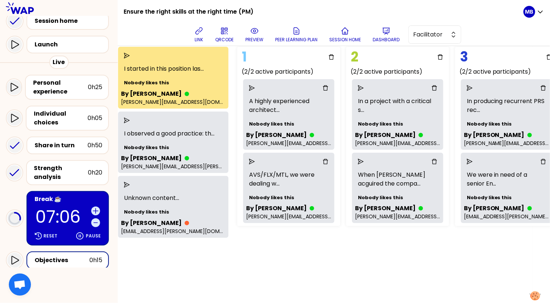
scroll to position [0, 17]
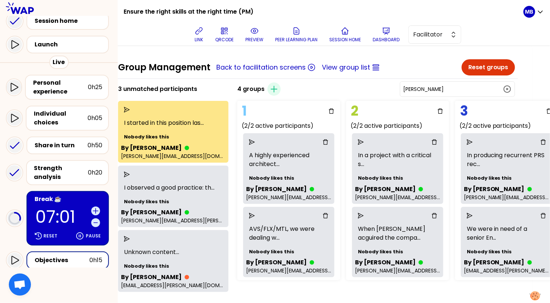
drag, startPoint x: 441, startPoint y: 88, endPoint x: 414, endPoint y: 87, distance: 27.2
click at [414, 87] on div "4 groups Create group Rafaela" at bounding box center [376, 89] width 284 height 18
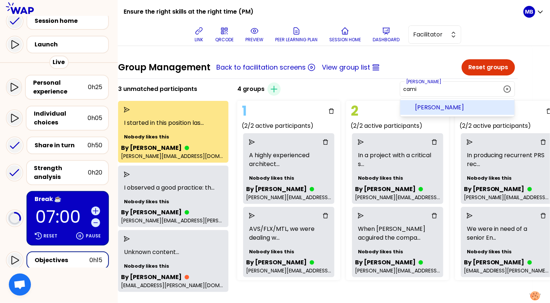
click at [454, 104] on li "Camille RIEUNIER" at bounding box center [457, 107] width 114 height 15
type input "Camille RIEUNIER"
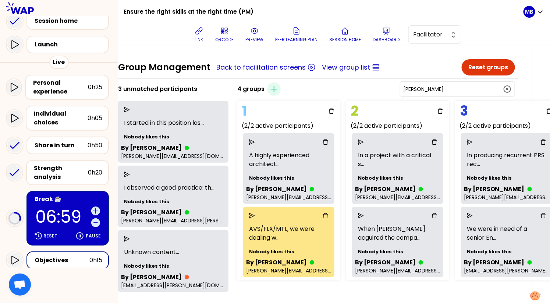
scroll to position [76, 17]
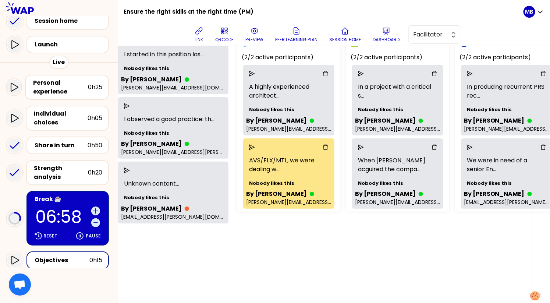
click at [322, 144] on icon "delete" at bounding box center [325, 147] width 6 height 6
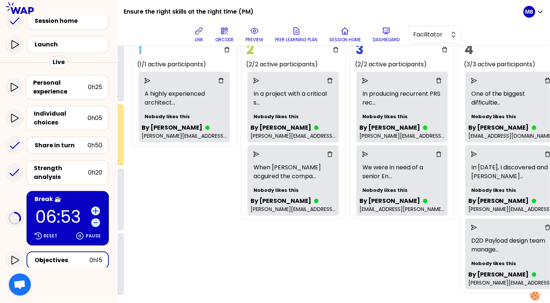
scroll to position [60, 122]
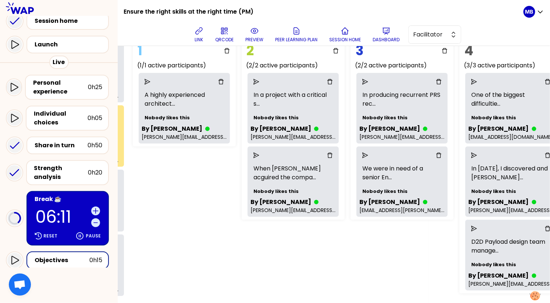
click at [459, 82] on icon "send" at bounding box center [474, 82] width 6 height 6
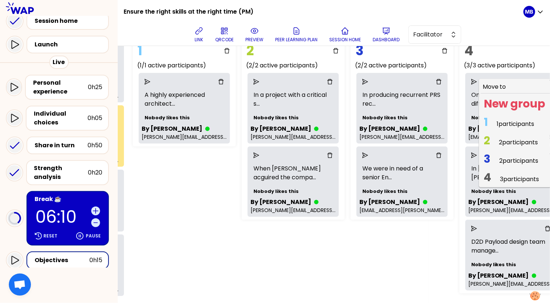
click at [459, 124] on span "1 1 participants" at bounding box center [509, 124] width 57 height 14
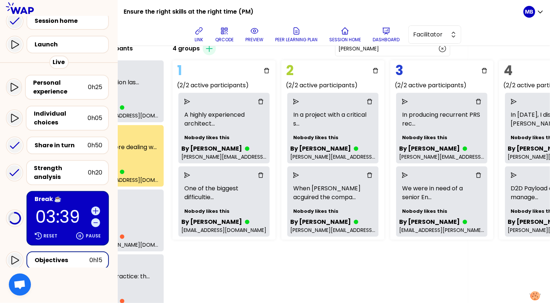
scroll to position [40, 122]
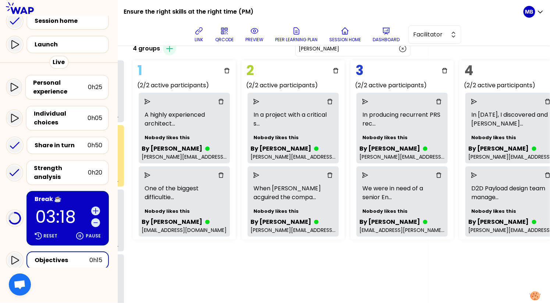
click at [67, 197] on div "Break ☕️" at bounding box center [69, 199] width 68 height 9
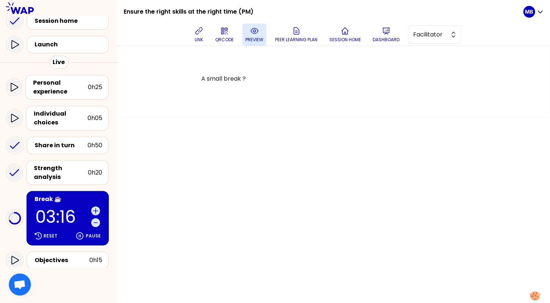
click at [253, 37] on p "preview" at bounding box center [254, 40] width 18 height 6
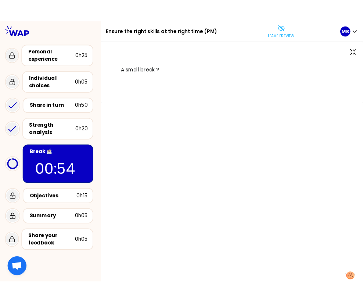
scroll to position [10, 0]
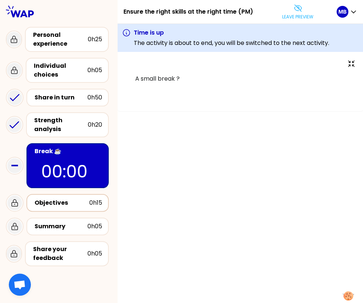
click at [77, 201] on div "Objectives" at bounding box center [62, 202] width 55 height 9
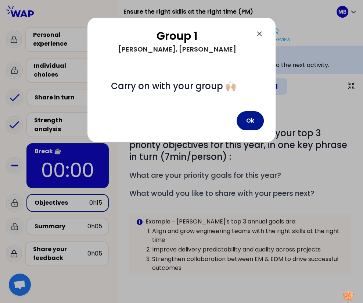
click at [249, 124] on button "Ok" at bounding box center [250, 120] width 27 height 19
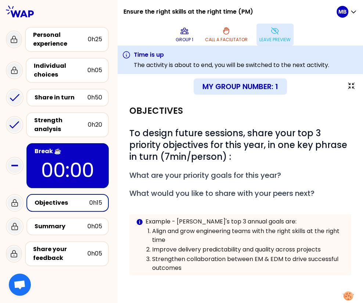
click at [275, 39] on p "Leave preview" at bounding box center [275, 40] width 31 height 6
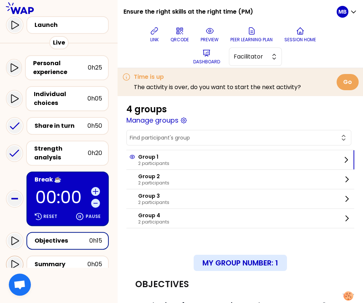
scroll to position [63, 0]
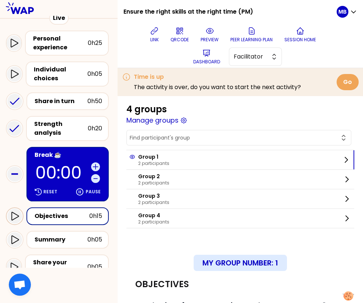
click at [18, 220] on div at bounding box center [14, 215] width 15 height 15
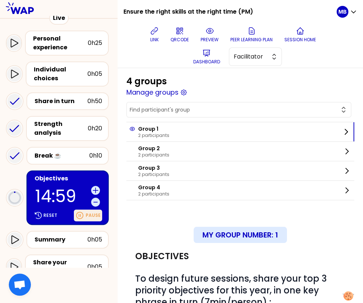
click at [87, 214] on p "Pause" at bounding box center [93, 215] width 15 height 6
click at [53, 217] on p "Reset" at bounding box center [50, 215] width 14 height 6
click at [84, 214] on icon at bounding box center [79, 215] width 9 height 9
click at [206, 33] on icon at bounding box center [210, 30] width 9 height 9
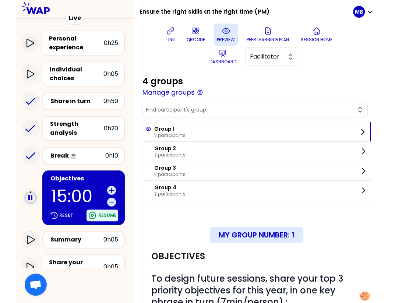
scroll to position [10, 0]
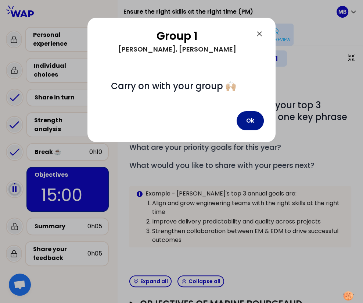
click at [250, 122] on button "Ok" at bounding box center [250, 120] width 27 height 19
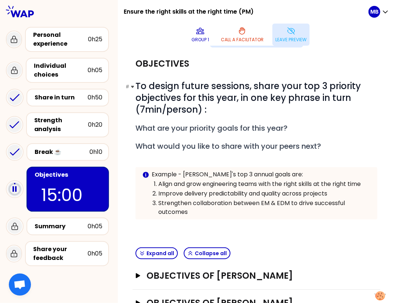
scroll to position [51, 0]
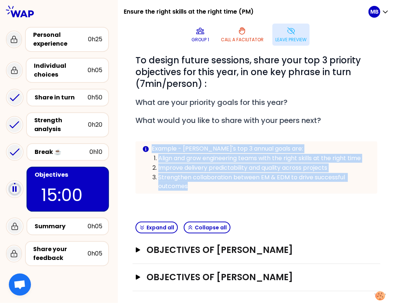
drag, startPoint x: 152, startPoint y: 146, endPoint x: 198, endPoint y: 185, distance: 60.7
click at [198, 185] on div "Example - Dominique's top 3 annual goals are: Align and grow engineering teams …" at bounding box center [261, 167] width 220 height 46
click at [173, 248] on h3 "Objectives of Manuela METZNER" at bounding box center [249, 250] width 206 height 12
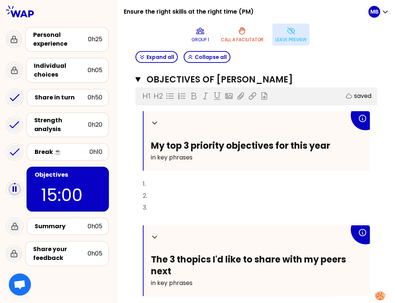
scroll to position [229, 0]
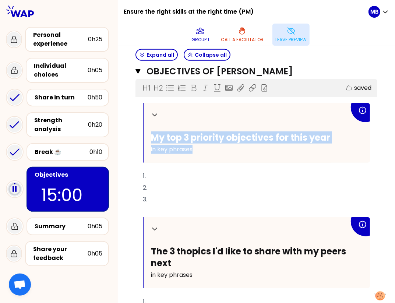
drag, startPoint x: 151, startPoint y: 133, endPoint x: 267, endPoint y: 153, distance: 117.5
click at [267, 153] on div "Collapse My top 3 priority objectives for this year in key phrases" at bounding box center [256, 133] width 226 height 60
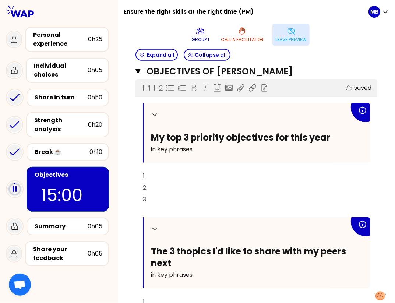
click at [172, 173] on p "1." at bounding box center [256, 176] width 227 height 12
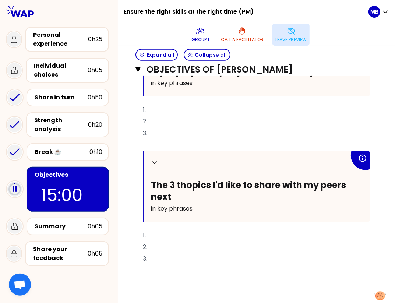
scroll to position [319, 0]
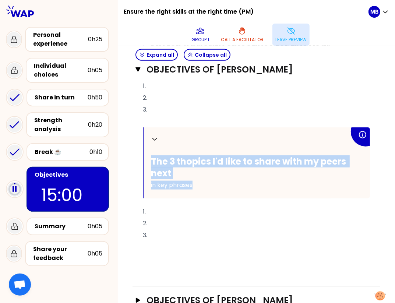
drag, startPoint x: 150, startPoint y: 157, endPoint x: 199, endPoint y: 183, distance: 54.8
click at [199, 183] on div "Collapse The 3 thopics I'd like to share with my peers next in key phrases" at bounding box center [256, 162] width 226 height 71
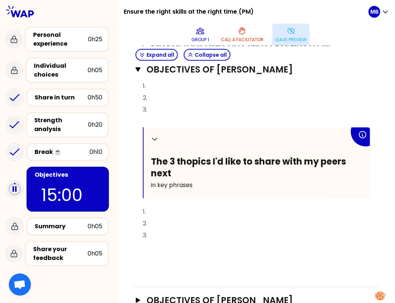
click at [164, 253] on p "﻿" at bounding box center [256, 259] width 227 height 12
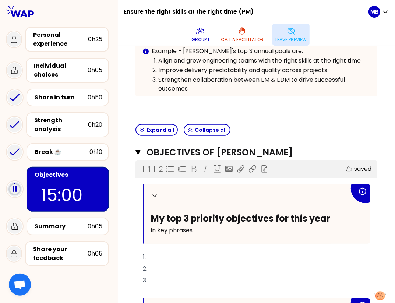
scroll to position [146, 0]
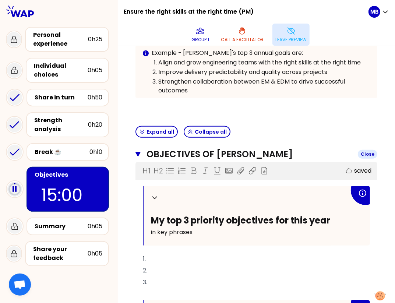
click at [135, 151] on icon "button" at bounding box center [137, 154] width 5 height 6
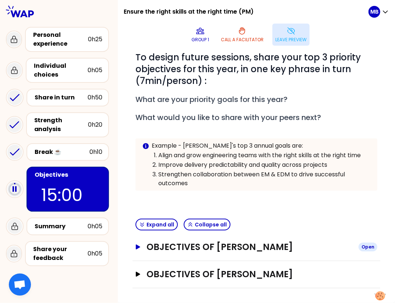
scroll to position [51, 0]
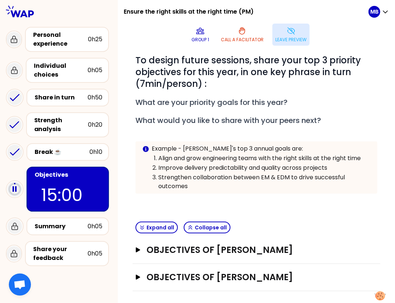
click at [275, 38] on p "Leave preview" at bounding box center [290, 40] width 31 height 6
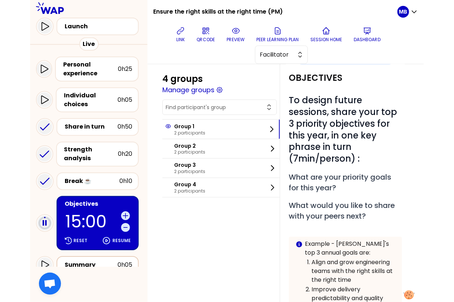
scroll to position [58, 0]
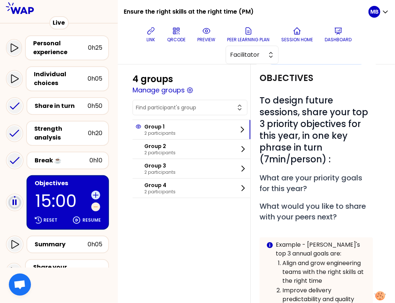
click at [95, 207] on icon at bounding box center [95, 206] width 7 height 7
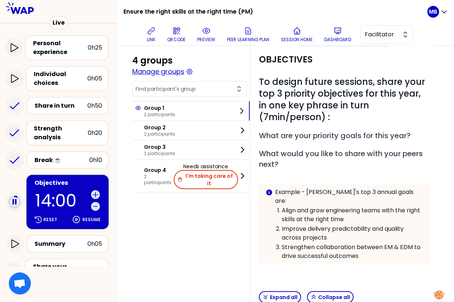
click at [153, 74] on button "Manage groups" at bounding box center [158, 72] width 52 height 10
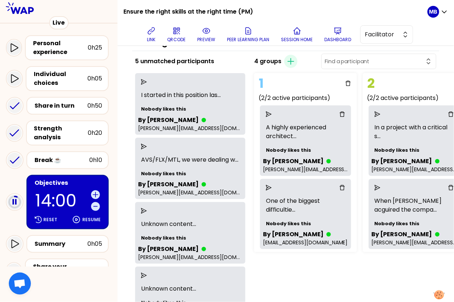
scroll to position [34, 0]
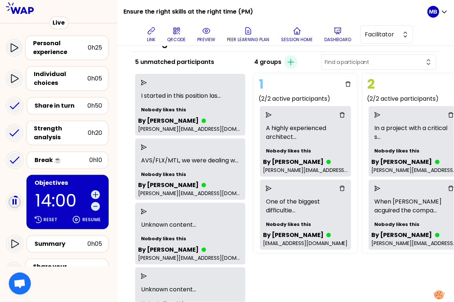
drag, startPoint x: 392, startPoint y: 51, endPoint x: 392, endPoint y: 56, distance: 4.8
click at [392, 55] on div "Group Management Back to facilitation screens View group list Reset groups 5 un…" at bounding box center [285, 211] width 307 height 372
click at [387, 61] on input "text" at bounding box center [375, 61] width 100 height 7
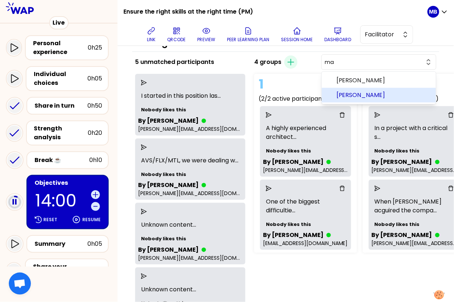
click at [391, 96] on span "Marjorie THARY" at bounding box center [384, 95] width 94 height 9
type input "Marjorie THARY"
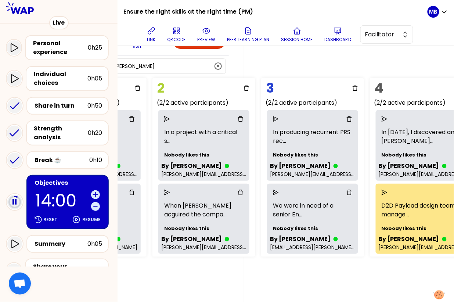
scroll to position [30, 217]
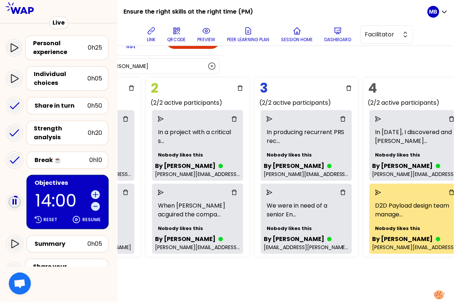
click at [376, 190] on icon "send" at bounding box center [379, 193] width 6 height 6
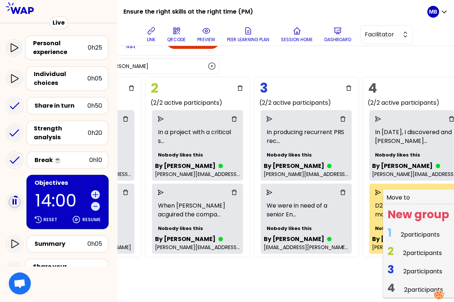
click at [388, 267] on span "3 2 participants" at bounding box center [415, 271] width 61 height 14
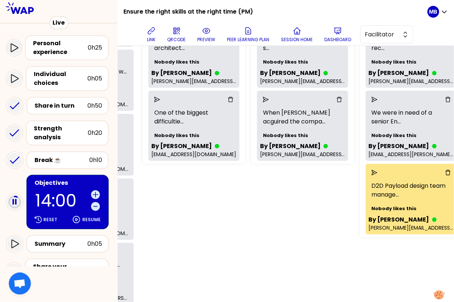
scroll to position [0, 112]
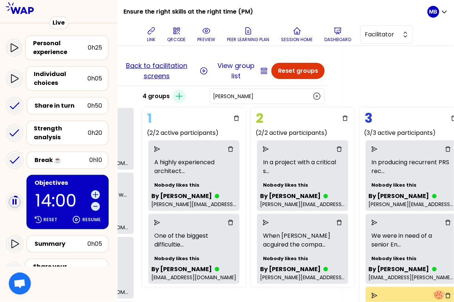
click at [163, 71] on button "Back to facilitation screens" at bounding box center [156, 71] width 83 height 21
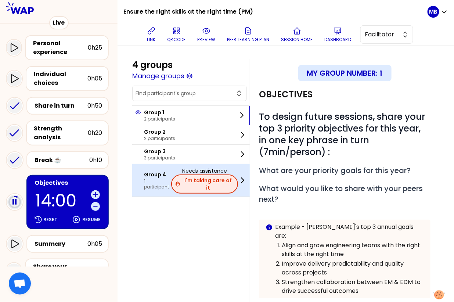
click at [188, 179] on button "I'm taking care of it" at bounding box center [204, 184] width 67 height 19
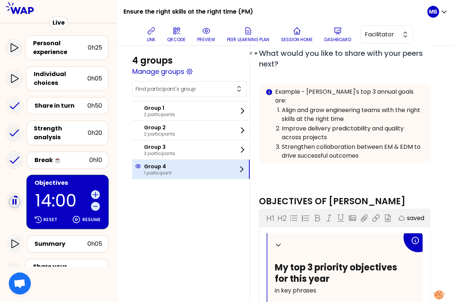
scroll to position [129, 0]
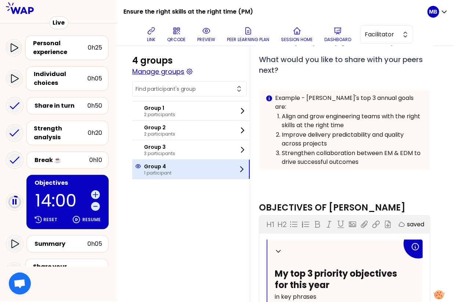
click at [176, 74] on button "Manage groups" at bounding box center [158, 72] width 52 height 10
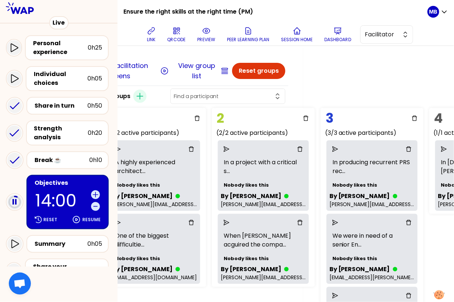
scroll to position [0, 217]
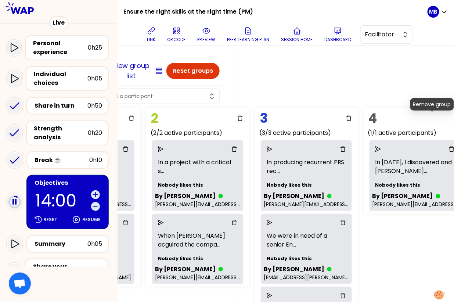
click at [455, 118] on icon "delete" at bounding box center [458, 118] width 6 height 6
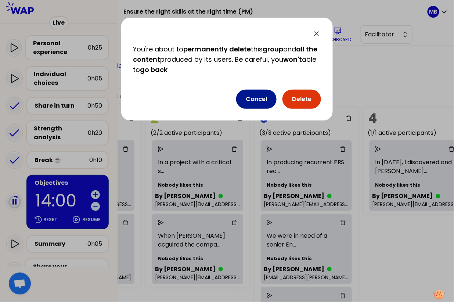
click at [268, 97] on button "Cancel" at bounding box center [256, 99] width 40 height 19
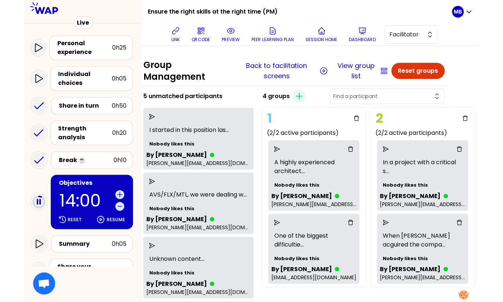
scroll to position [0, 0]
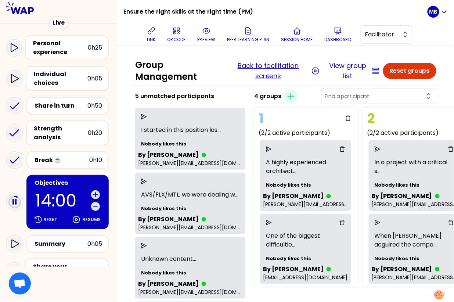
click at [254, 67] on button "Back to facilitation screens" at bounding box center [268, 71] width 83 height 21
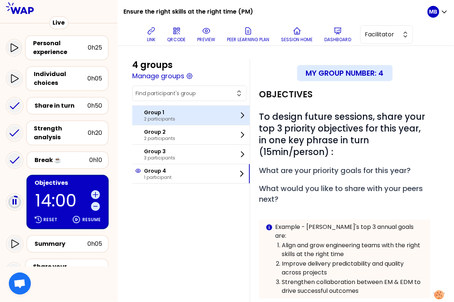
click at [170, 112] on p "Group 1" at bounding box center [159, 112] width 31 height 7
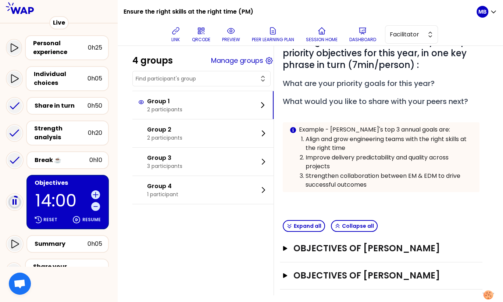
scroll to position [93, 0]
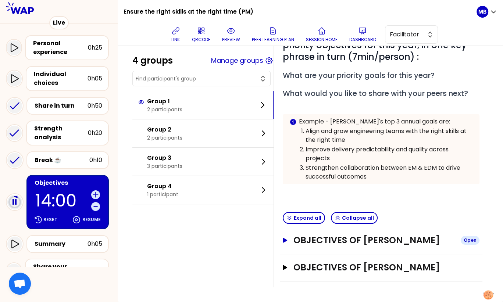
click at [363, 235] on h3 "Objectives of Manuela METZNER" at bounding box center [373, 241] width 161 height 12
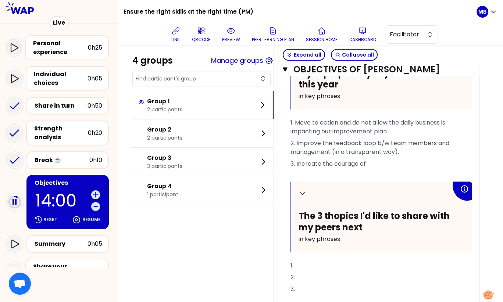
scroll to position [290, 0]
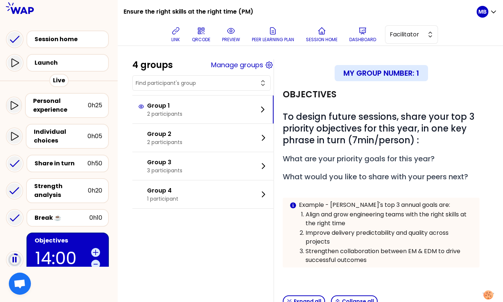
scroll to position [93, 0]
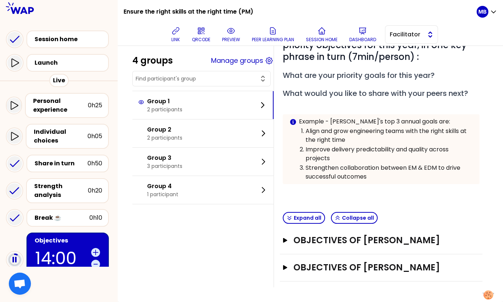
click at [396, 32] on span "Facilitator" at bounding box center [406, 34] width 33 height 9
click at [228, 33] on icon at bounding box center [231, 30] width 9 height 9
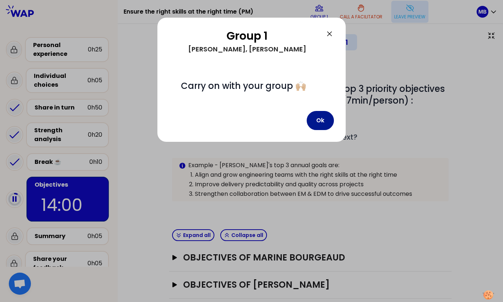
click at [318, 119] on button "Ok" at bounding box center [320, 120] width 27 height 19
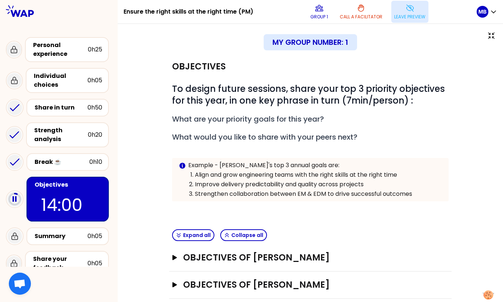
click at [399, 18] on p "Leave preview" at bounding box center [409, 17] width 31 height 6
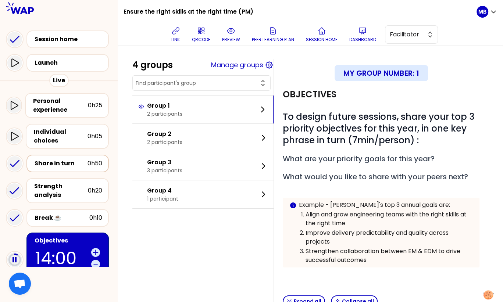
scroll to position [118, 0]
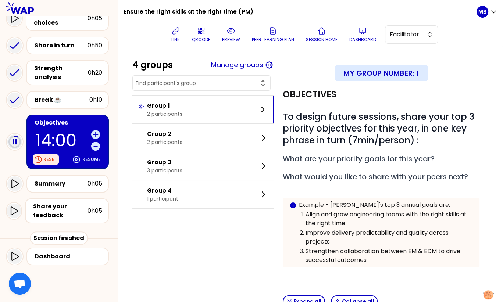
click at [54, 157] on p "Reset" at bounding box center [50, 160] width 14 height 6
click at [96, 146] on icon at bounding box center [96, 146] width 4 height 0
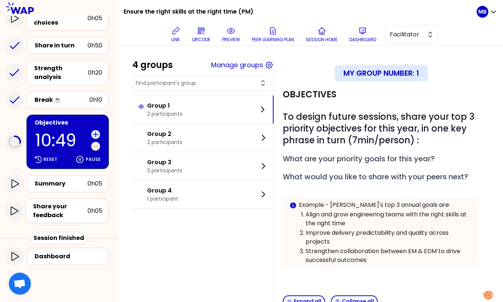
click at [95, 143] on icon at bounding box center [95, 146] width 7 height 7
click at [93, 143] on icon at bounding box center [95, 146] width 7 height 7
click at [95, 133] on icon at bounding box center [95, 134] width 5 height 5
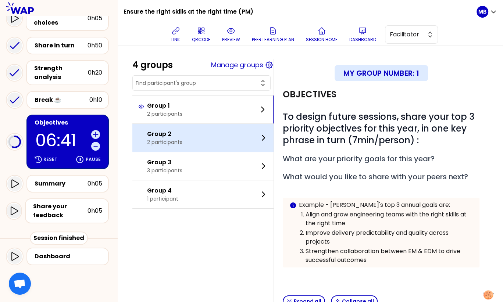
click at [188, 145] on div "Group 2 2 participants" at bounding box center [202, 138] width 141 height 28
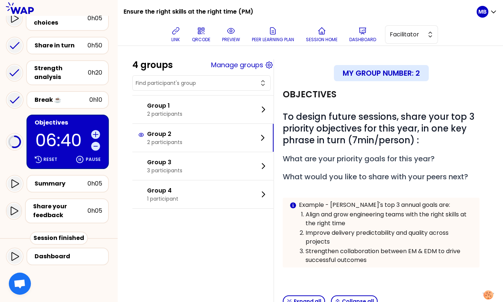
scroll to position [81, 0]
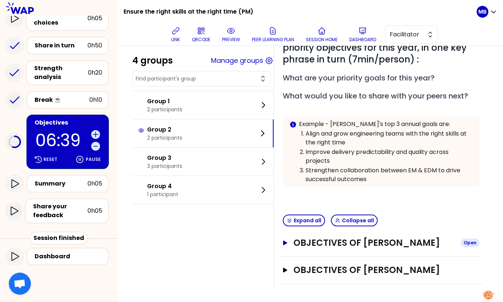
click at [320, 237] on h3 "Objectives of [PERSON_NAME]" at bounding box center [373, 243] width 161 height 12
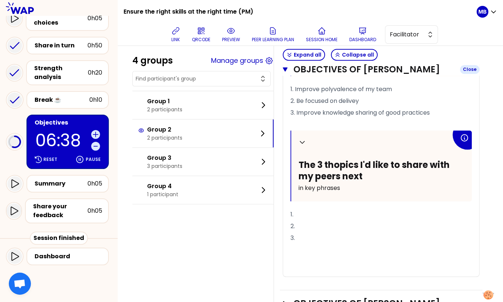
scroll to position [384, 0]
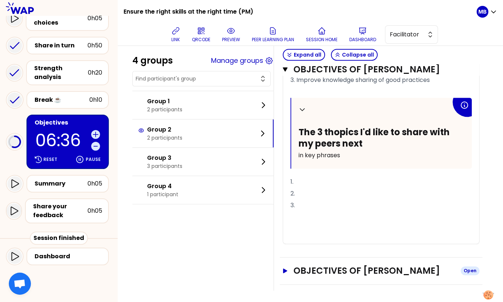
click at [323, 267] on h3 "Objectives of [PERSON_NAME]" at bounding box center [373, 271] width 161 height 12
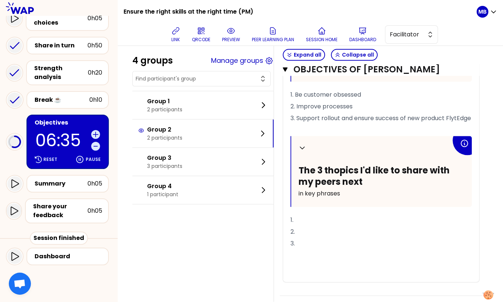
scroll to position [644, 0]
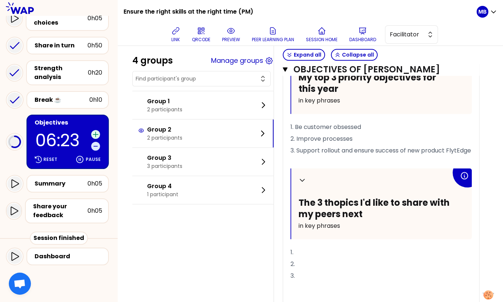
click at [95, 134] on icon at bounding box center [95, 134] width 5 height 5
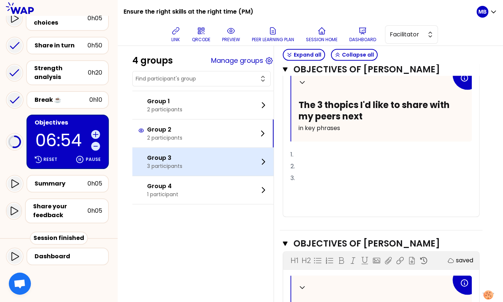
click at [165, 163] on p "3 participants" at bounding box center [164, 166] width 35 height 7
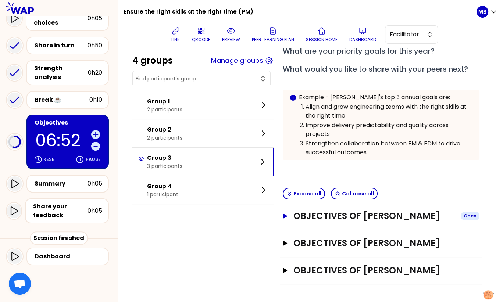
click at [341, 218] on h3 "Objectives of [PERSON_NAME]" at bounding box center [373, 216] width 161 height 12
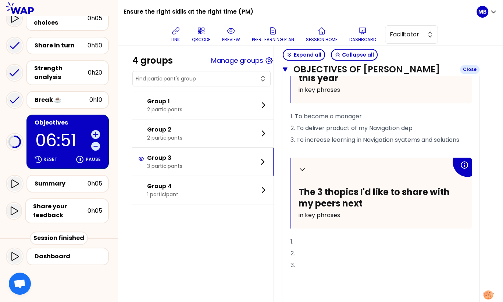
scroll to position [410, 0]
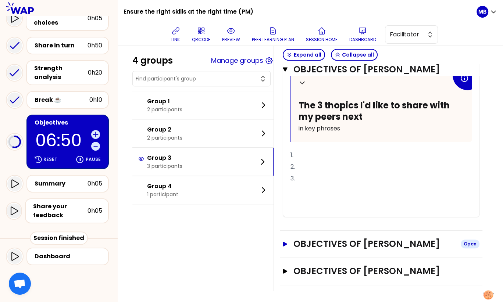
click at [342, 244] on h3 "Objectives of [PERSON_NAME]" at bounding box center [373, 244] width 161 height 12
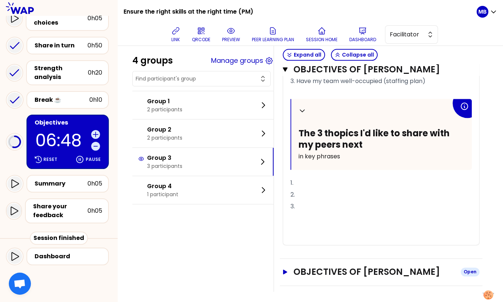
click at [345, 266] on h3 "Objectives of [PERSON_NAME]" at bounding box center [373, 272] width 161 height 12
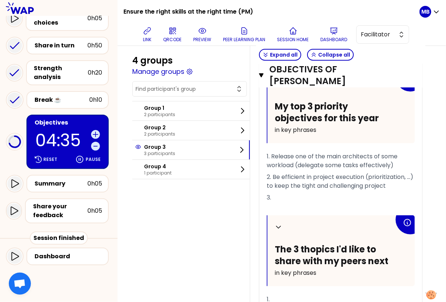
scroll to position [1051, 0]
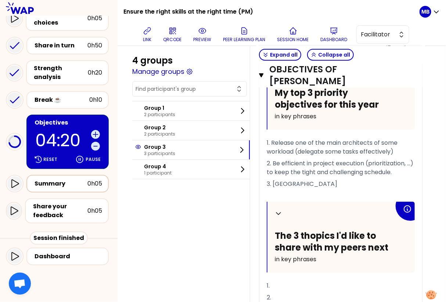
click at [56, 186] on div "Summary" at bounding box center [61, 183] width 53 height 9
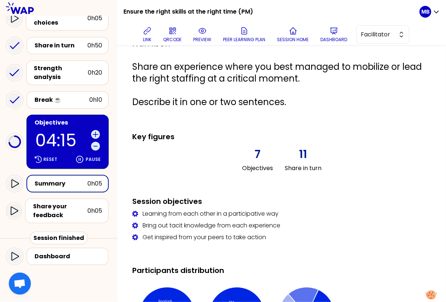
scroll to position [228, 0]
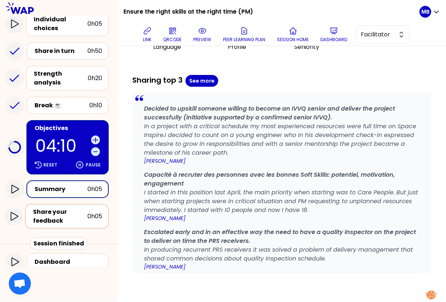
scroll to position [118, 0]
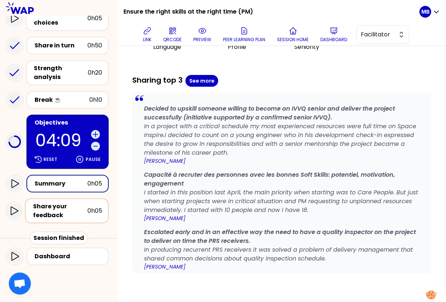
click at [59, 207] on div "Share your feedback" at bounding box center [60, 211] width 54 height 18
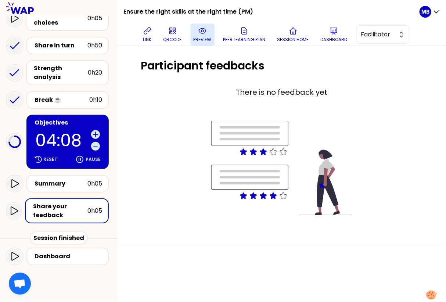
click at [199, 43] on button "preview" at bounding box center [203, 35] width 24 height 22
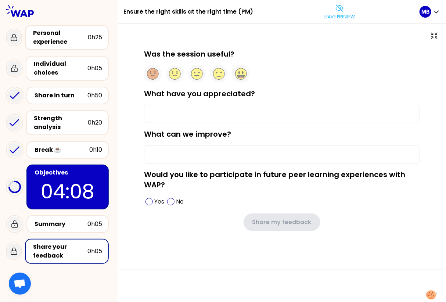
scroll to position [11, 0]
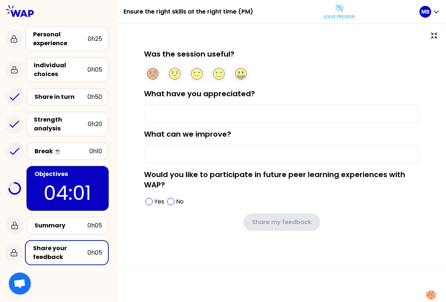
click at [61, 171] on div "Objectives" at bounding box center [69, 174] width 68 height 9
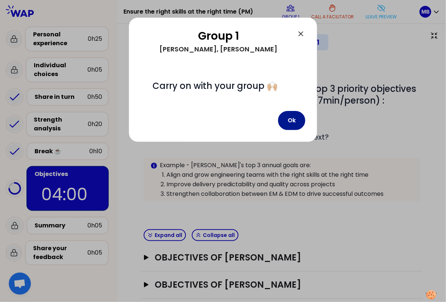
click at [289, 123] on button "Ok" at bounding box center [291, 120] width 27 height 19
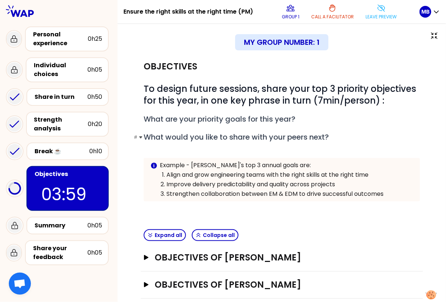
scroll to position [8, 0]
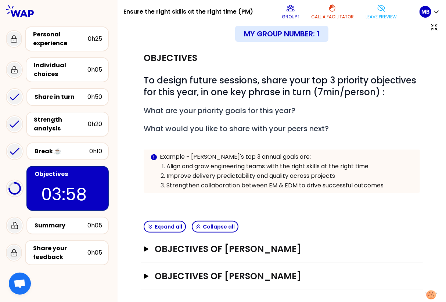
click at [210, 253] on div "Objectives of [PERSON_NAME] Open" at bounding box center [282, 249] width 282 height 27
click at [210, 246] on h3 "Objectives of [PERSON_NAME]" at bounding box center [275, 249] width 241 height 12
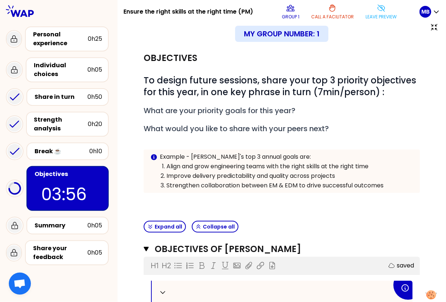
click at [375, 26] on div "My group number: 1" at bounding box center [281, 34] width 293 height 16
click at [371, 11] on button "Leave preview" at bounding box center [381, 12] width 37 height 22
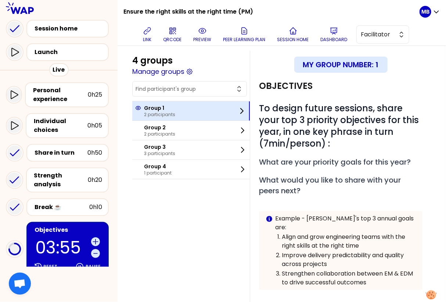
click at [182, 111] on div "Group 1 2 participants" at bounding box center [191, 110] width 118 height 19
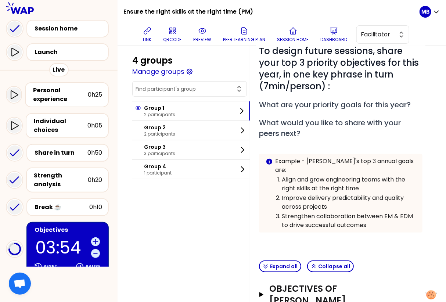
scroll to position [126, 0]
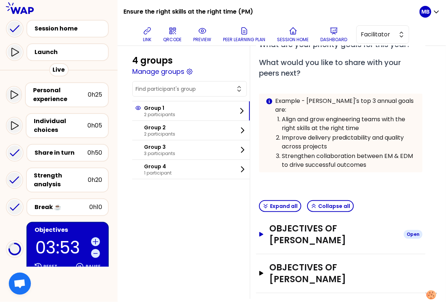
click at [289, 228] on h3 "Objectives of [PERSON_NAME]" at bounding box center [334, 235] width 128 height 24
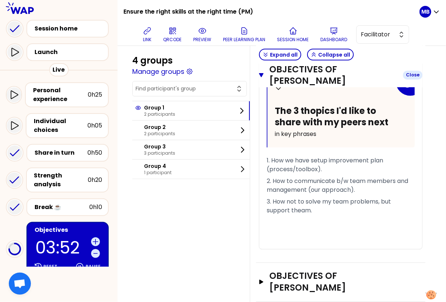
scroll to position [482, 0]
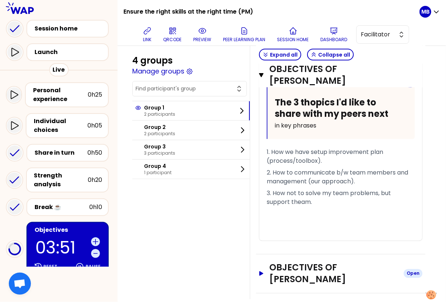
click at [289, 262] on h3 "Objectives of [PERSON_NAME]" at bounding box center [334, 274] width 128 height 24
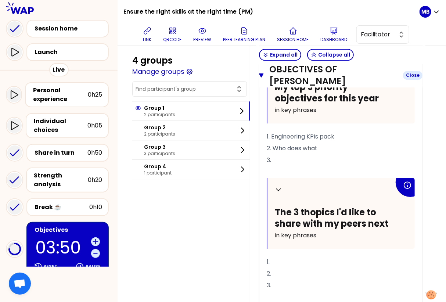
scroll to position [739, 0]
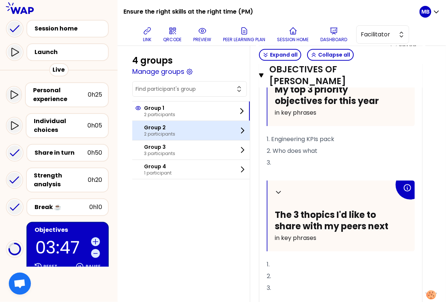
click at [201, 132] on div "Group 2 2 participants" at bounding box center [191, 130] width 118 height 19
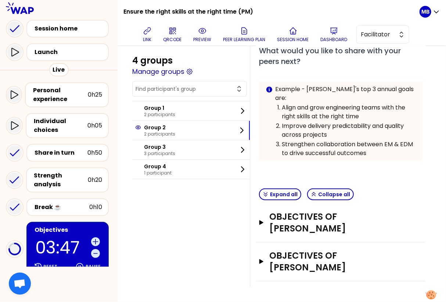
scroll to position [115, 0]
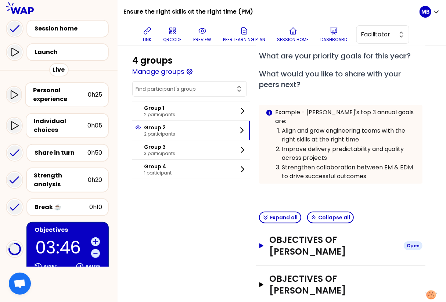
click at [277, 236] on h3 "Objectives of Lorenzo STOBBIONE" at bounding box center [334, 246] width 128 height 24
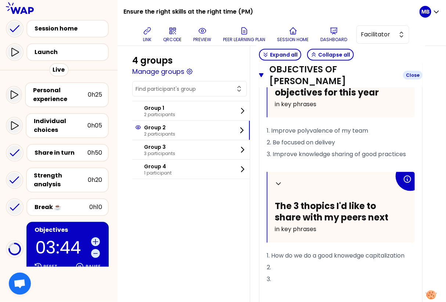
scroll to position [417, 0]
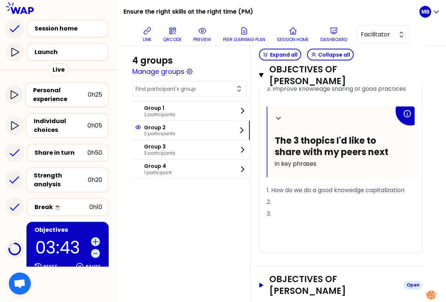
click at [285, 274] on h3 "Objectives of David TESCH" at bounding box center [334, 286] width 128 height 24
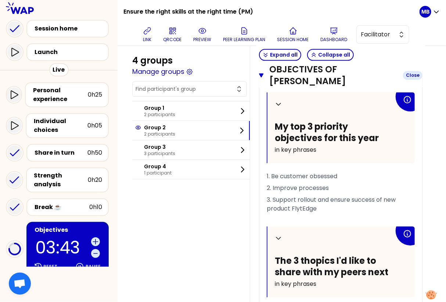
scroll to position [729, 0]
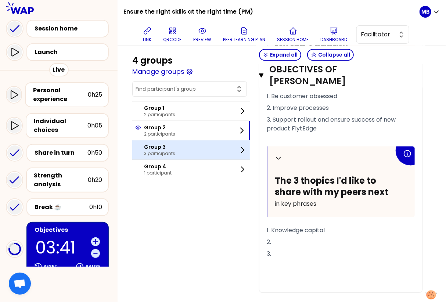
click at [167, 154] on p "3 participants" at bounding box center [159, 154] width 31 height 6
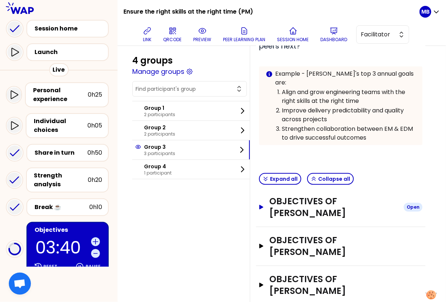
click at [276, 196] on h3 "Objectives of Ivan PESSINA" at bounding box center [334, 208] width 128 height 24
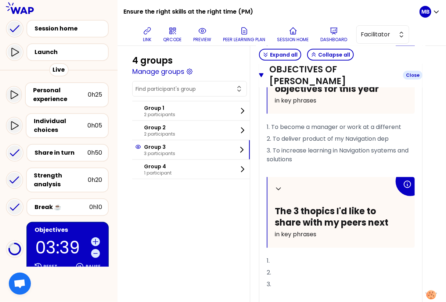
scroll to position [366, 0]
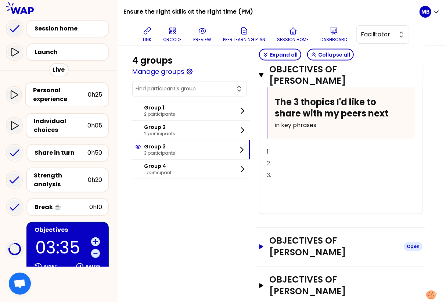
click at [282, 235] on h3 "Objectives of Thorsten LAMPE" at bounding box center [334, 247] width 128 height 24
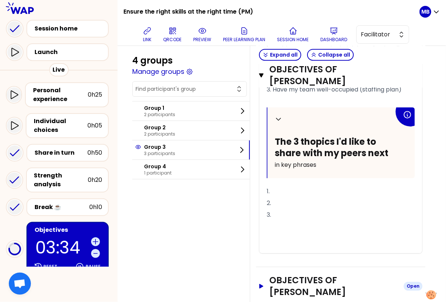
click at [284, 275] on h3 "Objectives of Marjorie THARY" at bounding box center [334, 287] width 128 height 24
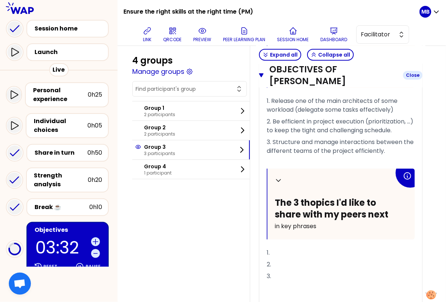
scroll to position [1123, 0]
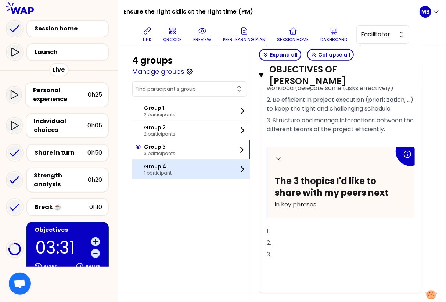
click at [169, 168] on p "Group 4" at bounding box center [158, 166] width 28 height 7
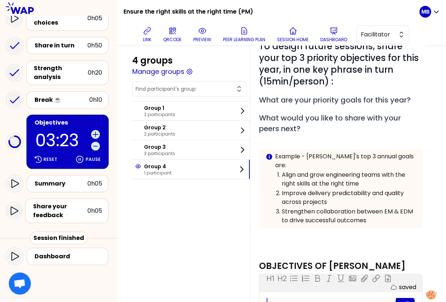
scroll to position [62, 0]
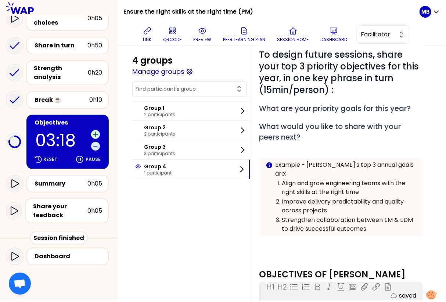
click at [95, 134] on icon at bounding box center [95, 134] width 5 height 5
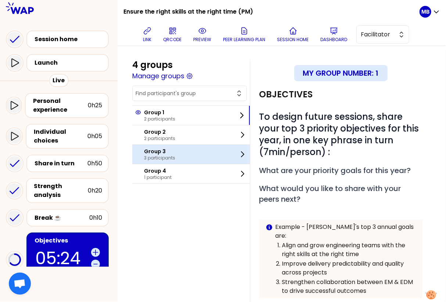
click at [178, 154] on div "Group 3 3 participants" at bounding box center [191, 154] width 118 height 19
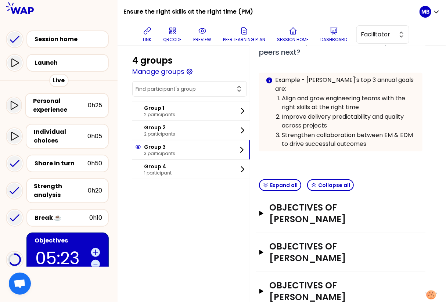
scroll to position [153, 0]
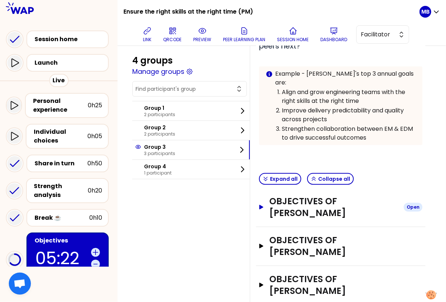
click at [291, 196] on h3 "Objectives of [PERSON_NAME]" at bounding box center [334, 208] width 128 height 24
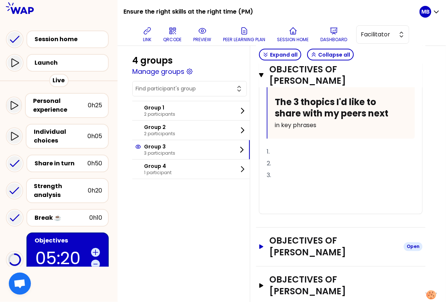
click at [290, 235] on h3 "Objectives of [PERSON_NAME]" at bounding box center [334, 247] width 128 height 24
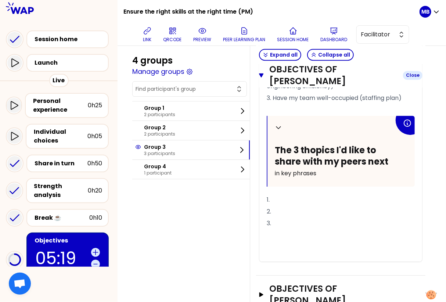
scroll to position [794, 0]
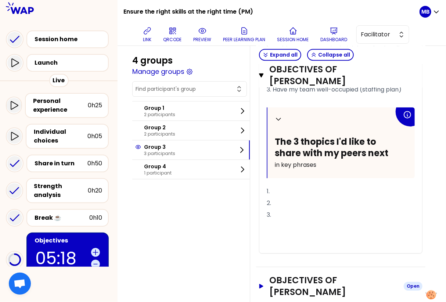
click at [299, 275] on h3 "Objectives of [PERSON_NAME]" at bounding box center [334, 287] width 128 height 24
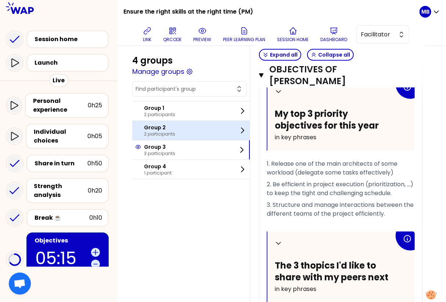
click at [174, 131] on p "2 participants" at bounding box center [159, 134] width 31 height 6
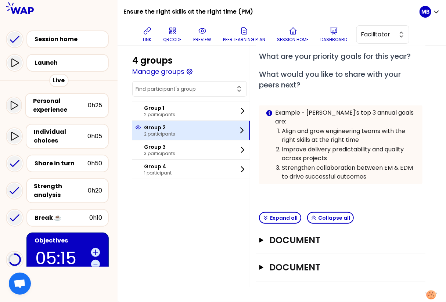
scroll to position [115, 0]
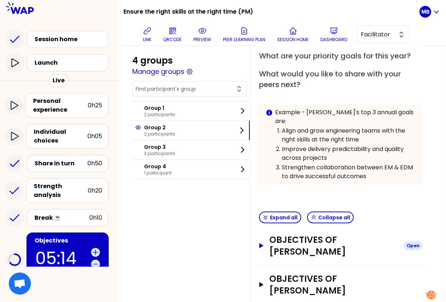
click at [301, 234] on h3 "Objectives of [PERSON_NAME]" at bounding box center [334, 246] width 128 height 24
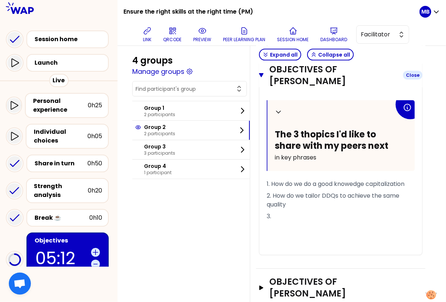
scroll to position [426, 0]
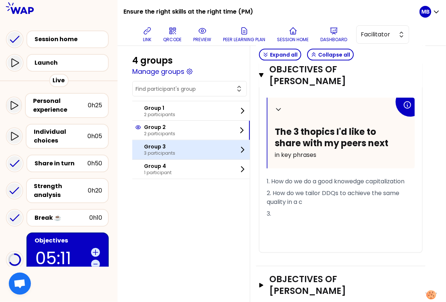
click at [152, 148] on p "Group 3" at bounding box center [159, 146] width 31 height 7
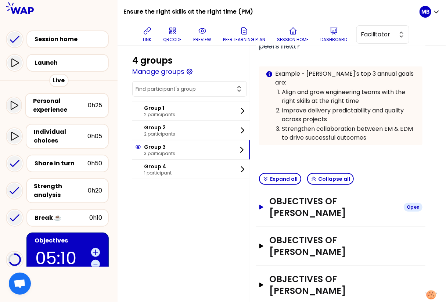
click at [299, 196] on h3 "Objectives of [PERSON_NAME]" at bounding box center [334, 208] width 128 height 24
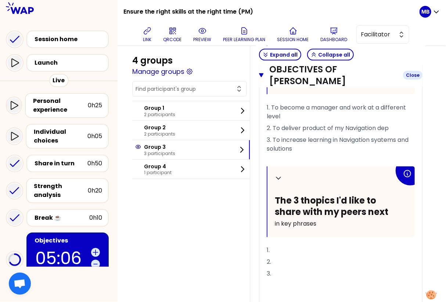
scroll to position [474, 0]
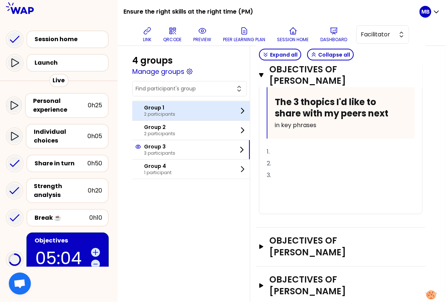
click at [162, 118] on div "Group 1 2 participants" at bounding box center [191, 110] width 118 height 19
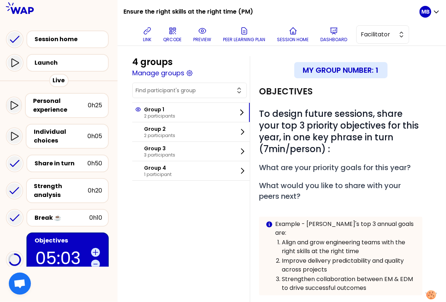
scroll to position [0, 0]
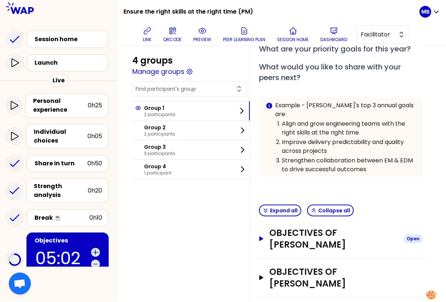
click at [285, 227] on h3 "Objectives of [PERSON_NAME]" at bounding box center [334, 239] width 128 height 24
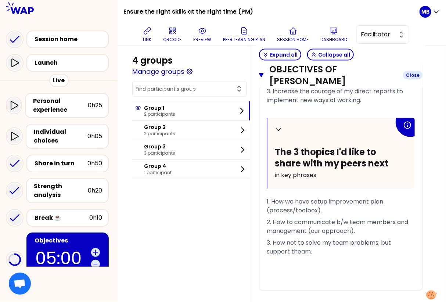
scroll to position [467, 0]
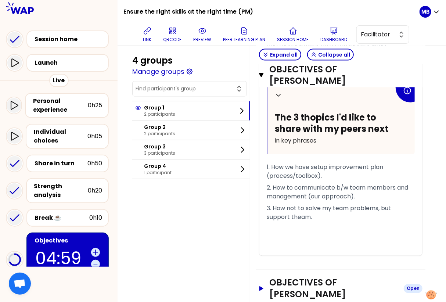
click at [287, 277] on h3 "Objectives of [PERSON_NAME]" at bounding box center [334, 289] width 128 height 24
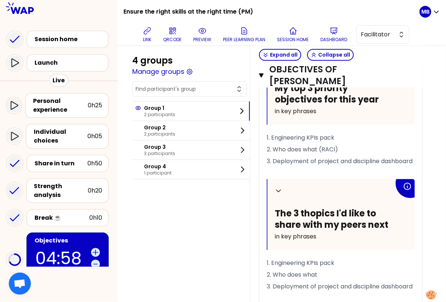
scroll to position [773, 0]
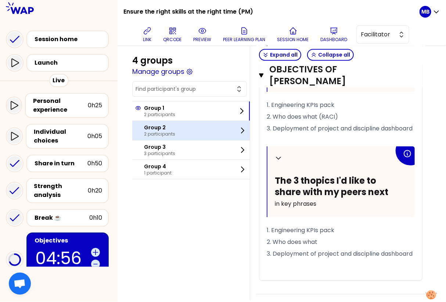
click at [160, 132] on p "2 participants" at bounding box center [159, 134] width 31 height 6
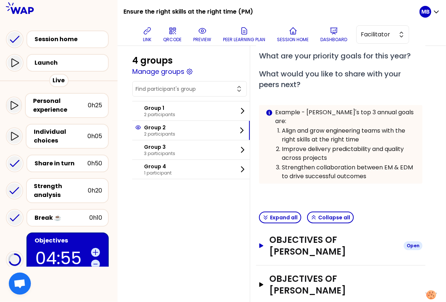
click at [300, 236] on h3 "Objectives of [PERSON_NAME]" at bounding box center [334, 246] width 128 height 24
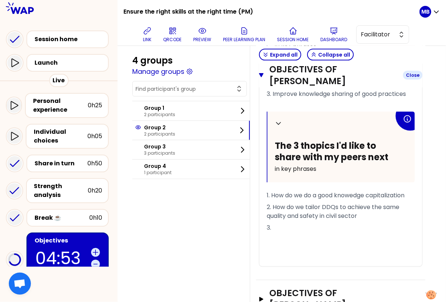
scroll to position [426, 0]
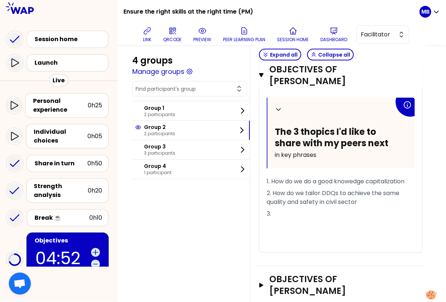
click at [302, 267] on div "Objectives of [PERSON_NAME] Open" at bounding box center [341, 286] width 170 height 39
click at [302, 274] on h3 "Objectives of [PERSON_NAME]" at bounding box center [334, 286] width 128 height 24
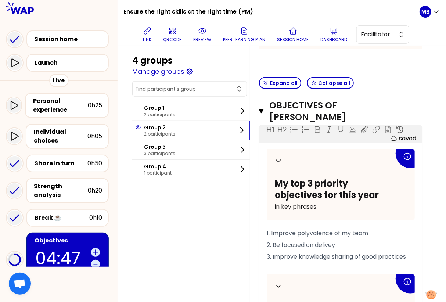
scroll to position [239, 0]
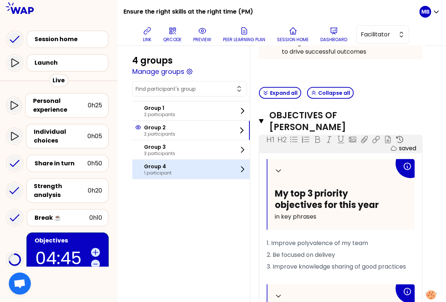
click at [158, 172] on p "1 participant" at bounding box center [158, 173] width 28 height 6
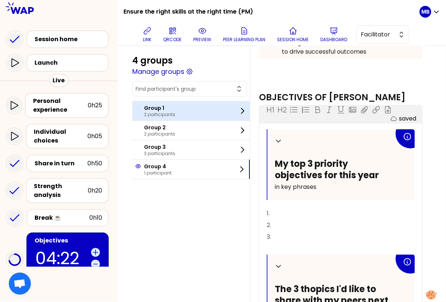
click at [170, 112] on p "2 participants" at bounding box center [159, 115] width 31 height 6
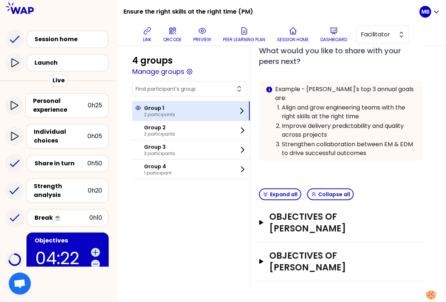
scroll to position [126, 0]
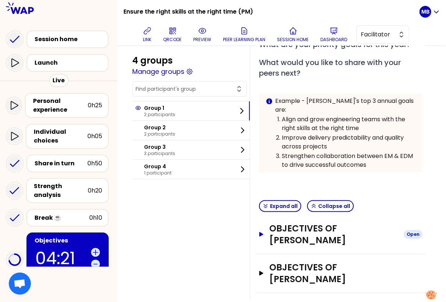
click at [299, 227] on h3 "Objectives of [PERSON_NAME]" at bounding box center [334, 235] width 128 height 24
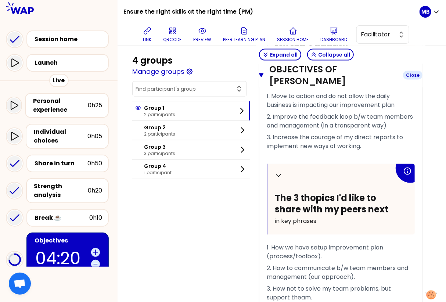
scroll to position [455, 0]
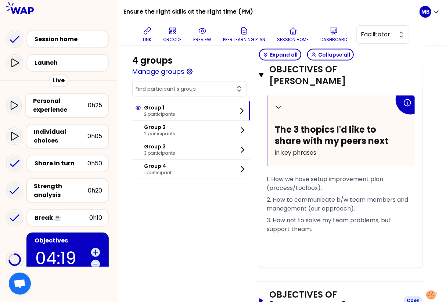
click at [302, 289] on h3 "Objectives of [PERSON_NAME]" at bounding box center [334, 301] width 128 height 24
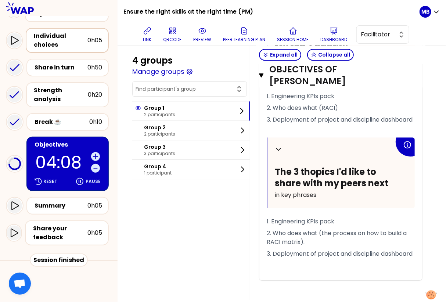
scroll to position [118, 0]
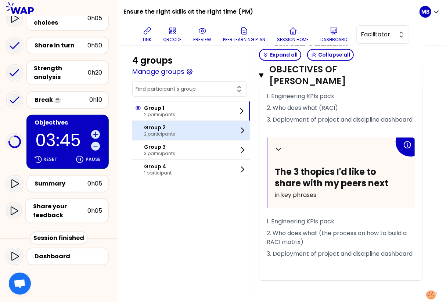
click at [166, 138] on div "Group 2 2 participants" at bounding box center [191, 130] width 118 height 19
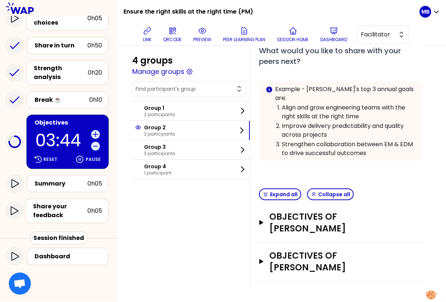
scroll to position [115, 0]
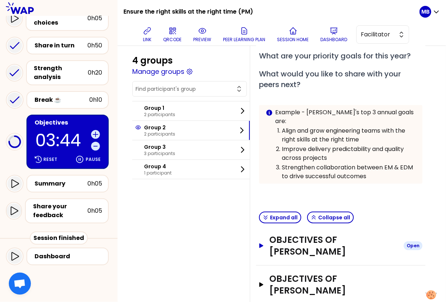
click at [300, 238] on h3 "Objectives of Lorenzo STOBBIONE" at bounding box center [334, 246] width 128 height 24
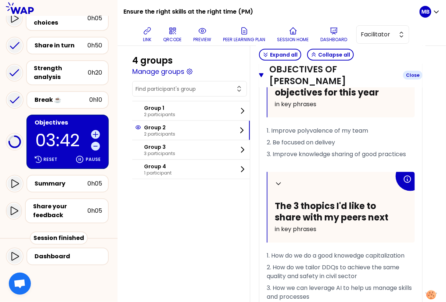
scroll to position [435, 0]
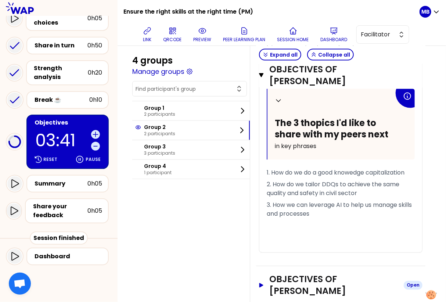
click at [302, 274] on h3 "Objectives of David TESCH" at bounding box center [334, 286] width 128 height 24
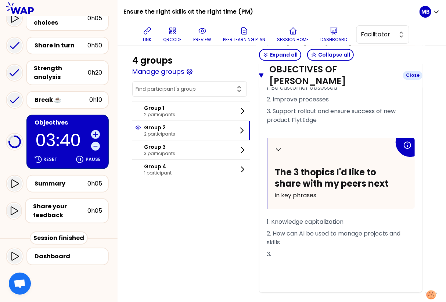
scroll to position [756, 0]
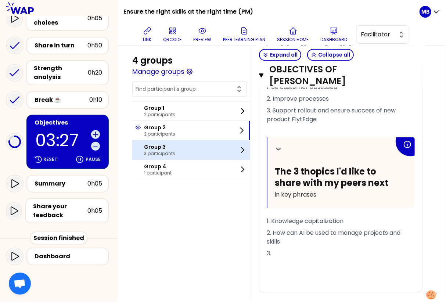
click at [173, 152] on p "3 participants" at bounding box center [159, 154] width 31 height 6
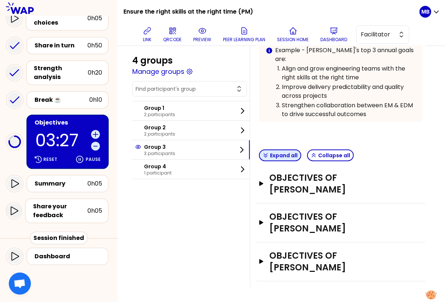
scroll to position [153, 0]
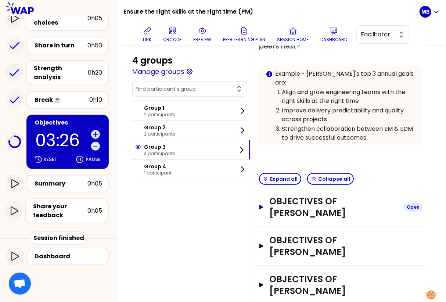
click at [304, 196] on h3 "Objectives of Ivan PESSINA" at bounding box center [334, 208] width 128 height 24
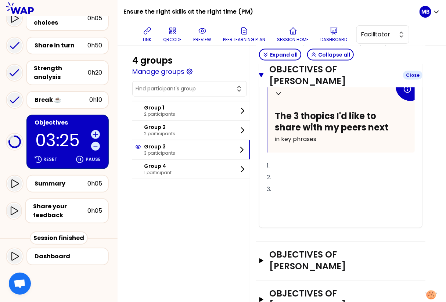
scroll to position [474, 0]
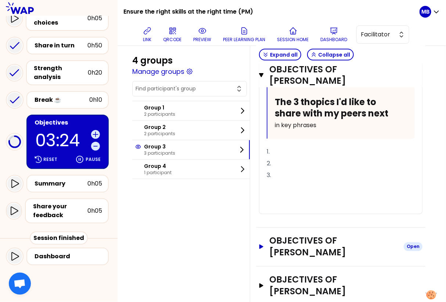
click at [307, 235] on h3 "Objectives of Thorsten LAMPE" at bounding box center [334, 247] width 128 height 24
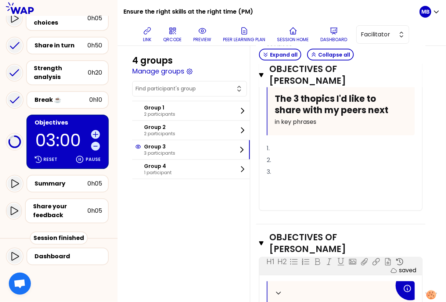
scroll to position [487, 0]
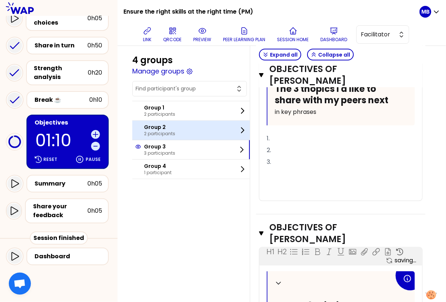
click at [185, 130] on div "Group 2 2 participants" at bounding box center [191, 130] width 118 height 19
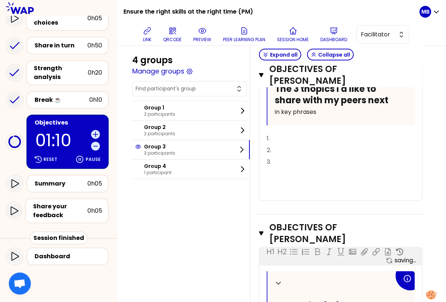
scroll to position [115, 0]
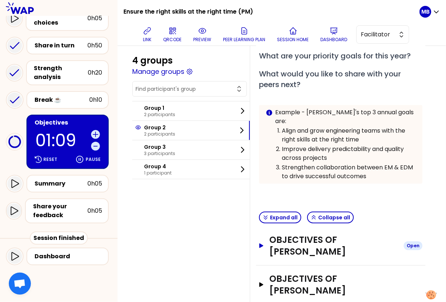
click at [301, 235] on h3 "Objectives of Lorenzo STOBBIONE" at bounding box center [334, 246] width 128 height 24
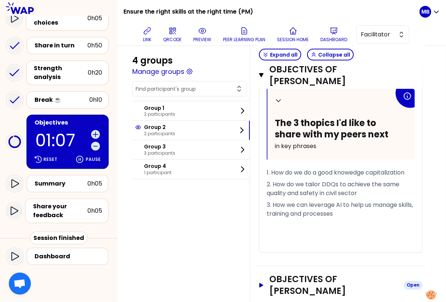
click at [297, 274] on h3 "Objectives of David TESCH" at bounding box center [334, 286] width 128 height 24
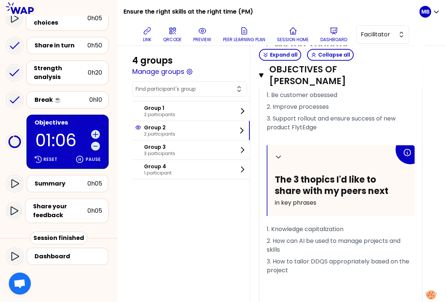
scroll to position [764, 0]
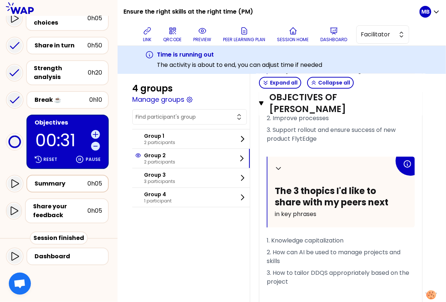
click at [74, 184] on div "Summary" at bounding box center [61, 183] width 53 height 9
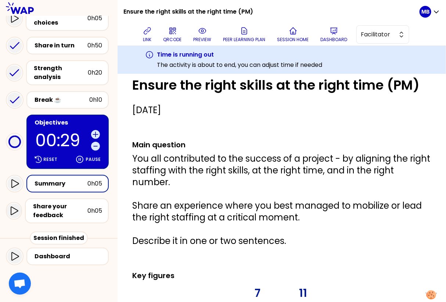
scroll to position [255, 0]
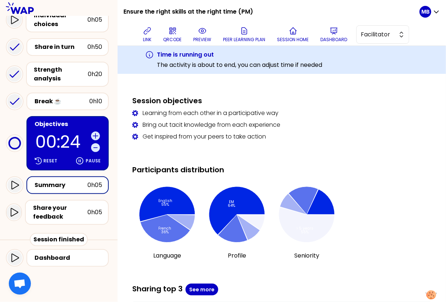
scroll to position [452, 0]
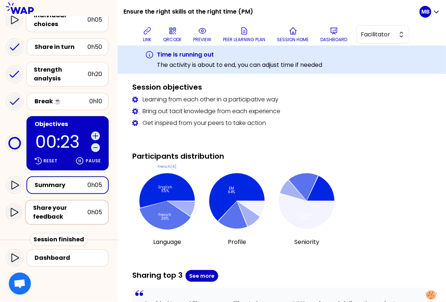
click at [65, 211] on div "Share your feedback" at bounding box center [60, 213] width 54 height 18
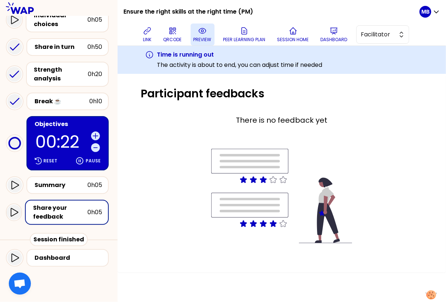
click at [192, 32] on button "preview" at bounding box center [203, 35] width 24 height 22
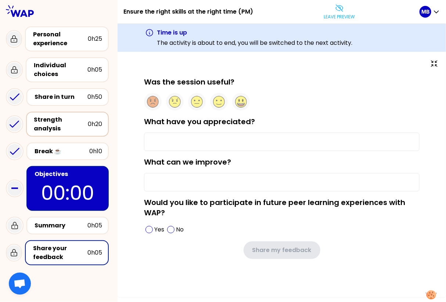
click at [70, 124] on div "Strength analysis" at bounding box center [61, 124] width 54 height 18
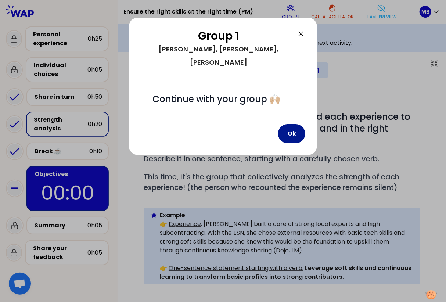
click at [293, 124] on button "Ok" at bounding box center [291, 133] width 27 height 19
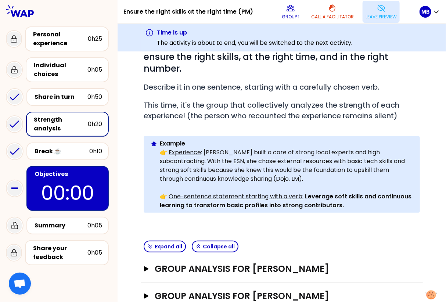
click at [386, 10] on button "Leave preview" at bounding box center [381, 12] width 37 height 22
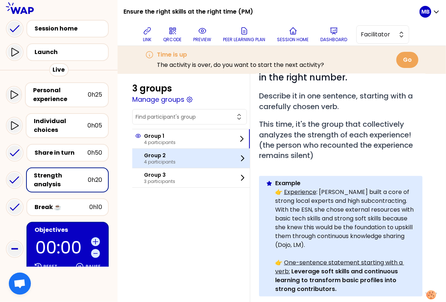
click at [193, 158] on div "Group 2 4 participants" at bounding box center [191, 158] width 118 height 19
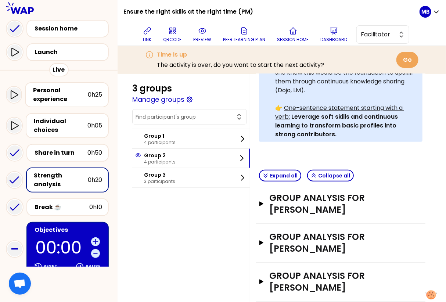
scroll to position [314, 0]
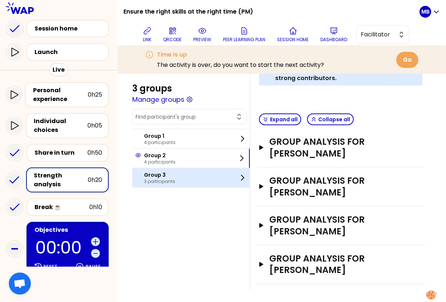
click at [185, 172] on div "Group 3 3 participants" at bounding box center [191, 177] width 118 height 19
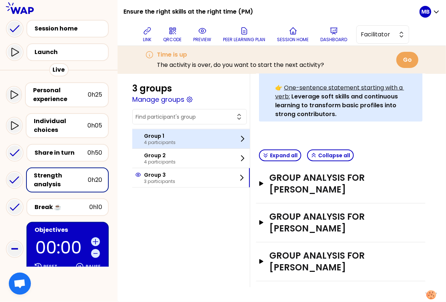
click at [193, 140] on div "Group 1 4 participants" at bounding box center [191, 138] width 118 height 19
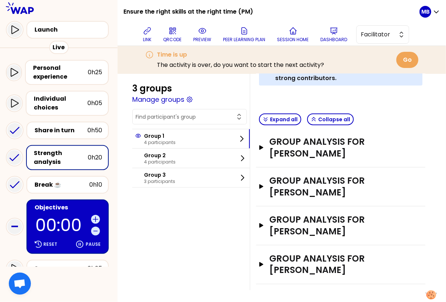
scroll to position [67, 0]
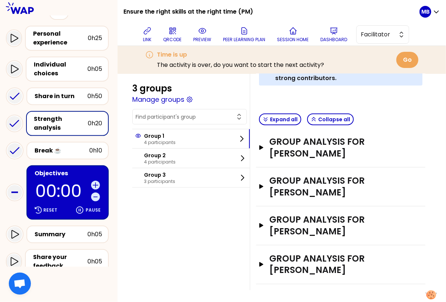
click at [65, 173] on div "Objectives" at bounding box center [69, 173] width 68 height 9
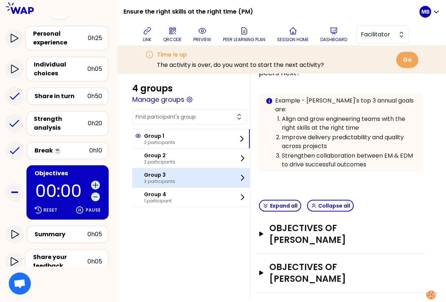
click at [181, 178] on div "Group 3 3 participants" at bounding box center [191, 177] width 118 height 19
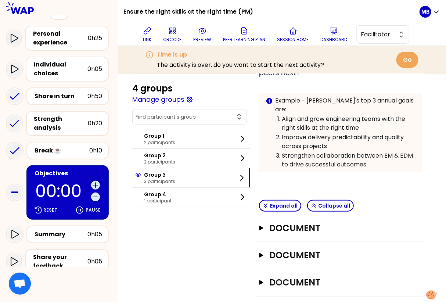
scroll to position [181, 0]
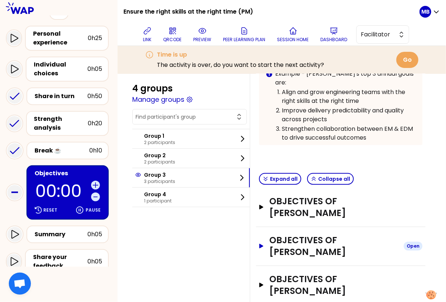
click at [287, 235] on h3 "Objectives of [PERSON_NAME]" at bounding box center [334, 247] width 128 height 24
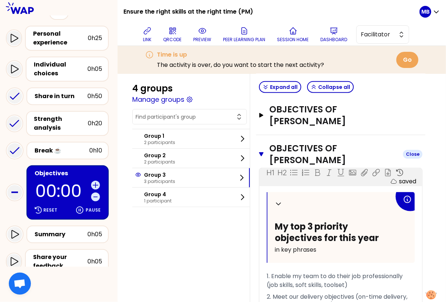
scroll to position [267, 0]
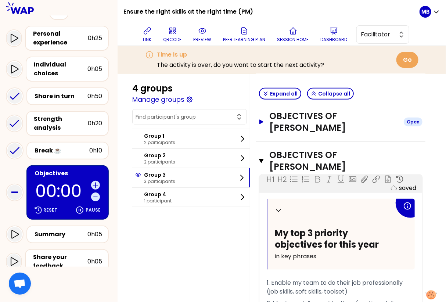
click at [283, 110] on h3 "Objectives of [PERSON_NAME]" at bounding box center [334, 122] width 128 height 24
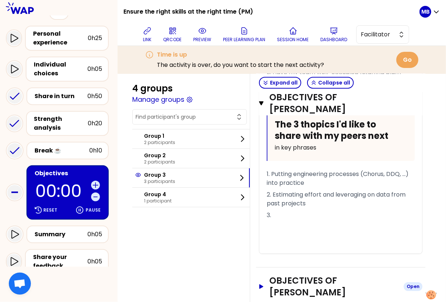
click at [283, 275] on h3 "Objectives of [PERSON_NAME]" at bounding box center [334, 287] width 128 height 24
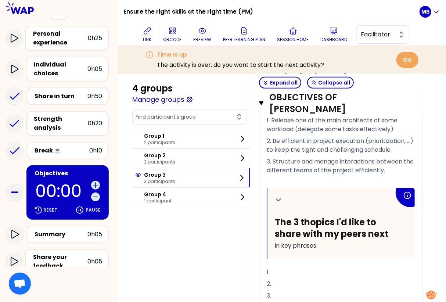
scroll to position [99, 0]
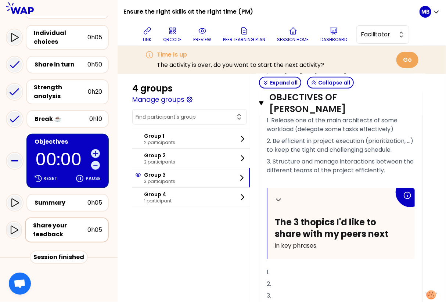
click at [50, 226] on div "Share your feedback" at bounding box center [60, 230] width 54 height 18
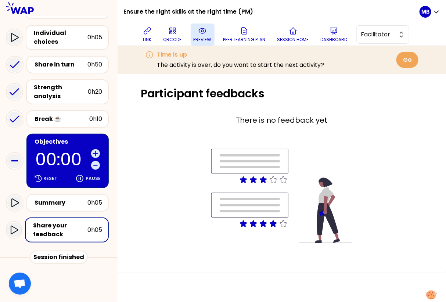
click at [202, 38] on p "preview" at bounding box center [203, 40] width 18 height 6
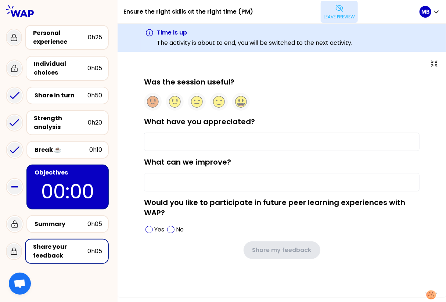
scroll to position [11, 0]
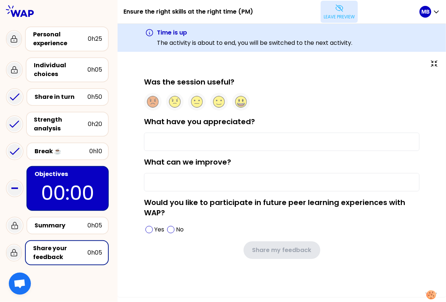
click at [327, 17] on p "Leave preview" at bounding box center [339, 17] width 31 height 6
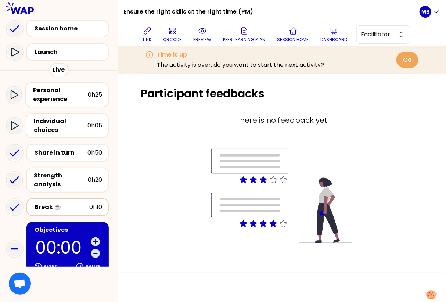
scroll to position [118, 0]
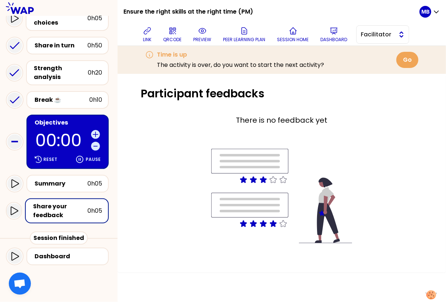
click at [378, 29] on button "Facilitator" at bounding box center [383, 34] width 53 height 18
click at [373, 53] on span "Editor" at bounding box center [388, 53] width 32 height 9
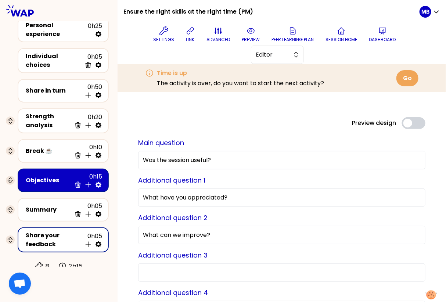
scroll to position [35, 0]
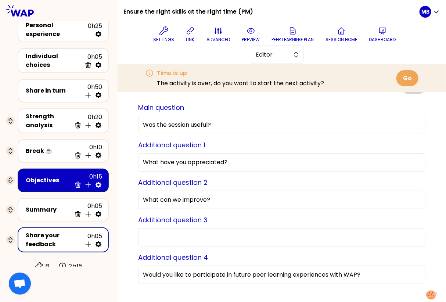
click at [140, 236] on input "Additional question 3" at bounding box center [282, 237] width 288 height 18
paste input "What would you like to share with your peers next?"
type input "What would you like to share with your peers next?"
click at [278, 58] on span "Editor" at bounding box center [272, 54] width 33 height 9
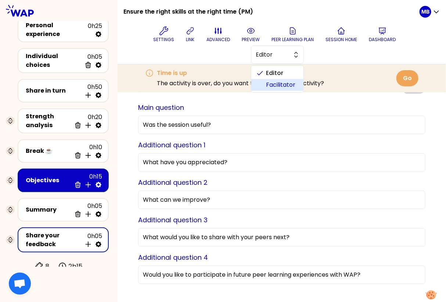
click at [277, 83] on span "Facilitator" at bounding box center [282, 85] width 32 height 9
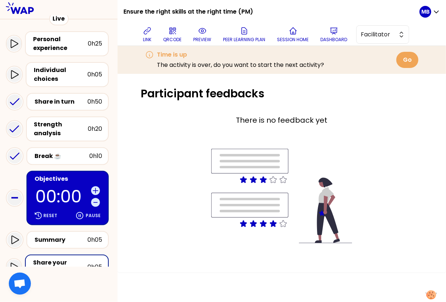
scroll to position [118, 0]
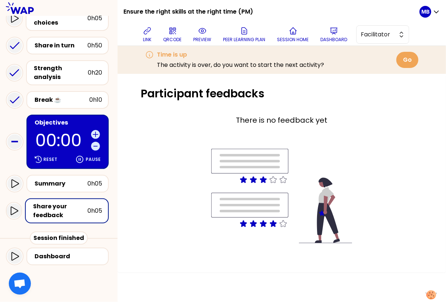
click at [58, 210] on div "Share your feedback" at bounding box center [60, 211] width 54 height 18
click at [207, 37] on p "preview" at bounding box center [203, 40] width 18 height 6
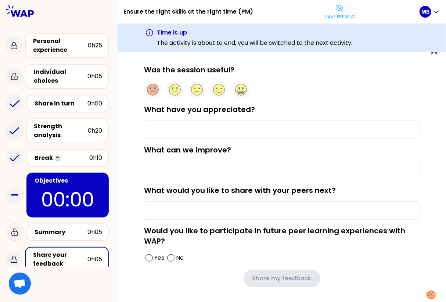
scroll to position [6, 0]
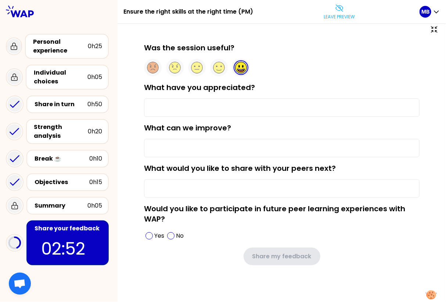
type input "The opportunity of discussing with peers in close groups"
type input "The Objective activity shall be better specified since it can have a very large…"
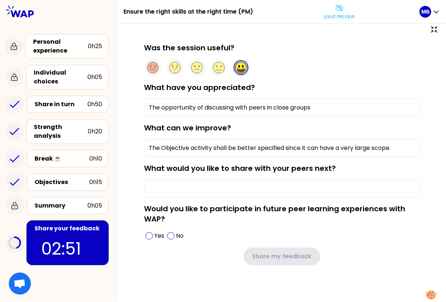
type input "Process tailoring"
click at [324, 14] on p "Leave preview" at bounding box center [339, 17] width 31 height 6
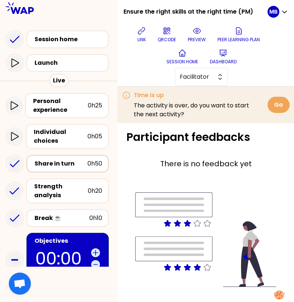
click at [49, 168] on div "Share in turn 0h50" at bounding box center [67, 163] width 69 height 10
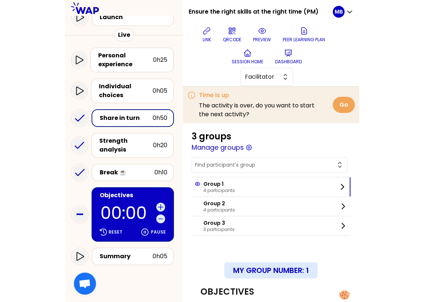
scroll to position [87, 0]
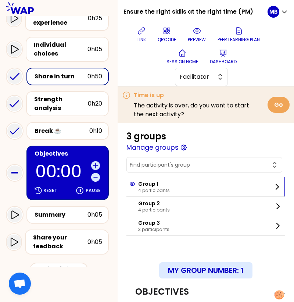
click at [53, 152] on div "Objectives" at bounding box center [69, 153] width 68 height 9
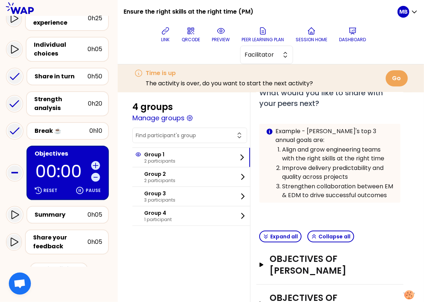
scroll to position [215, 0]
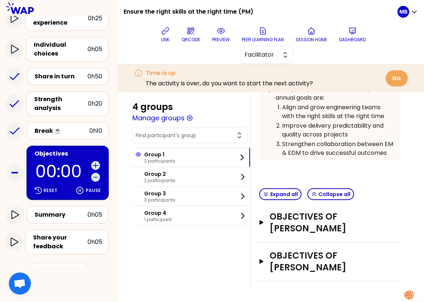
click at [284, 225] on div "Objectives of [PERSON_NAME] Open" at bounding box center [329, 222] width 147 height 39
click at [285, 213] on h3 "Objectives of [PERSON_NAME]" at bounding box center [323, 223] width 106 height 24
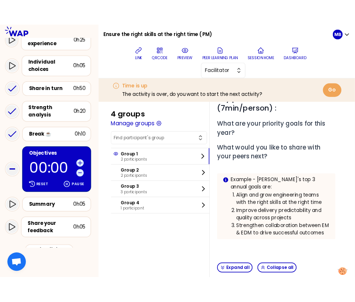
scroll to position [0, 0]
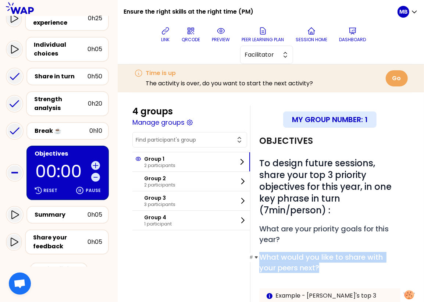
drag, startPoint x: 323, startPoint y: 265, endPoint x: 259, endPoint y: 254, distance: 65.7
click at [259, 254] on h2 "# What would you like to share with your peers next?" at bounding box center [329, 262] width 141 height 21
copy span "What would you like to share with your peers next?"
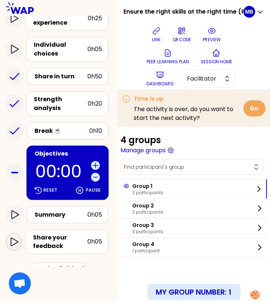
click at [10, 240] on icon at bounding box center [14, 242] width 9 height 9
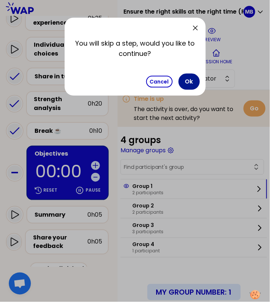
click at [188, 80] on button "Ok" at bounding box center [189, 82] width 21 height 16
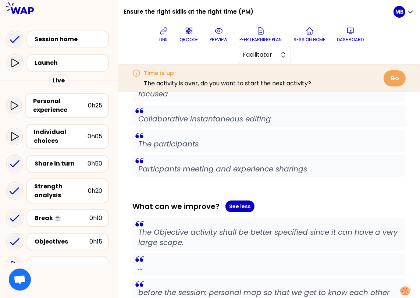
scroll to position [232, 0]
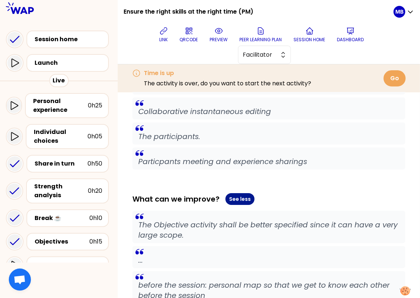
click at [229, 202] on button "See less" at bounding box center [239, 199] width 29 height 12
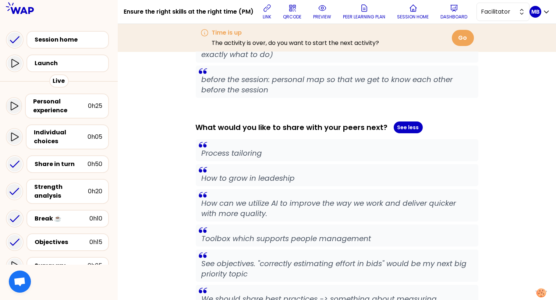
scroll to position [324, 0]
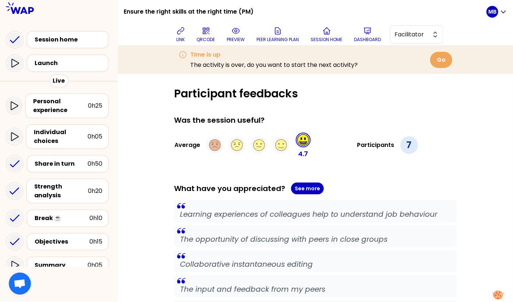
click at [175, 119] on div "Was the session useful?" at bounding box center [315, 120] width 282 height 10
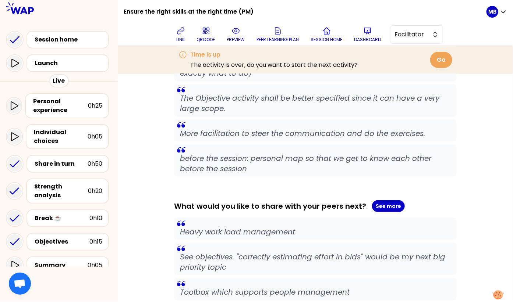
scroll to position [493, 0]
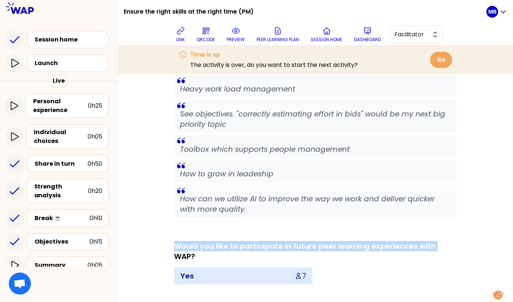
drag, startPoint x: 172, startPoint y: 244, endPoint x: 435, endPoint y: 249, distance: 263.0
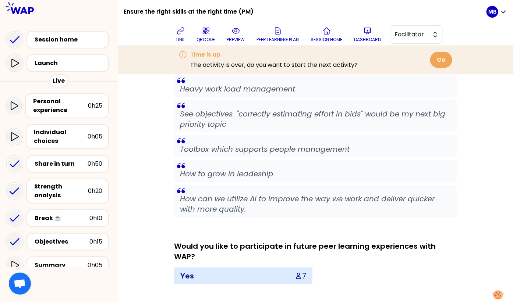
click at [356, 270] on div "Yes 7" at bounding box center [315, 276] width 282 height 17
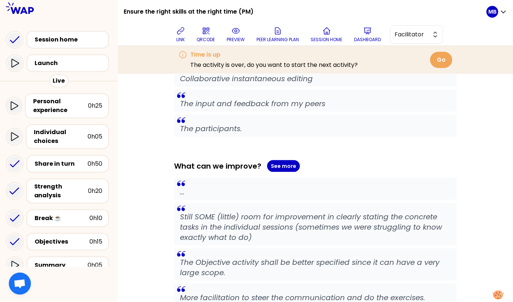
scroll to position [0, 0]
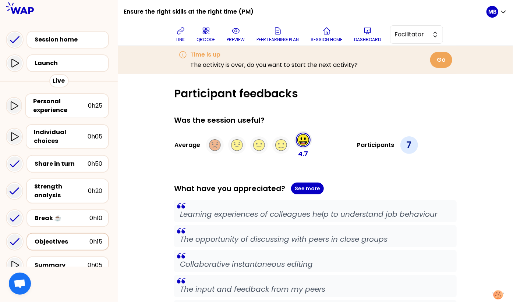
click at [53, 239] on div "Objectives" at bounding box center [62, 242] width 55 height 9
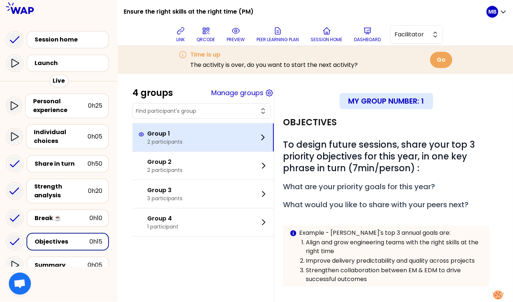
click at [214, 135] on div "Group 1 2 participants" at bounding box center [202, 138] width 141 height 28
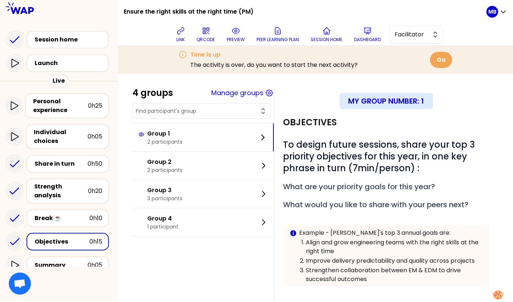
scroll to position [106, 0]
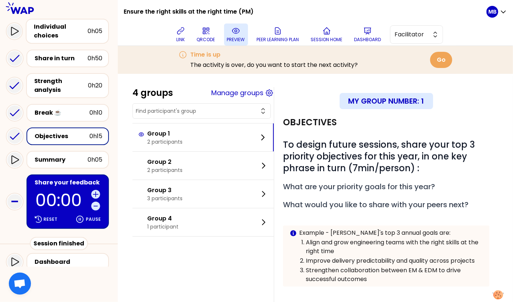
click at [240, 39] on p "preview" at bounding box center [236, 40] width 18 height 6
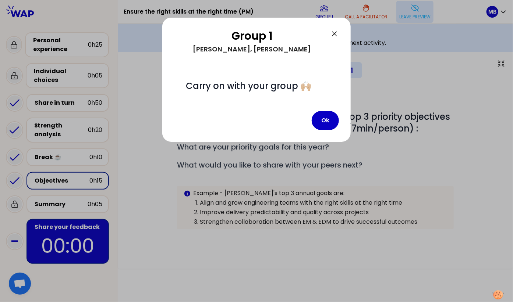
scroll to position [4, 0]
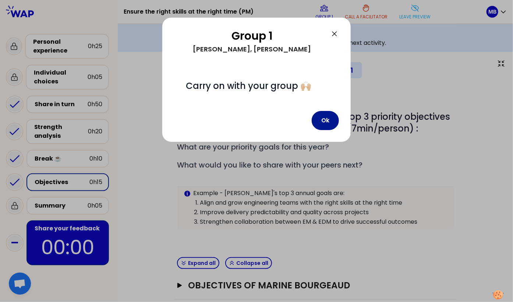
click at [330, 128] on button "Ok" at bounding box center [324, 120] width 27 height 19
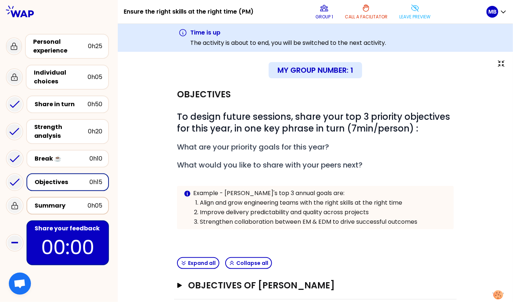
click at [50, 204] on div "Summary" at bounding box center [61, 206] width 53 height 9
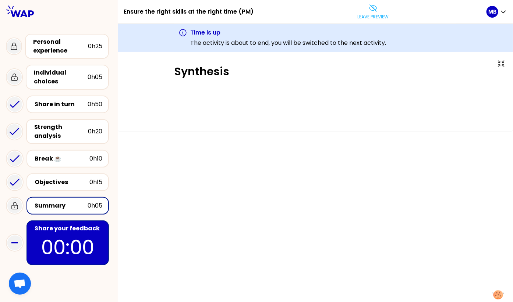
click at [59, 233] on p "00:00" at bounding box center [67, 247] width 69 height 29
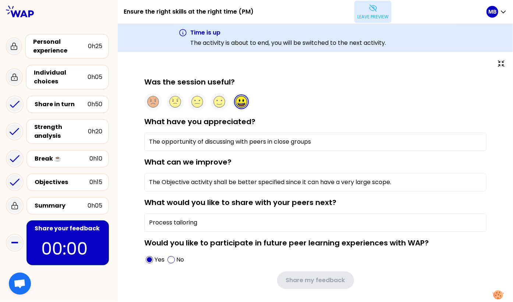
click at [372, 14] on p "Leave preview" at bounding box center [372, 17] width 31 height 6
